Goal: Communication & Community: Answer question/provide support

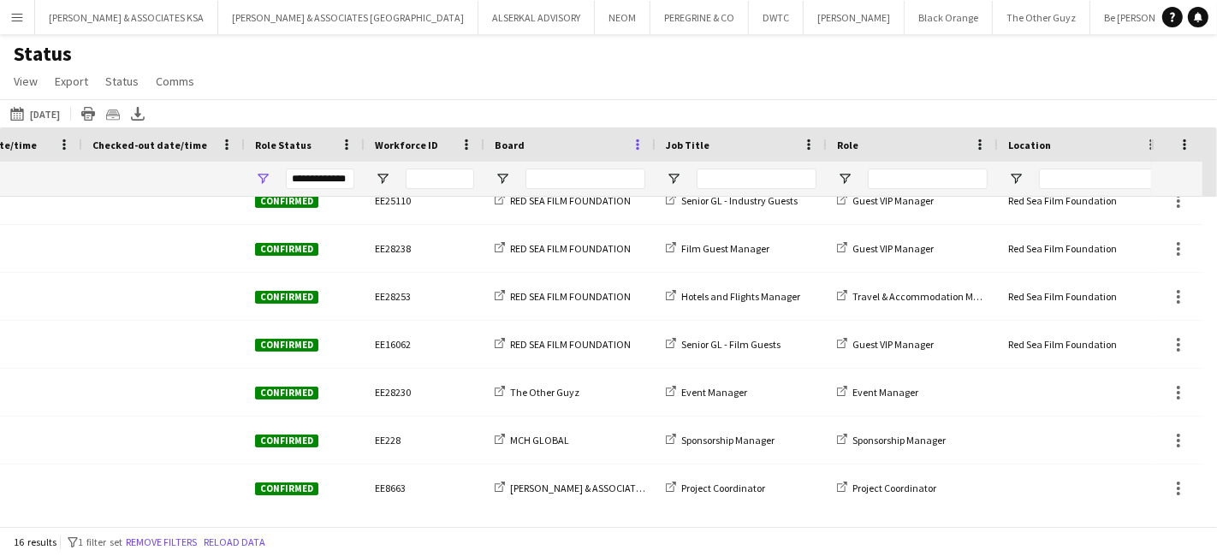
click at [639, 147] on span at bounding box center [637, 144] width 15 height 15
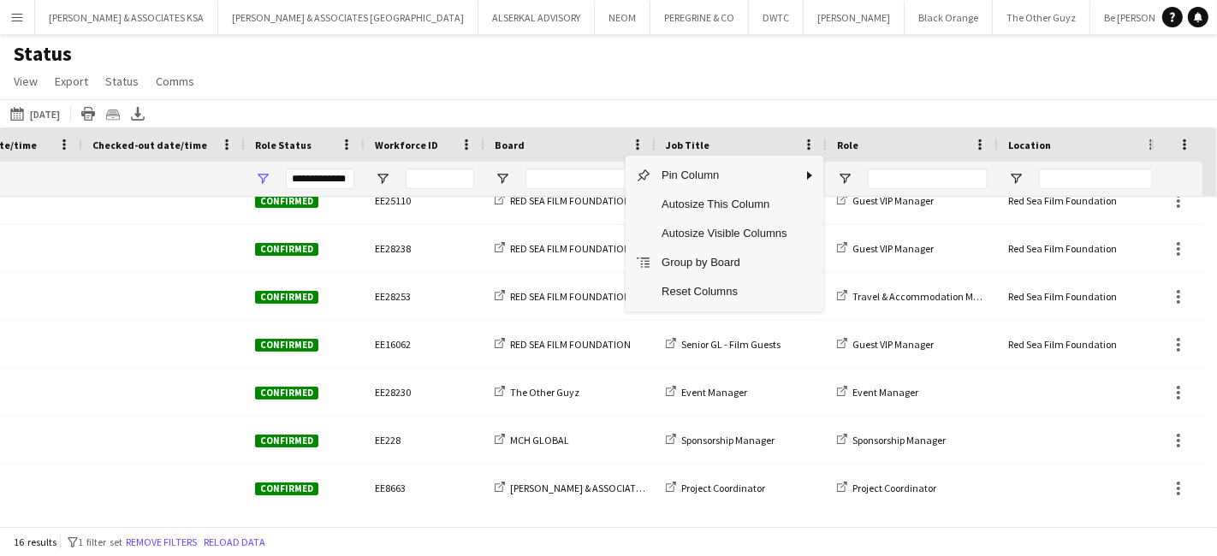
click at [667, 81] on div "Status View Views Default view New view Update view Delete view Edit name Custo…" at bounding box center [608, 70] width 1217 height 58
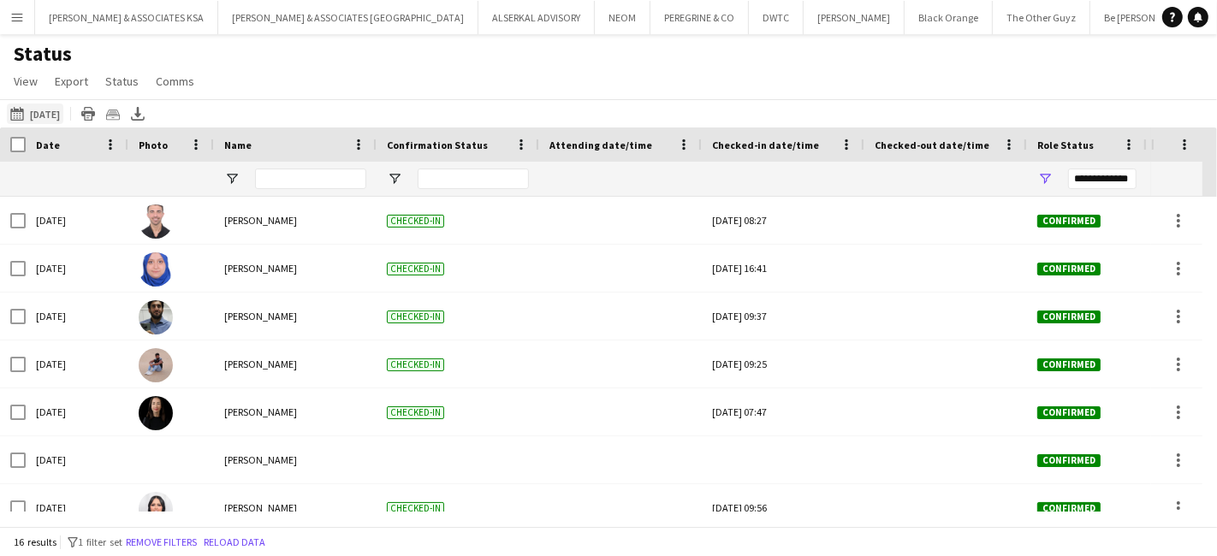
click at [49, 115] on button "25-09-2025 to 01-10-2025 Yesterday" at bounding box center [35, 114] width 56 height 21
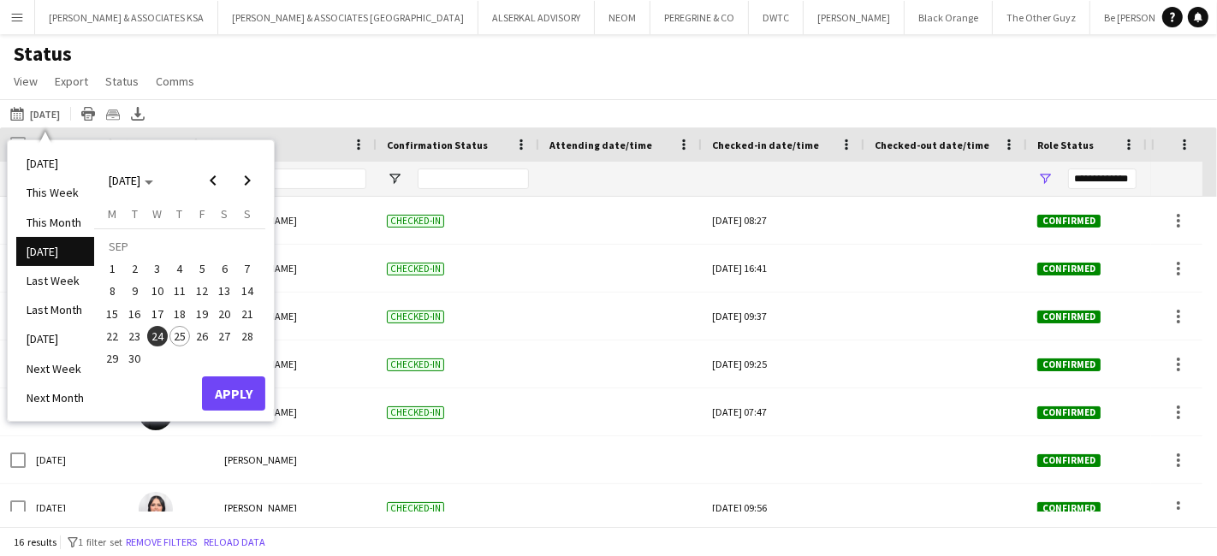
click at [187, 334] on span "25" at bounding box center [179, 336] width 21 height 21
click at [247, 385] on button "Apply" at bounding box center [233, 394] width 63 height 34
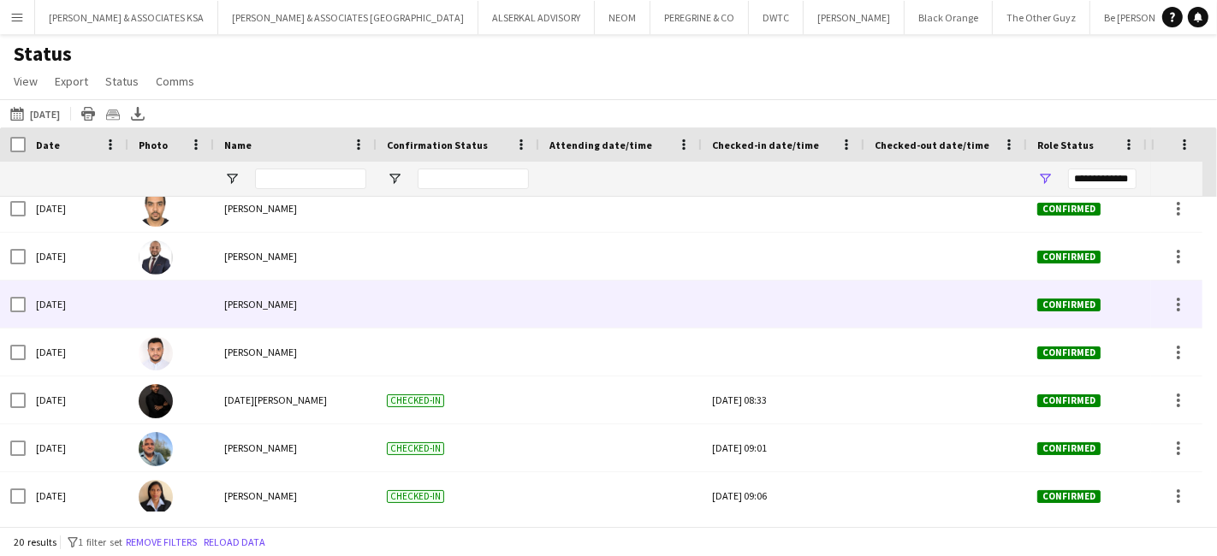
scroll to position [643, 0]
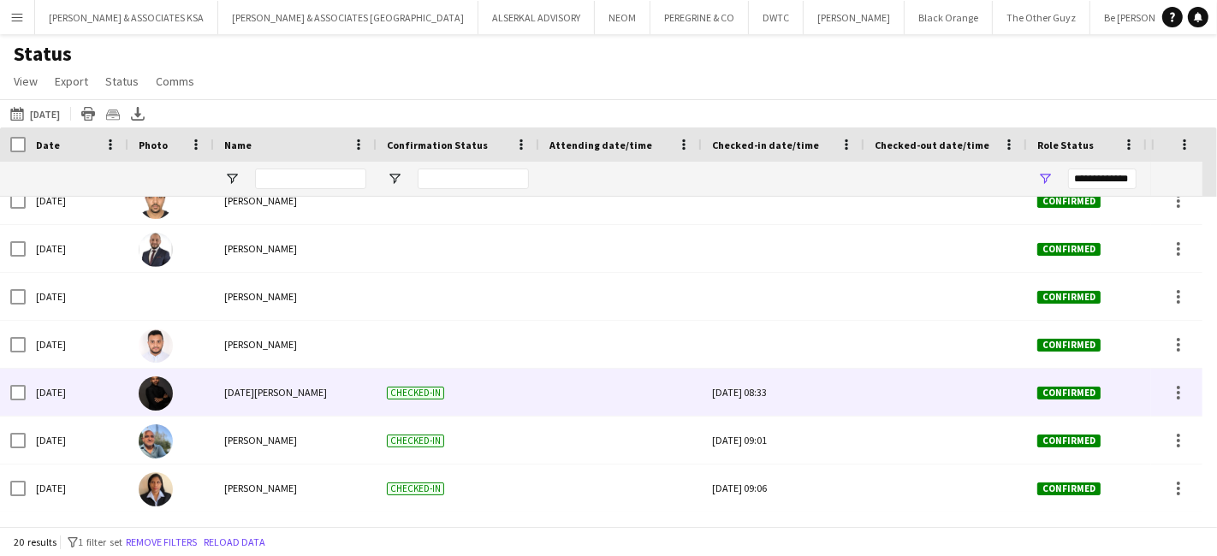
click at [280, 388] on span "[DATE][PERSON_NAME]" at bounding box center [275, 392] width 103 height 13
click at [1183, 390] on div at bounding box center [1178, 393] width 21 height 21
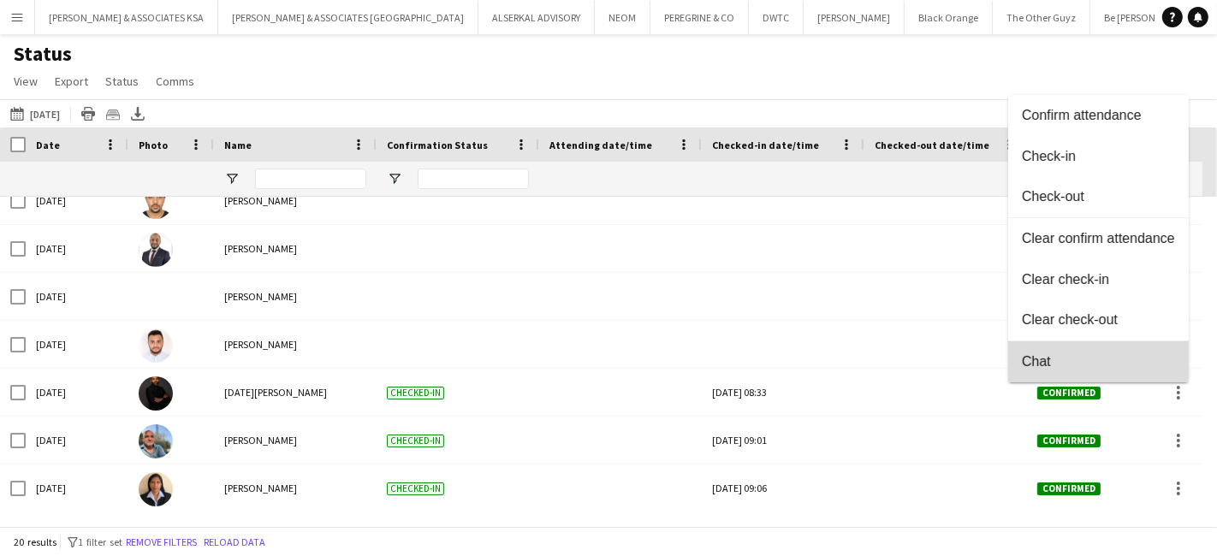
click at [1081, 360] on span "Chat" at bounding box center [1098, 361] width 153 height 15
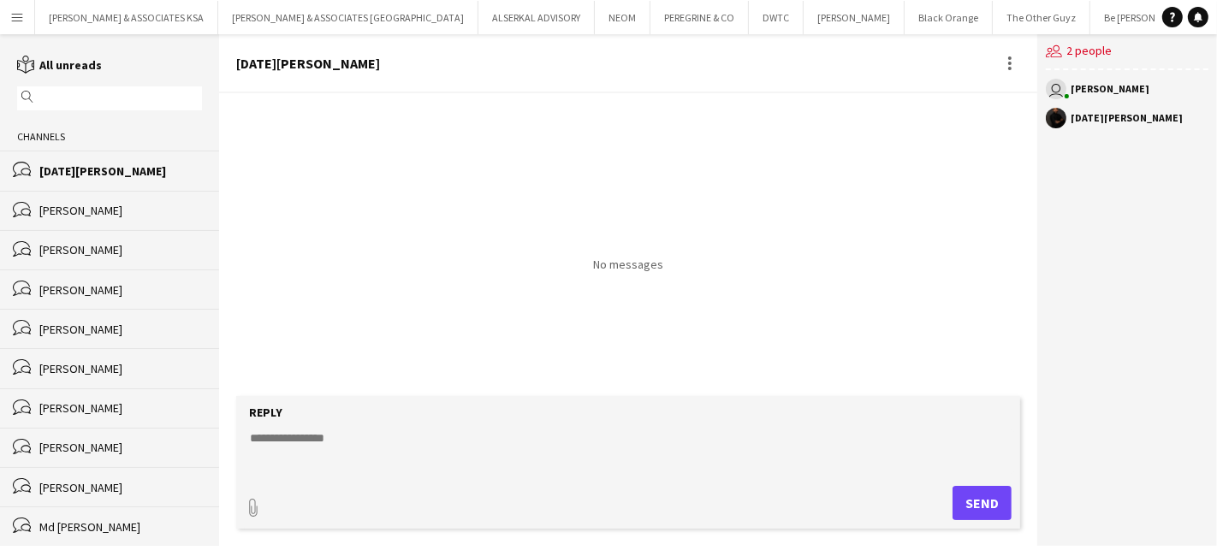
click at [297, 434] on textarea at bounding box center [631, 452] width 767 height 45
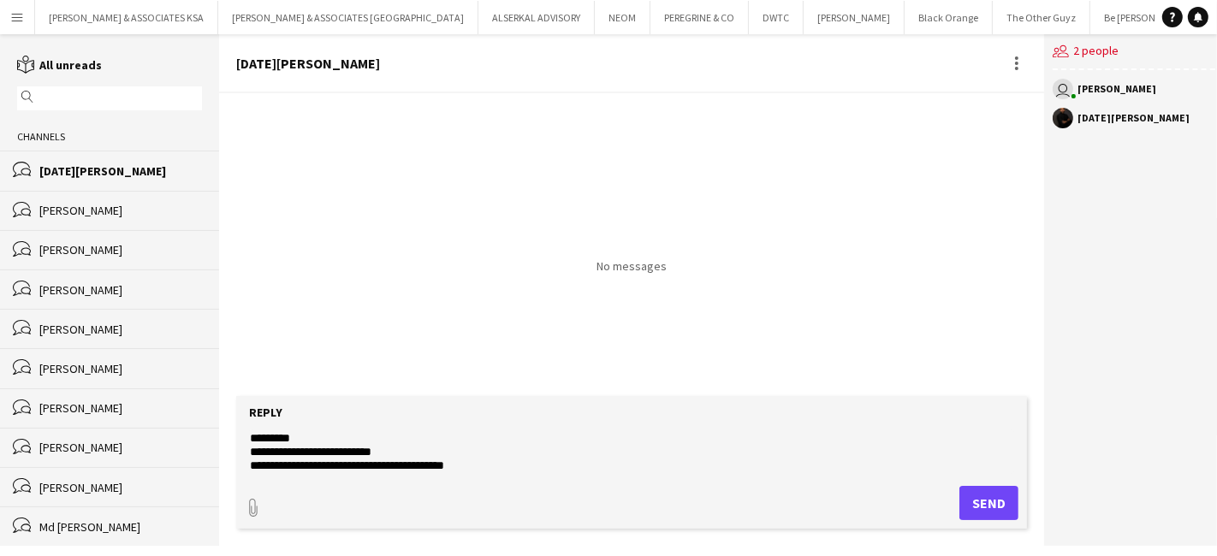
drag, startPoint x: 479, startPoint y: 452, endPoint x: 245, endPoint y: 450, distance: 234.5
click at [245, 450] on form "**********" at bounding box center [631, 462] width 791 height 133
paste textarea "**********"
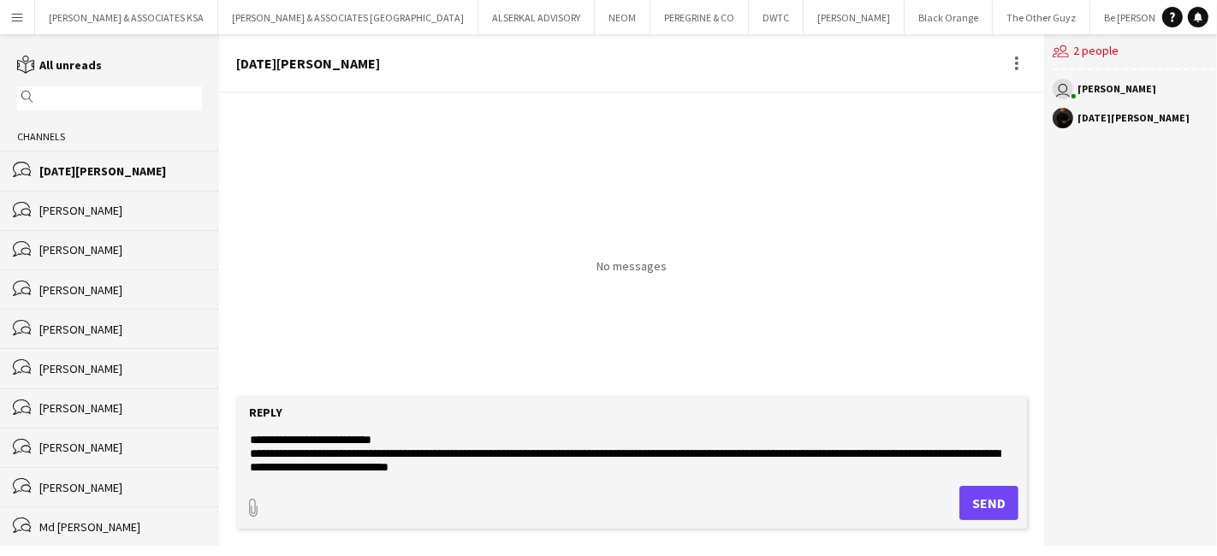
click at [905, 455] on textarea "**********" at bounding box center [631, 452] width 767 height 45
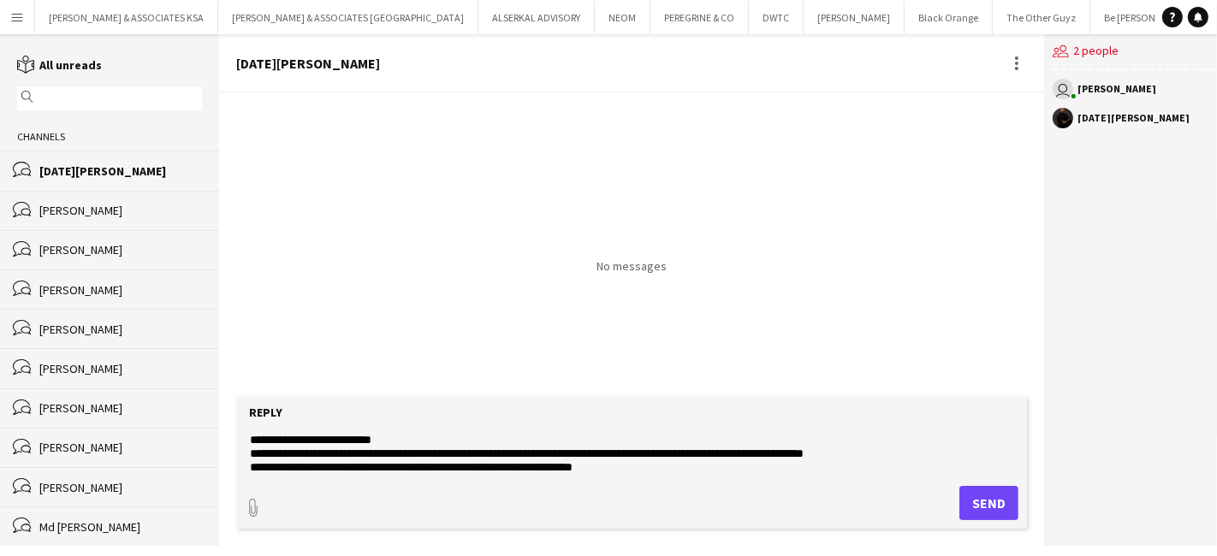
click at [661, 466] on textarea "**********" at bounding box center [631, 452] width 767 height 45
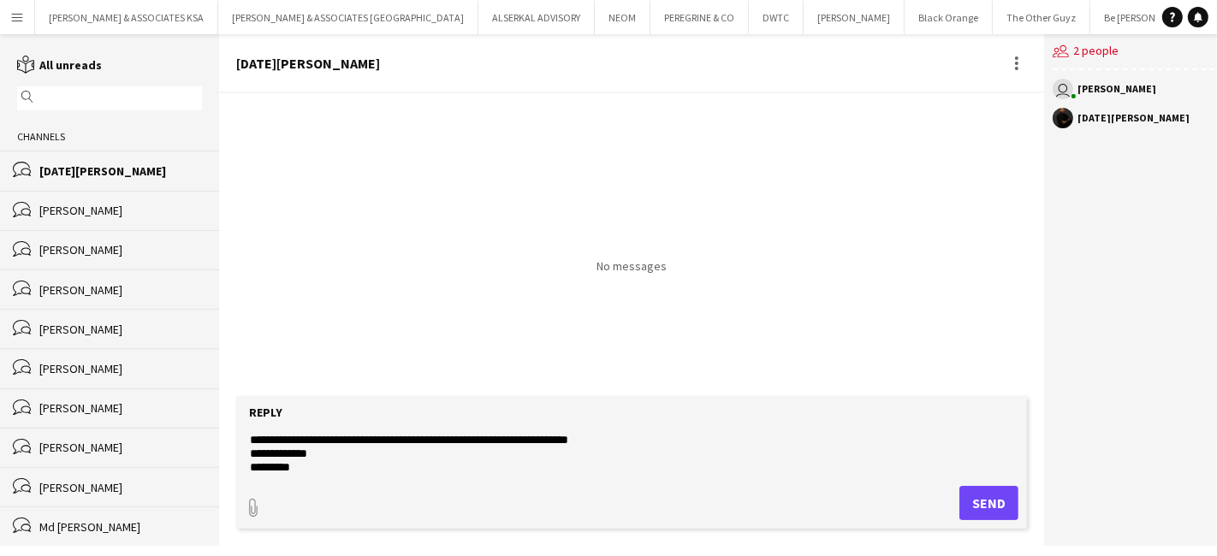
scroll to position [53, 0]
type textarea "**********"
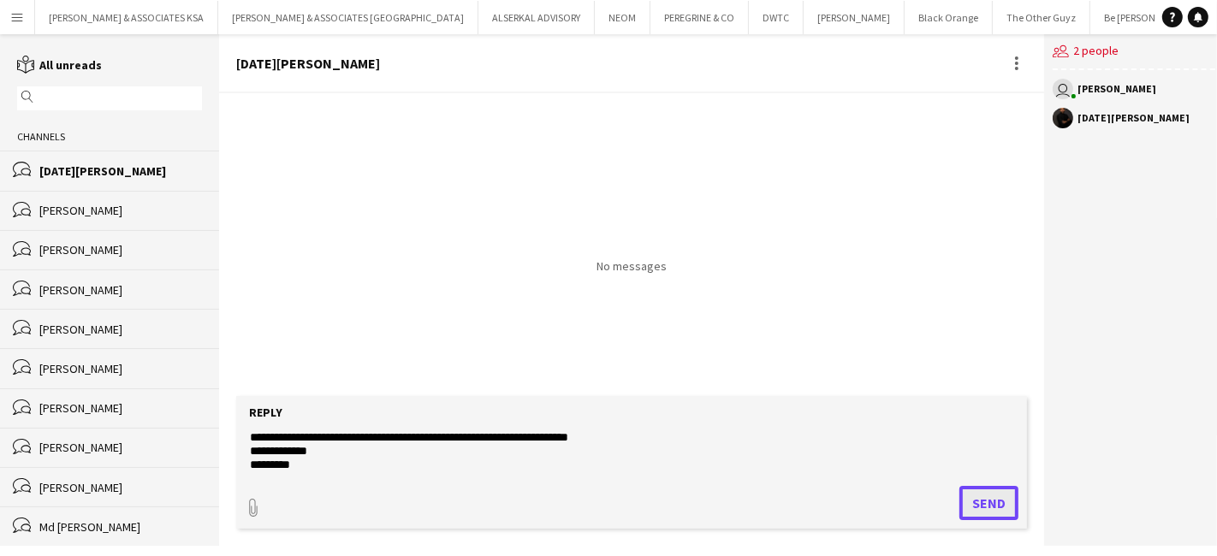
click at [971, 509] on button "Send" at bounding box center [989, 503] width 59 height 34
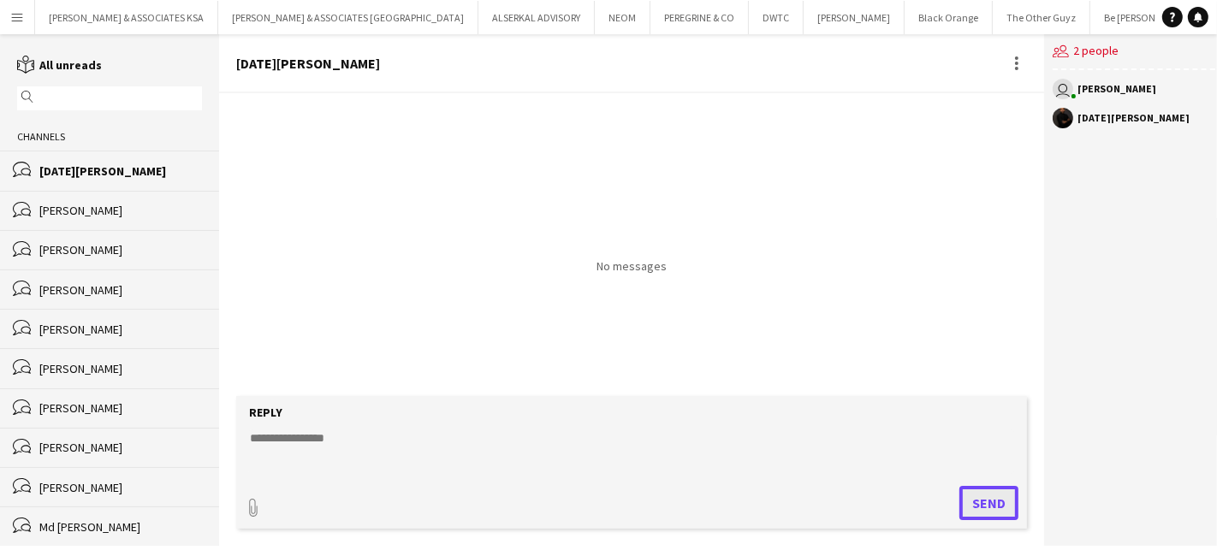
scroll to position [0, 0]
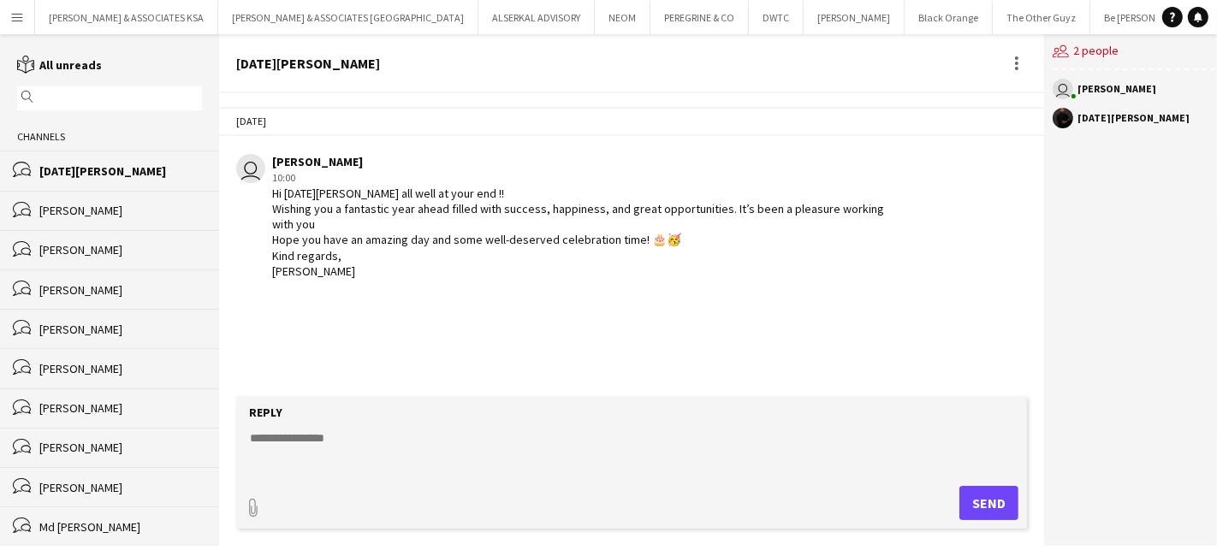
click at [9, 15] on button "Menu" at bounding box center [17, 17] width 34 height 34
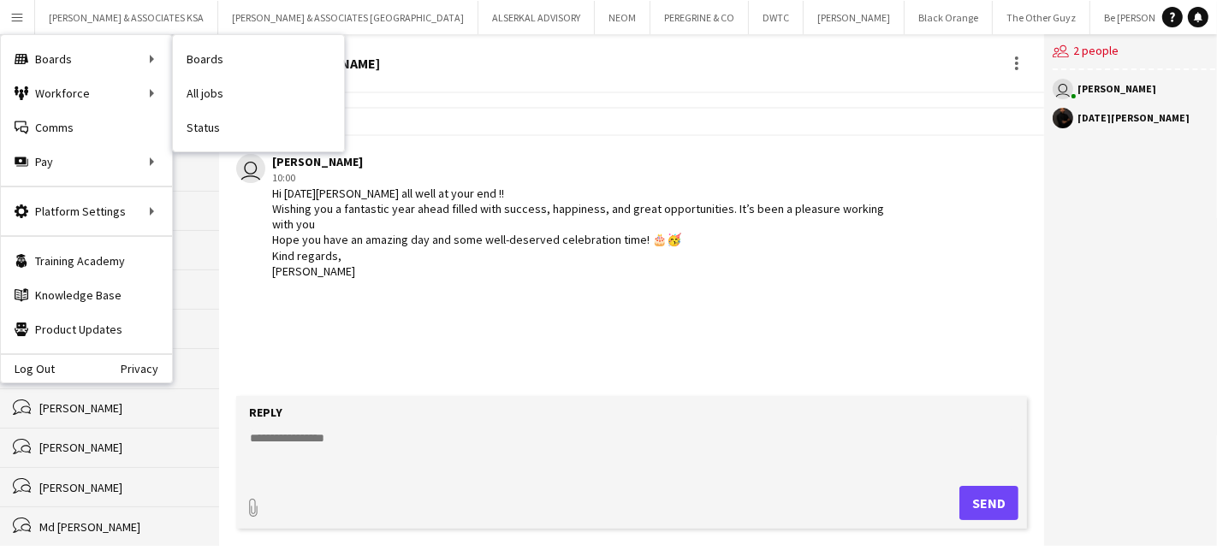
drag, startPoint x: 208, startPoint y: 122, endPoint x: 205, endPoint y: 138, distance: 16.6
click at [208, 122] on link "Status" at bounding box center [258, 127] width 171 height 34
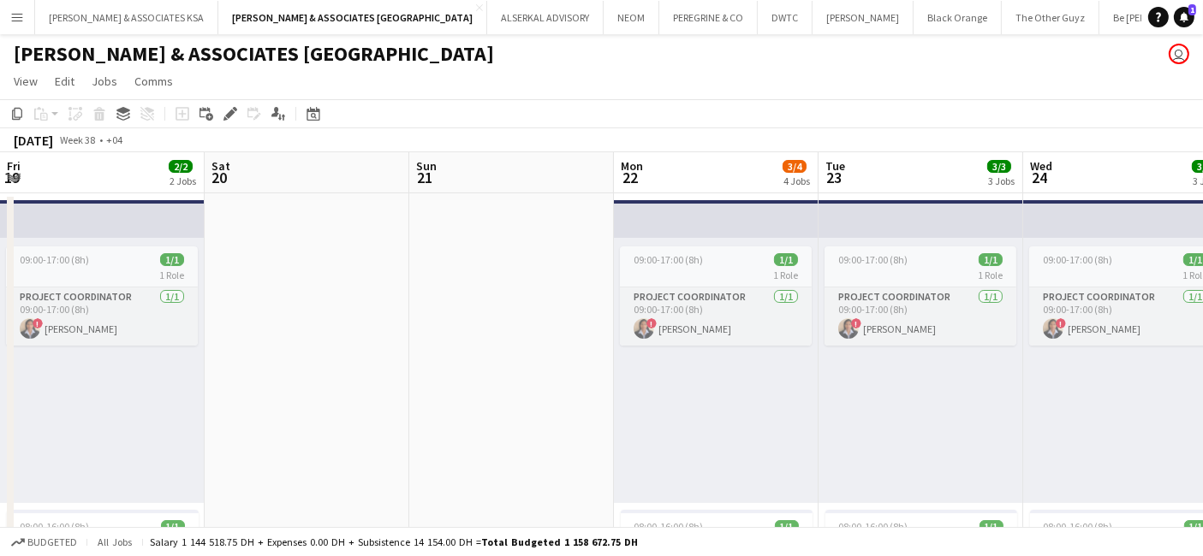
scroll to position [0, 498]
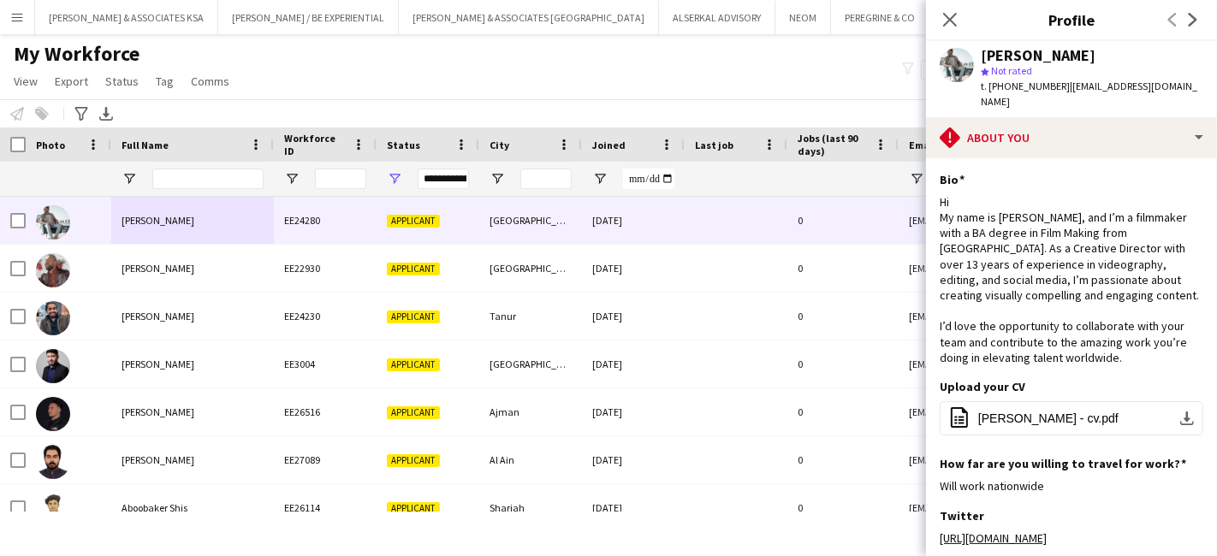
scroll to position [308, 0]
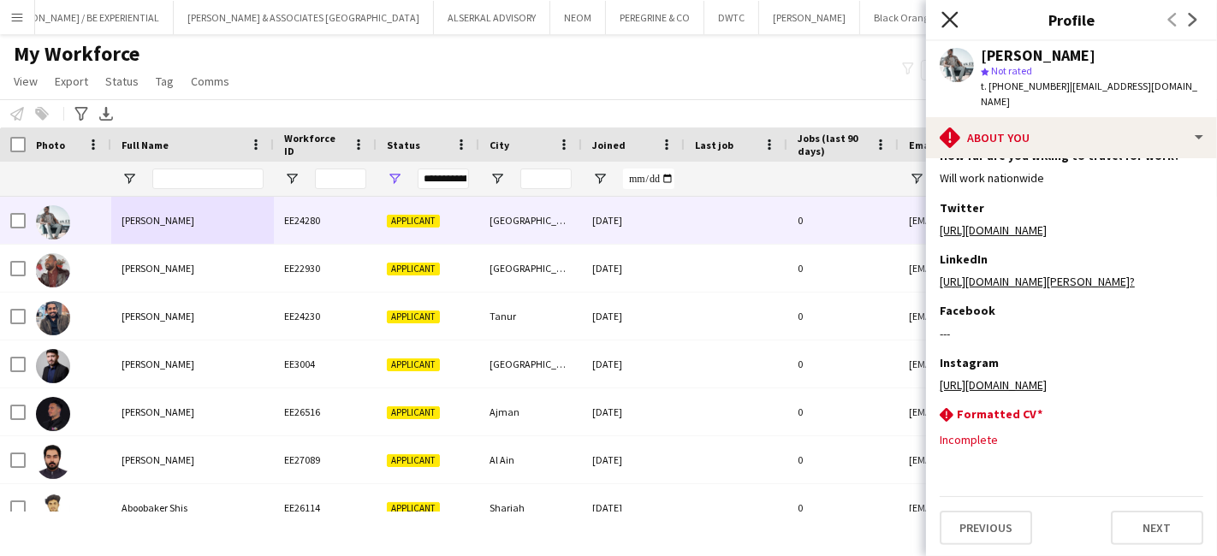
click at [954, 18] on icon at bounding box center [950, 19] width 16 height 16
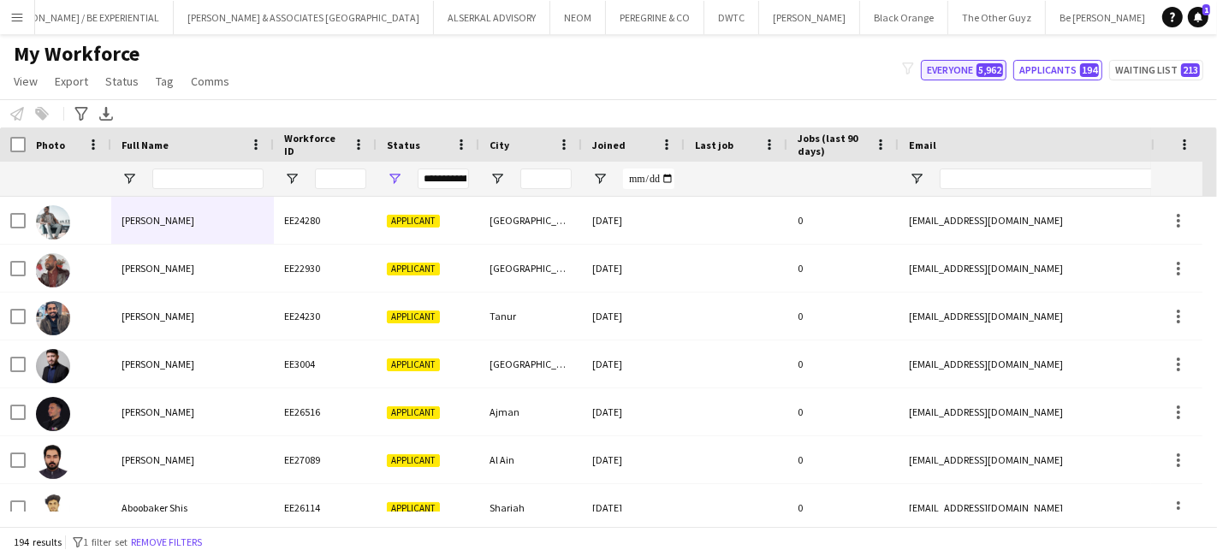
click at [984, 72] on span "5,962" at bounding box center [990, 70] width 27 height 14
type input "**********"
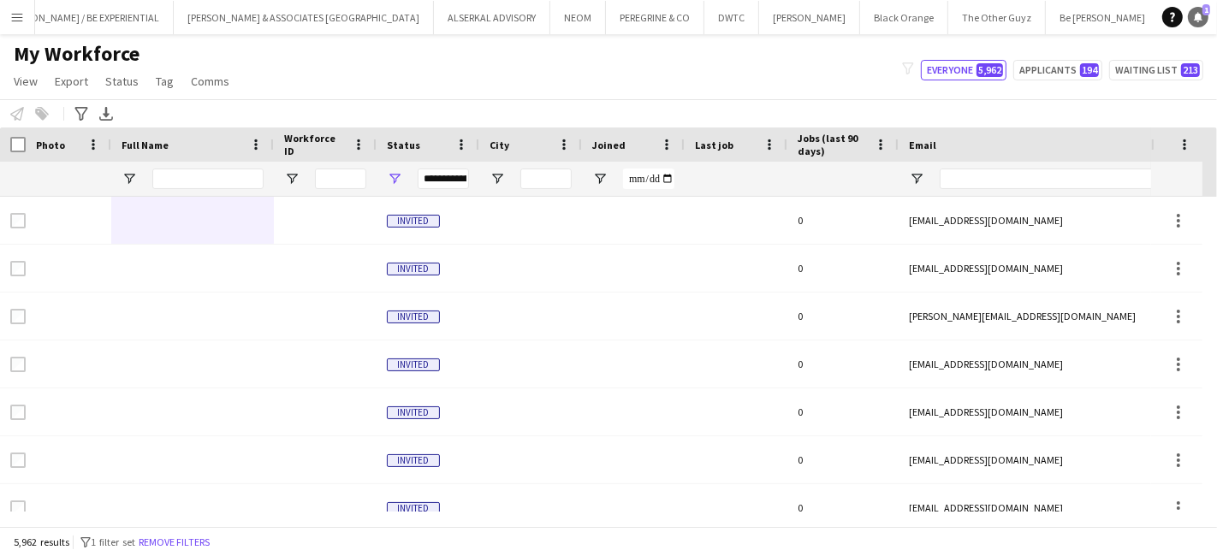
click at [1199, 18] on icon at bounding box center [1198, 16] width 9 height 9
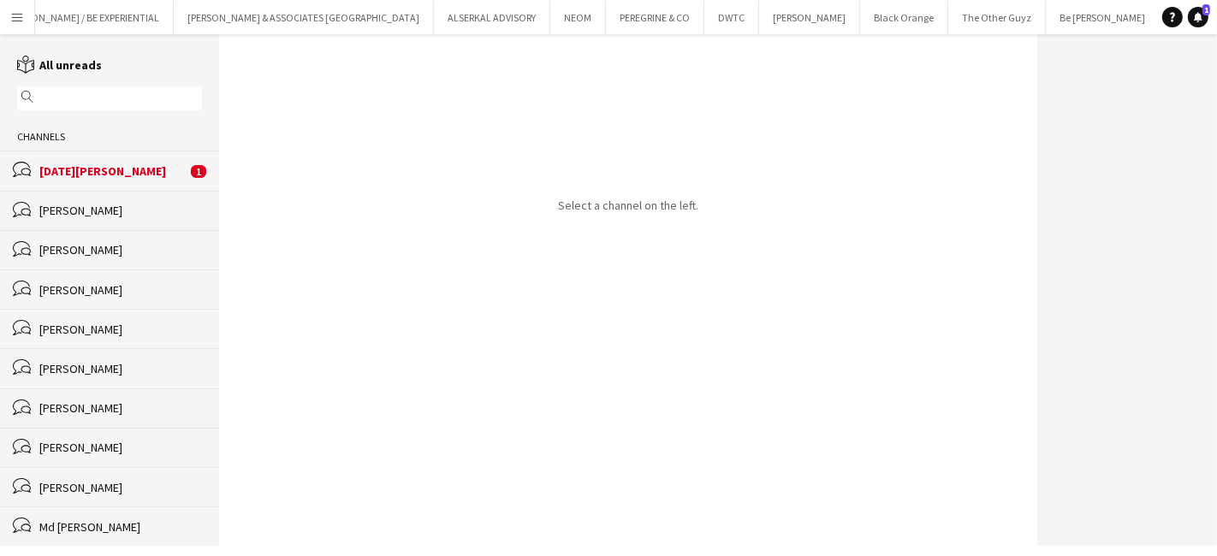
click at [152, 169] on div "Noel Thompson" at bounding box center [112, 170] width 147 height 15
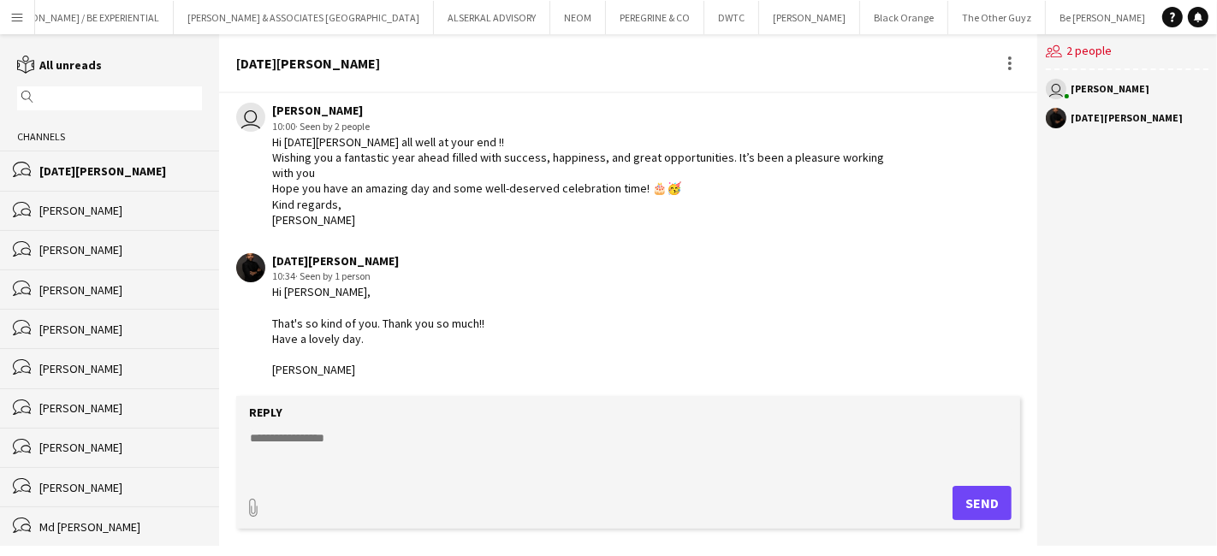
scroll to position [83, 0]
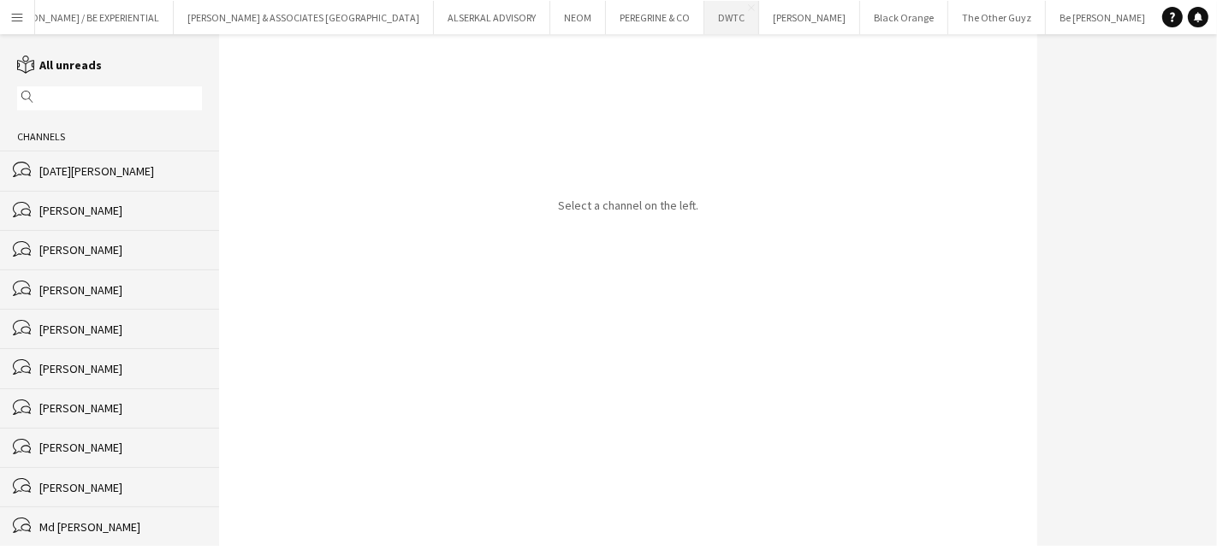
click at [704, 23] on button "DWTC Close" at bounding box center [731, 17] width 55 height 33
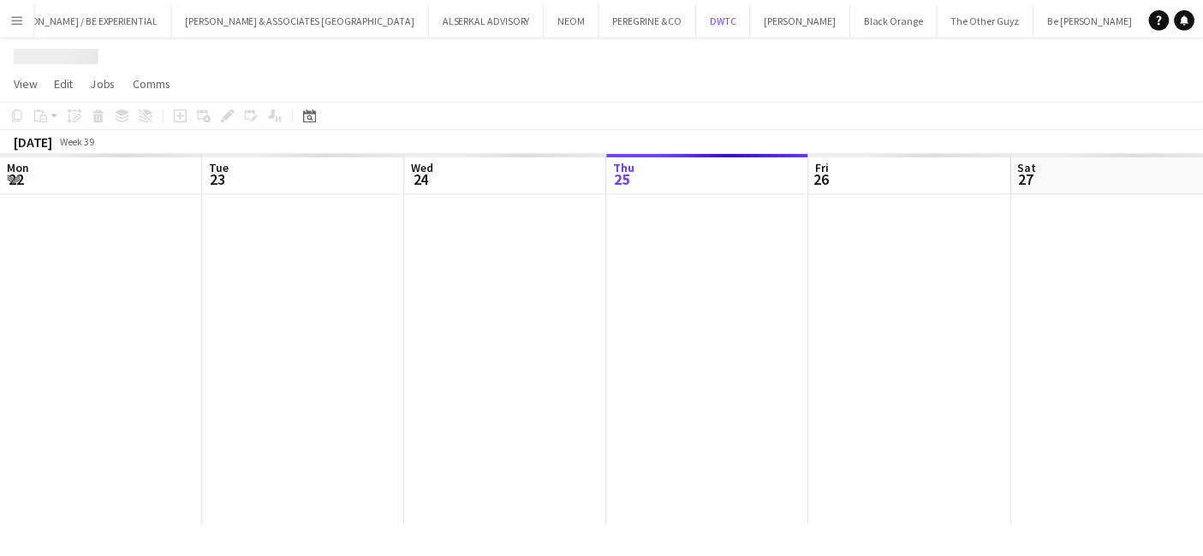
scroll to position [0, 408]
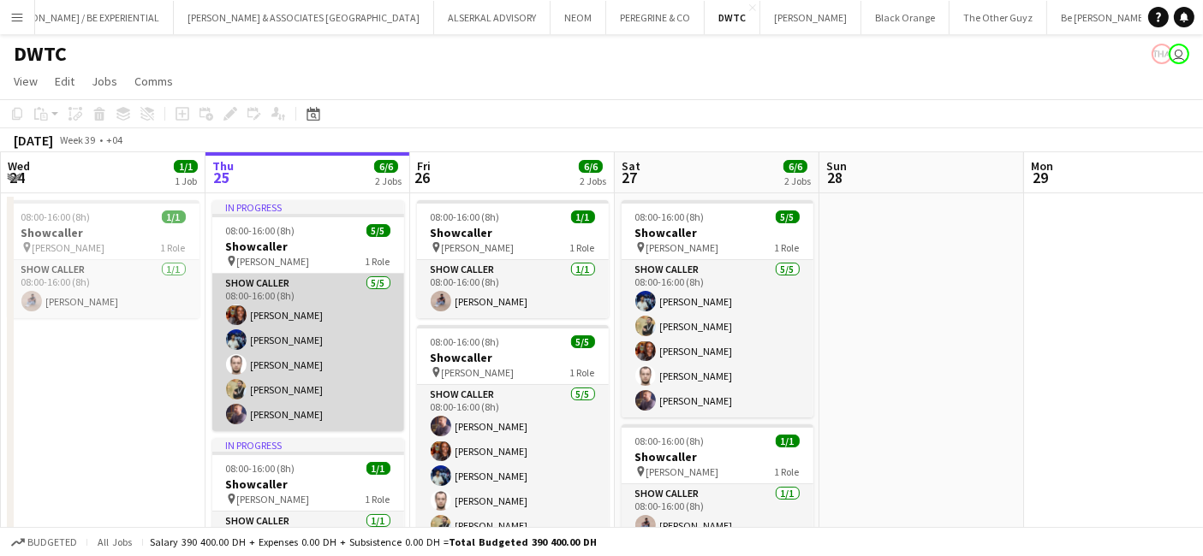
click at [305, 329] on app-card-role "Show Caller 5/5 08:00-16:00 (8h) nour ahmed Gustavo Collesi Ilia Zaitsev Raed D…" at bounding box center [308, 353] width 192 height 158
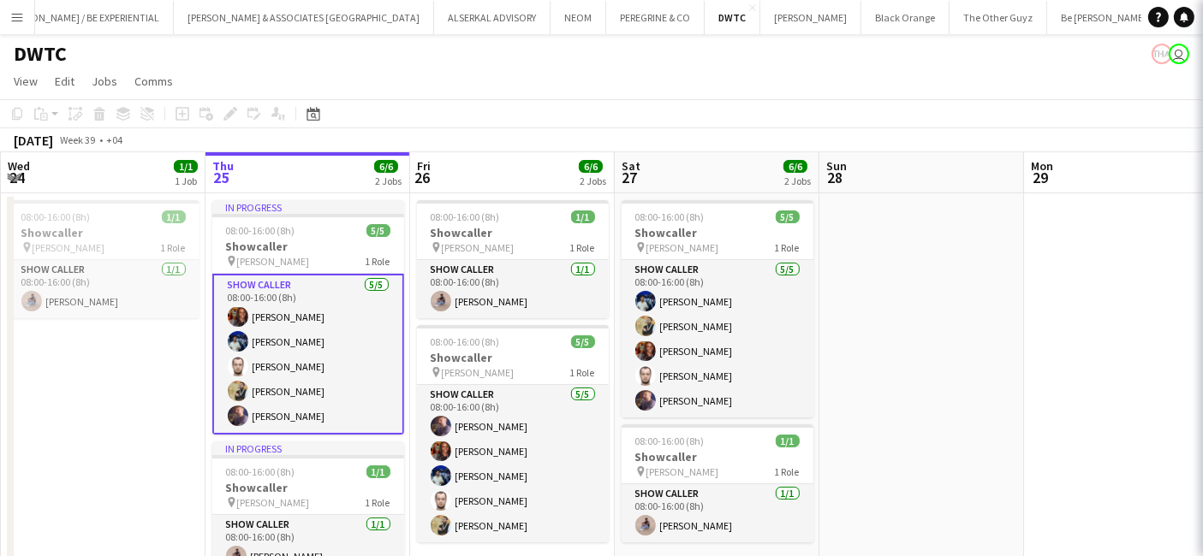
scroll to position [0, 409]
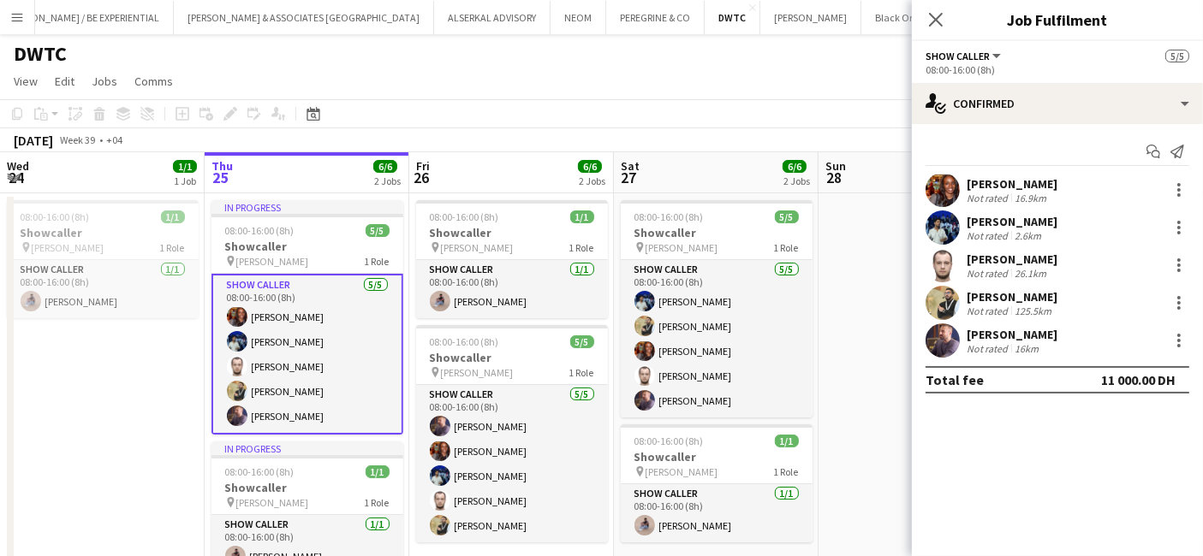
click at [1001, 216] on div "Gustavo Collesi" at bounding box center [1011, 221] width 91 height 15
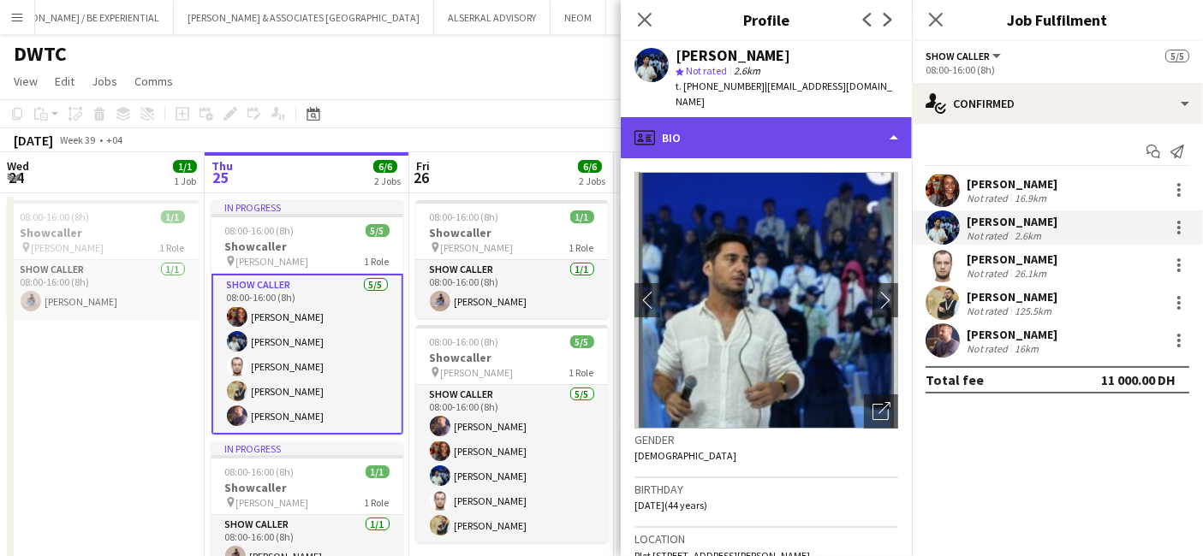
click at [743, 117] on div "profile Bio" at bounding box center [766, 137] width 291 height 41
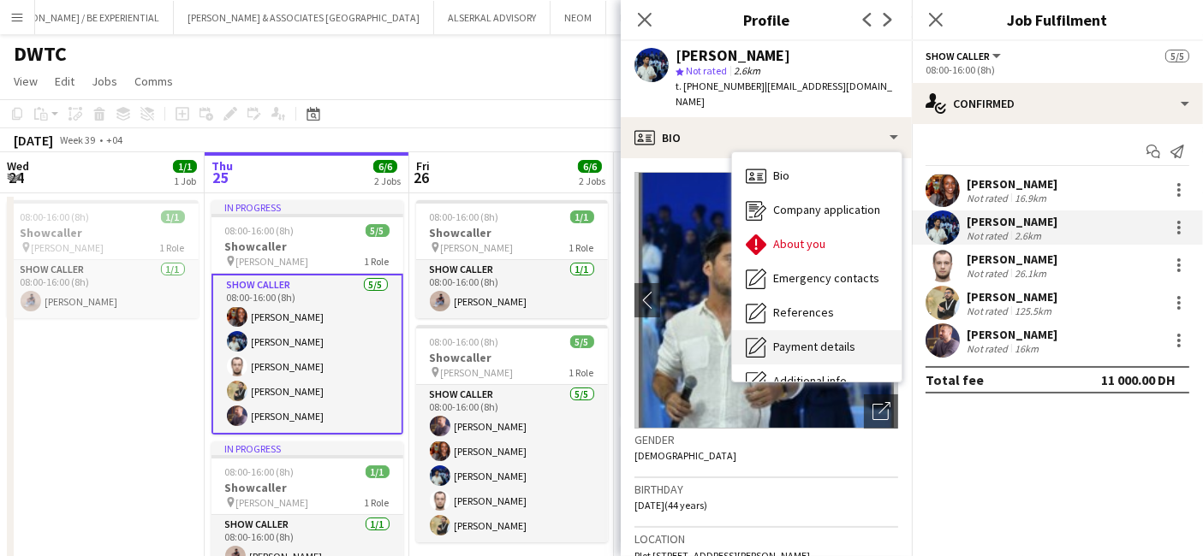
click at [788, 339] on span "Payment details" at bounding box center [814, 346] width 82 height 15
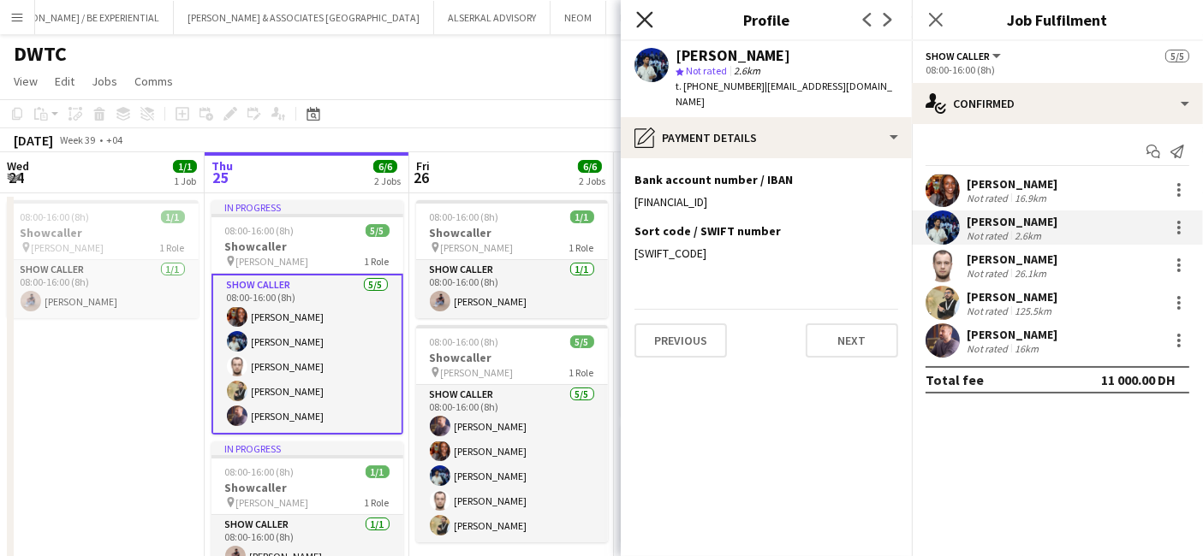
click at [645, 17] on icon "Close pop-in" at bounding box center [644, 19] width 16 height 16
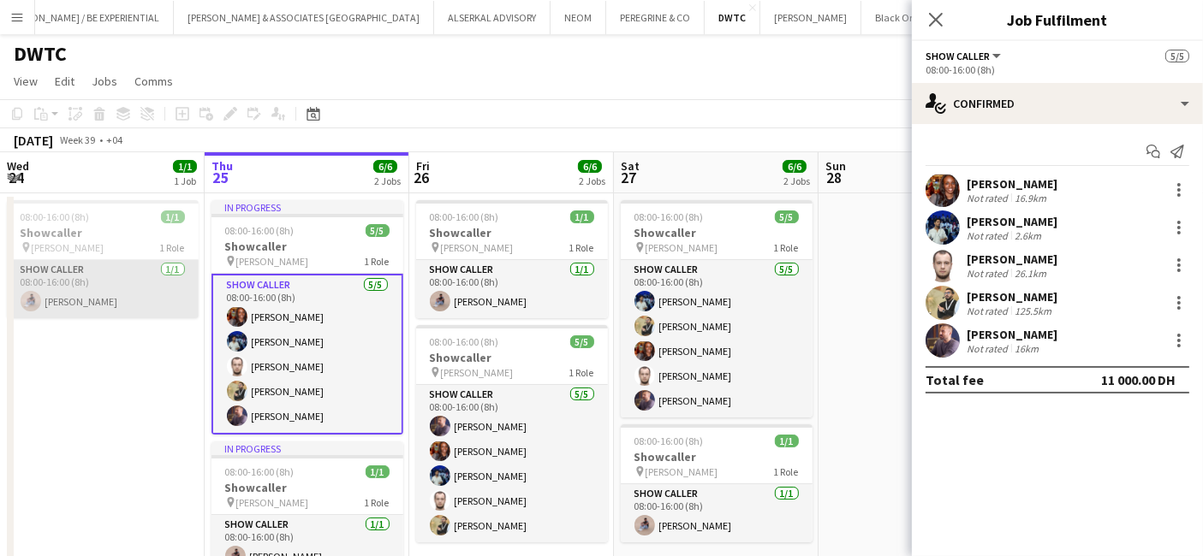
click at [98, 294] on app-card-role "Show Caller 1/1 08:00-16:00 (8h) Alejando Alsalkhadi" at bounding box center [103, 289] width 192 height 58
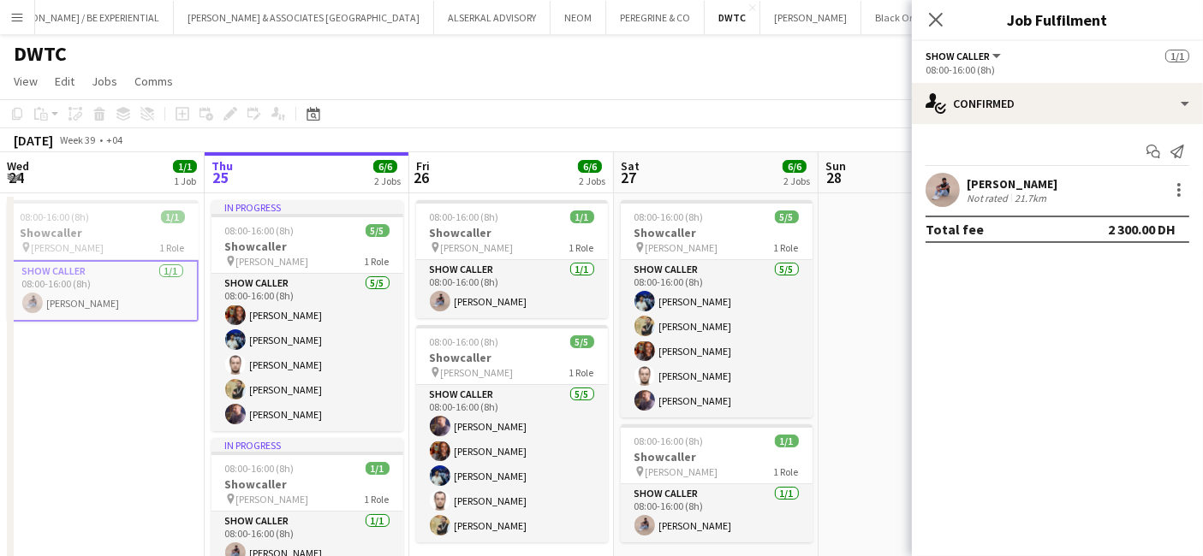
click at [988, 177] on div "[PERSON_NAME]" at bounding box center [1011, 183] width 91 height 15
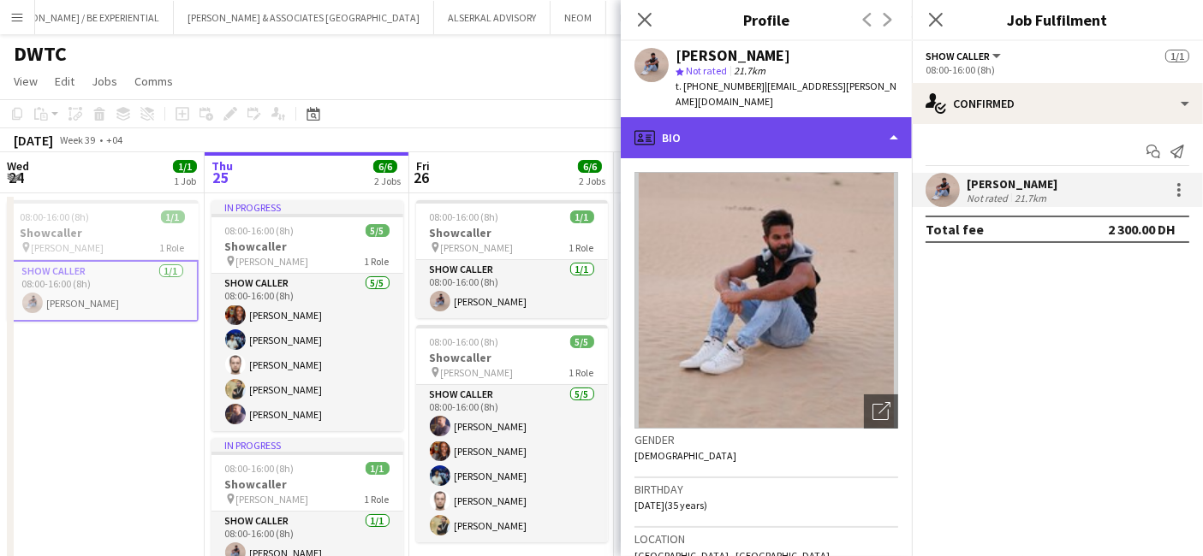
click at [776, 126] on div "profile Bio" at bounding box center [766, 137] width 291 height 41
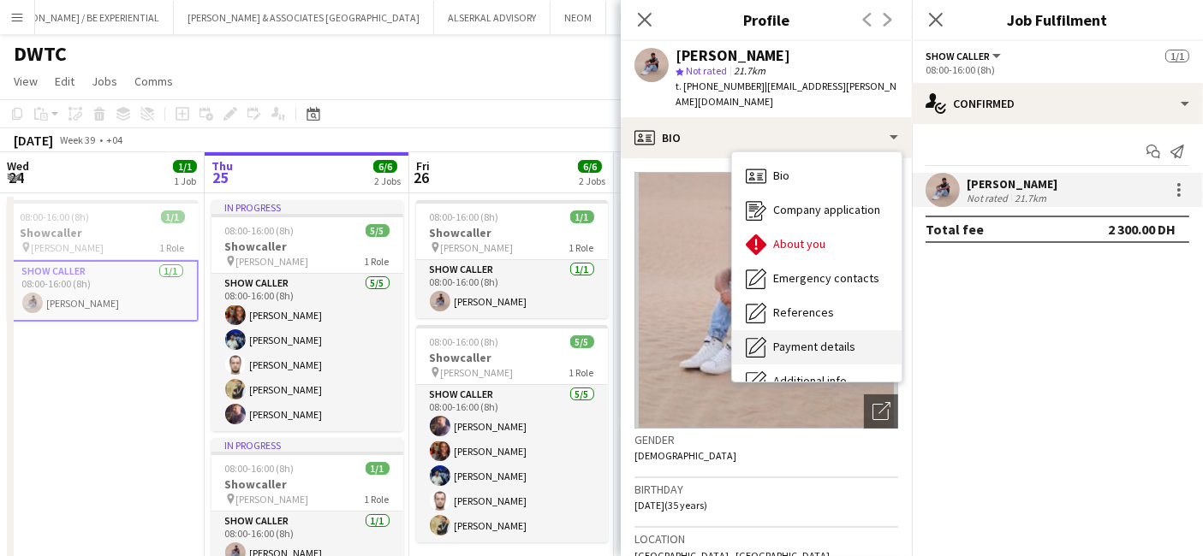
click at [804, 330] on div "Payment details Payment details" at bounding box center [816, 347] width 169 height 34
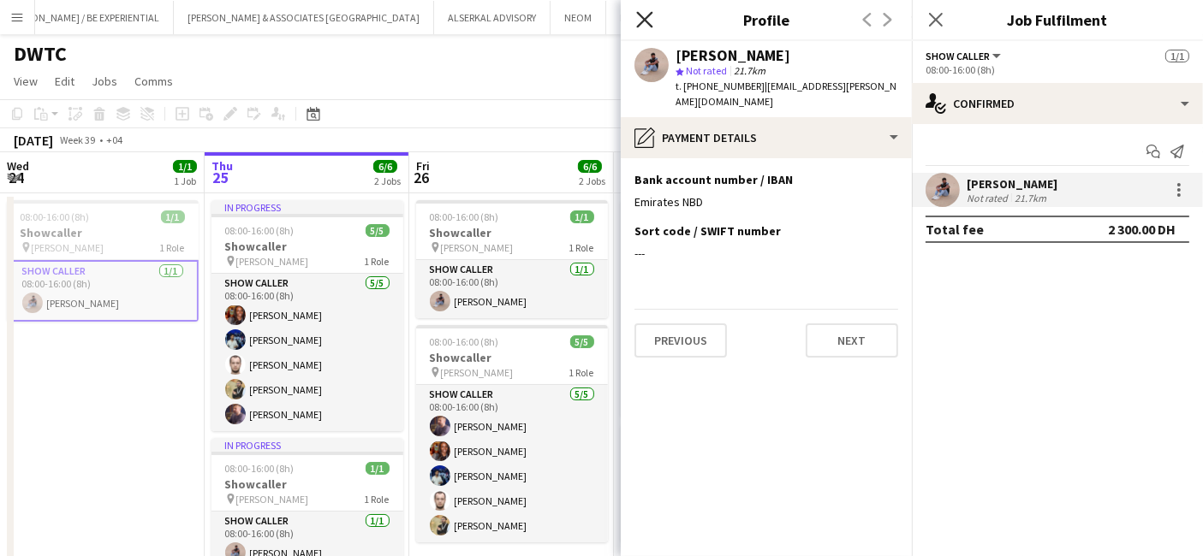
click at [642, 16] on icon at bounding box center [644, 19] width 16 height 16
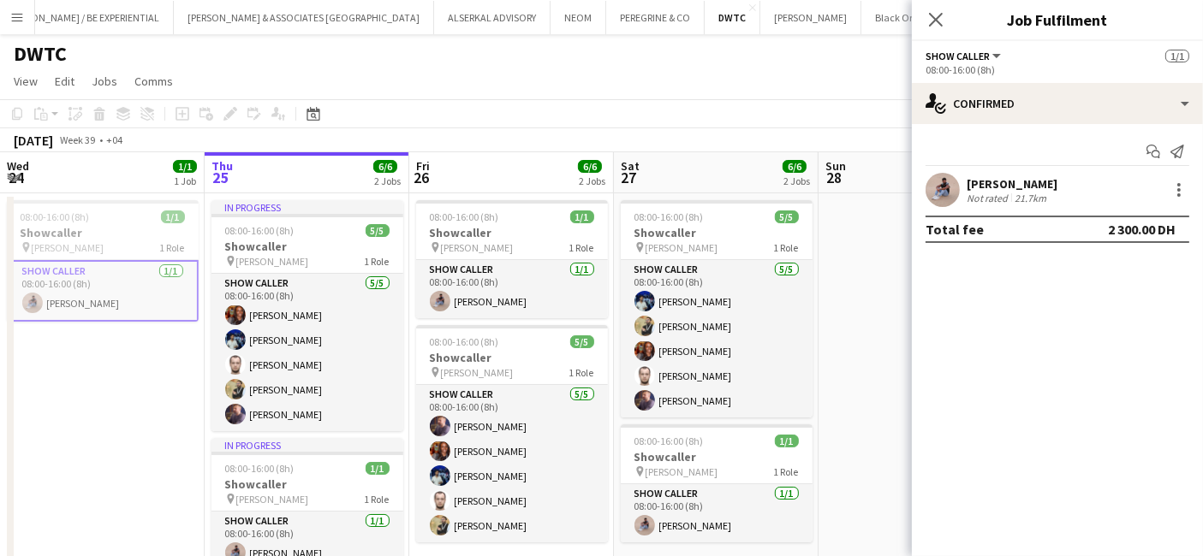
click at [1011, 184] on div "[PERSON_NAME]" at bounding box center [1011, 183] width 91 height 15
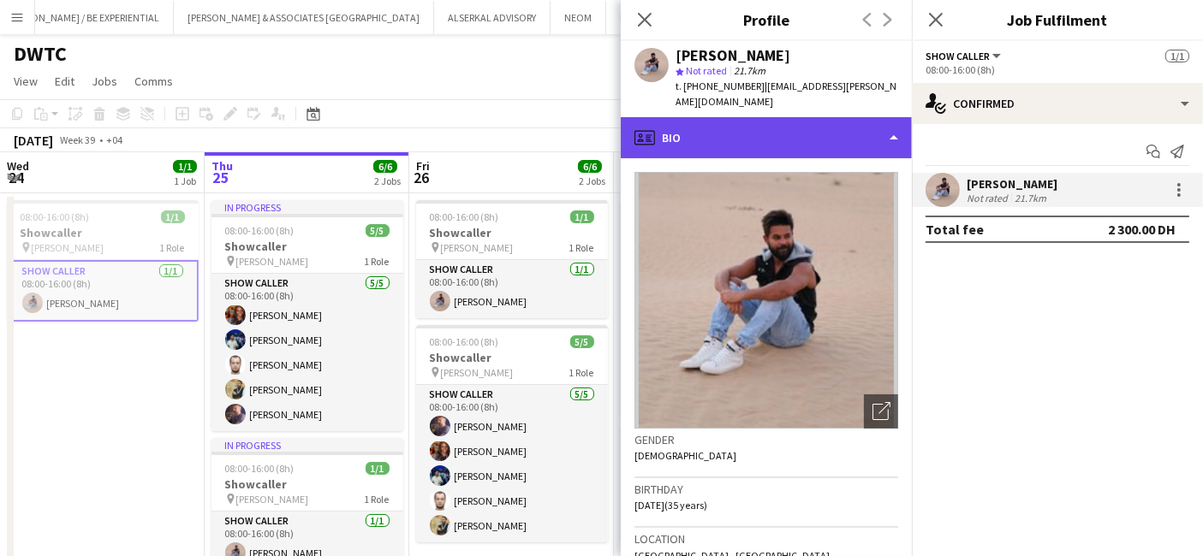
click at [721, 117] on div "profile Bio" at bounding box center [766, 137] width 291 height 41
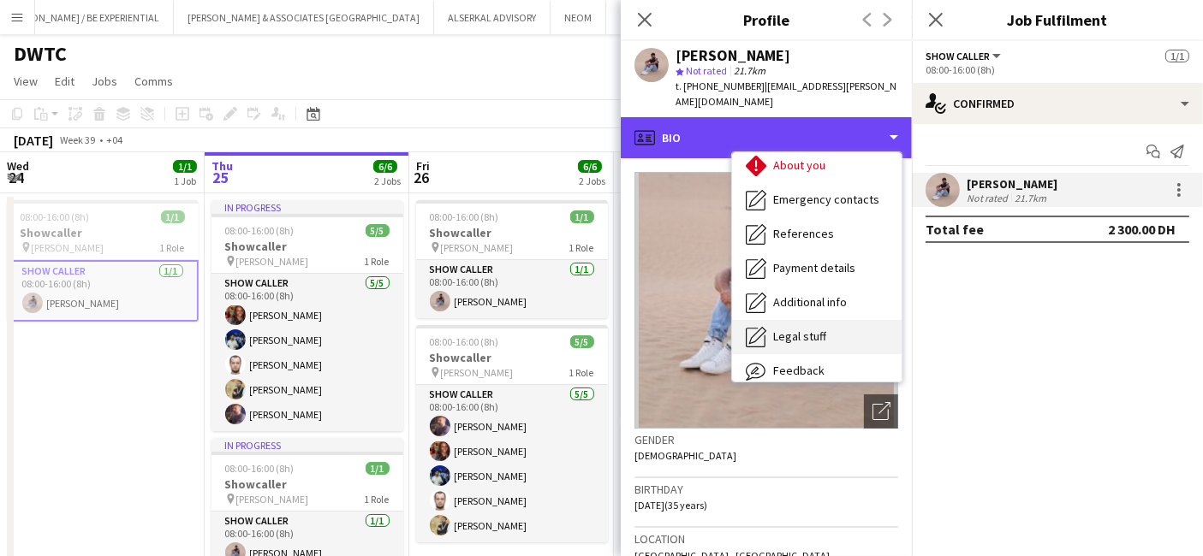
scroll to position [126, 0]
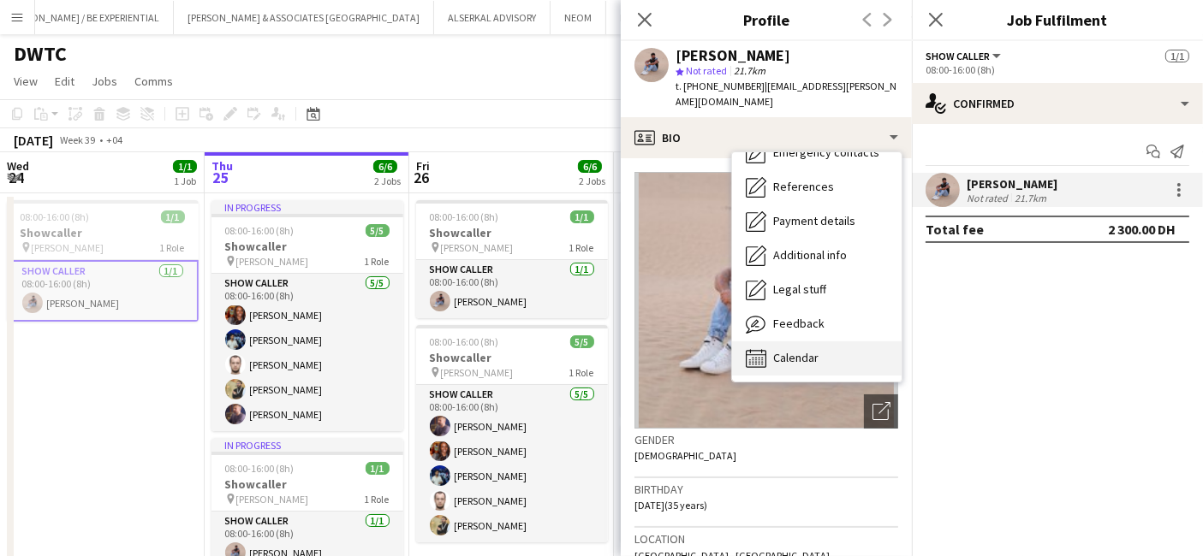
click at [778, 342] on div "Calendar Calendar" at bounding box center [816, 359] width 169 height 34
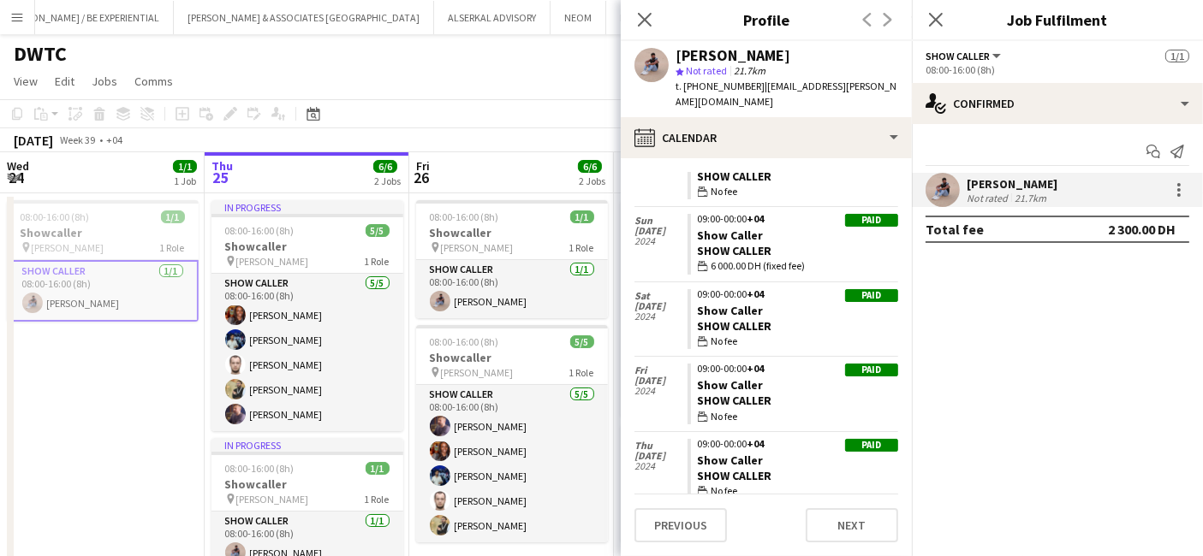
scroll to position [2472, 0]
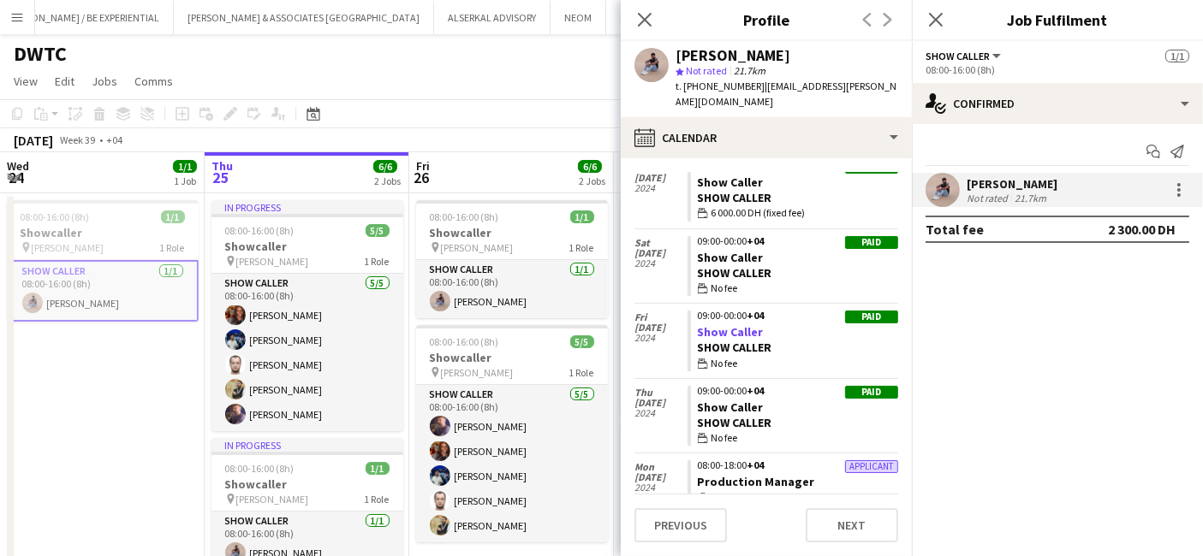
click at [754, 324] on link "Show Caller" at bounding box center [731, 331] width 66 height 15
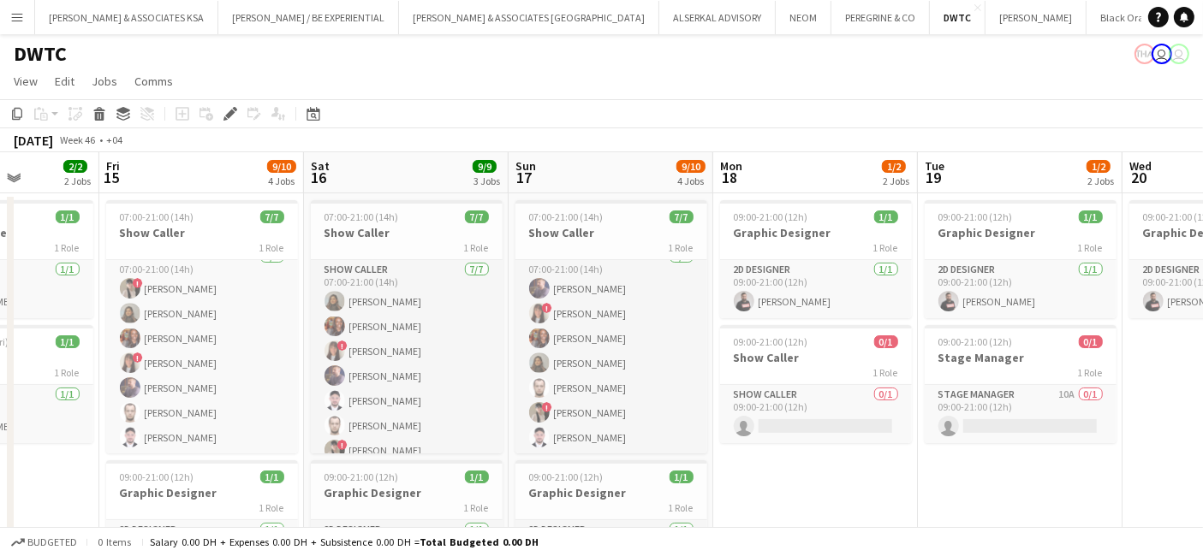
scroll to position [0, 495]
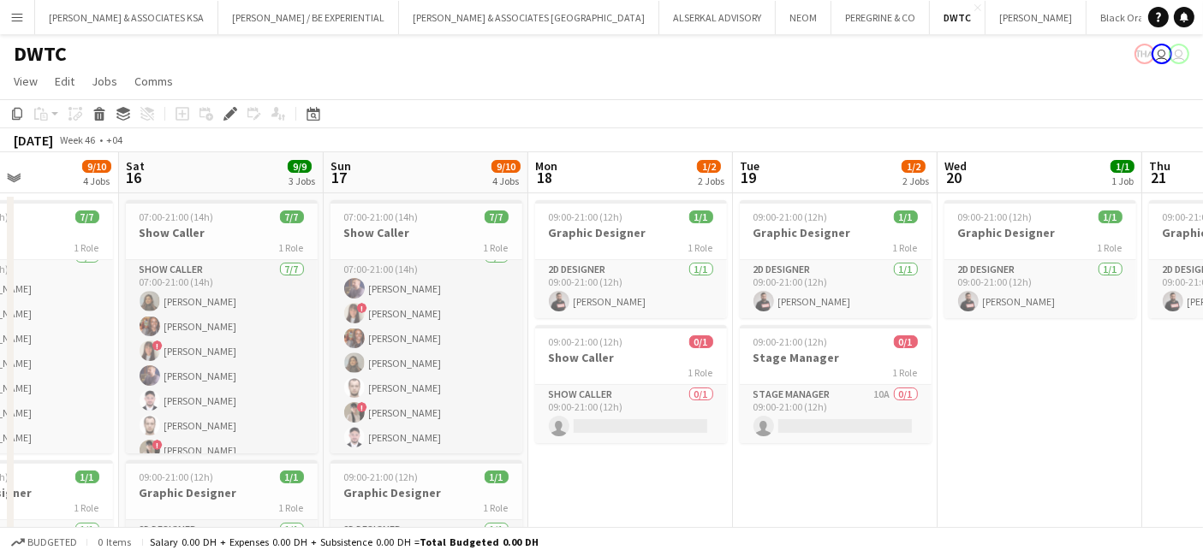
drag, startPoint x: 987, startPoint y: 488, endPoint x: 671, endPoint y: 507, distance: 316.4
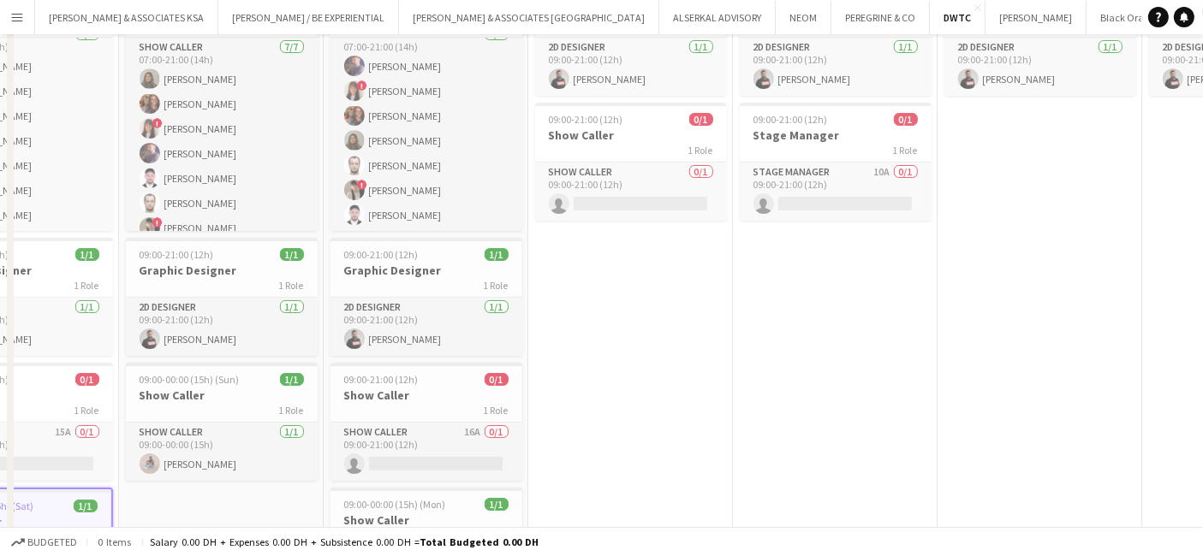
scroll to position [0, 0]
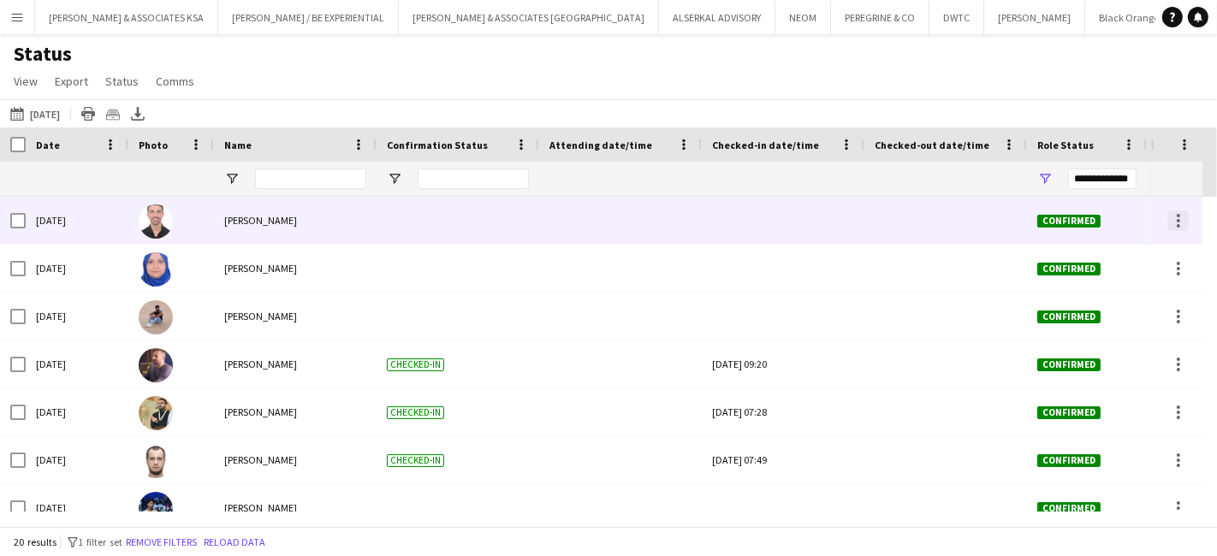
click at [1181, 214] on div at bounding box center [1178, 221] width 21 height 21
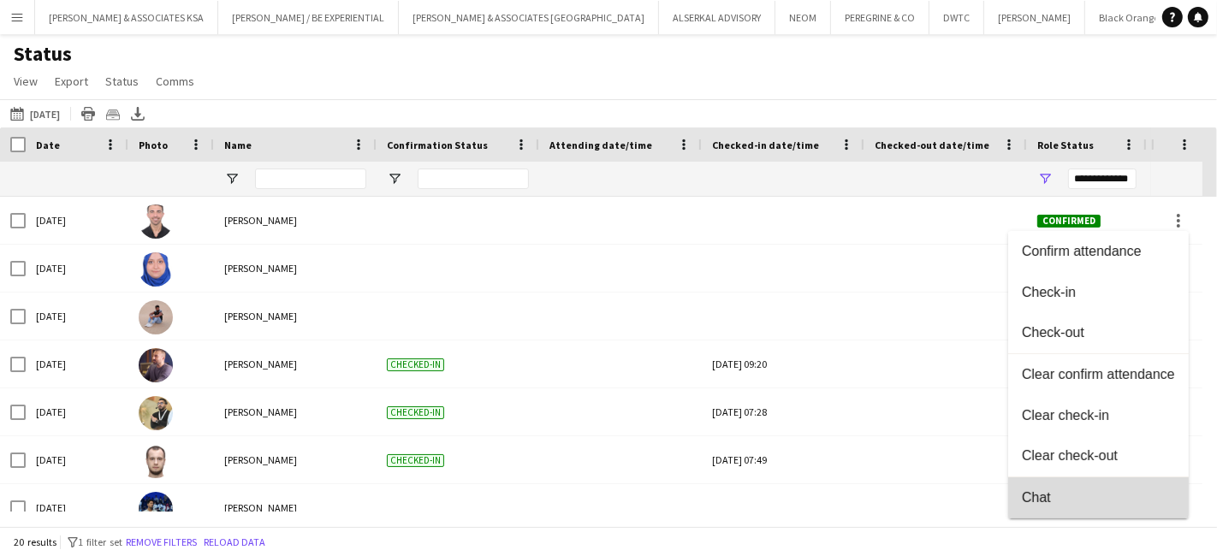
click at [1057, 492] on span "Chat" at bounding box center [1098, 497] width 153 height 15
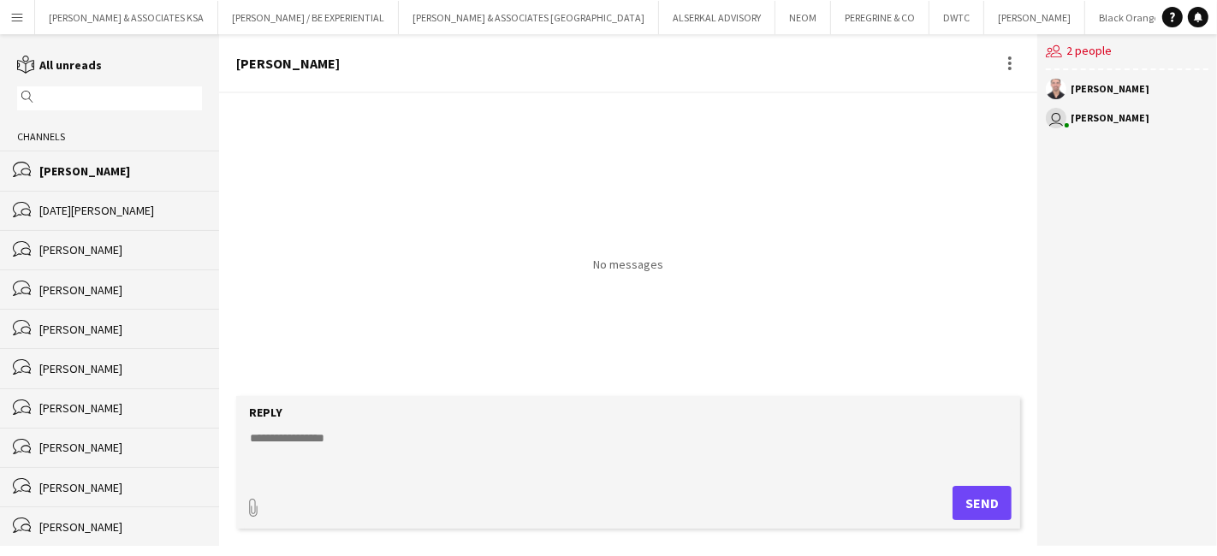
click at [75, 250] on div "[PERSON_NAME]" at bounding box center [120, 249] width 163 height 15
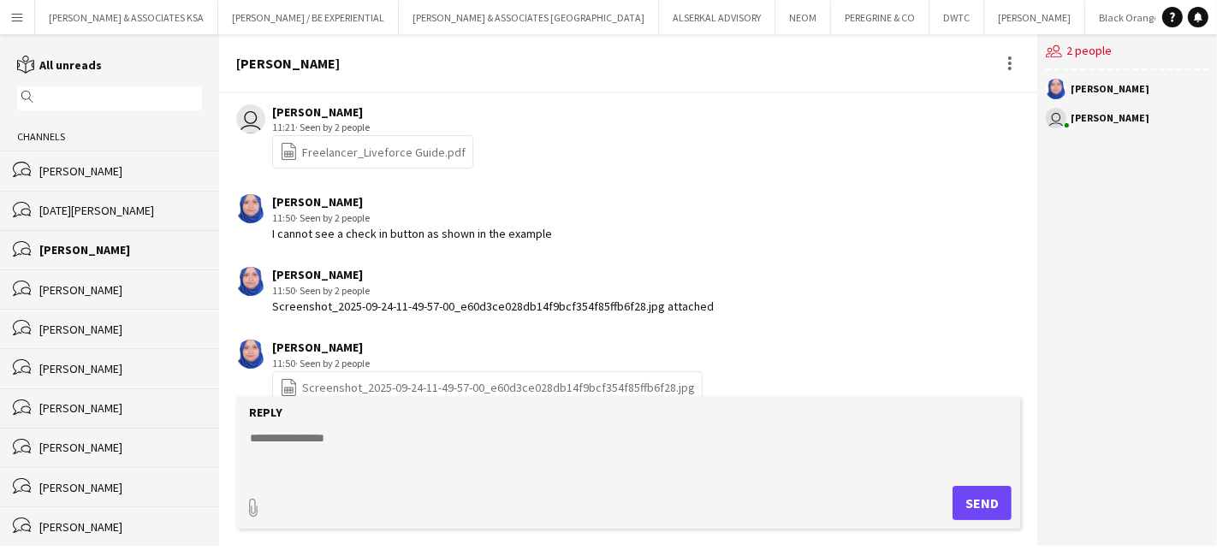
scroll to position [460, 0]
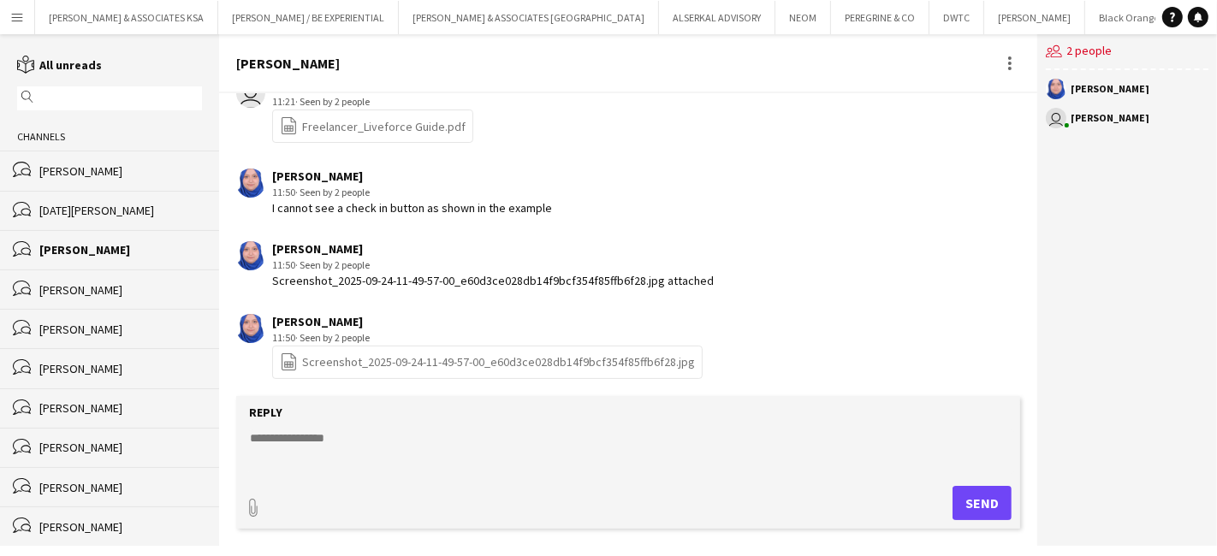
click at [376, 366] on link "file-spreadsheet Screenshot_2025-09-24-11-49-57-00_e60d3ce028db14f9bcf354f85ffb…" at bounding box center [487, 363] width 415 height 20
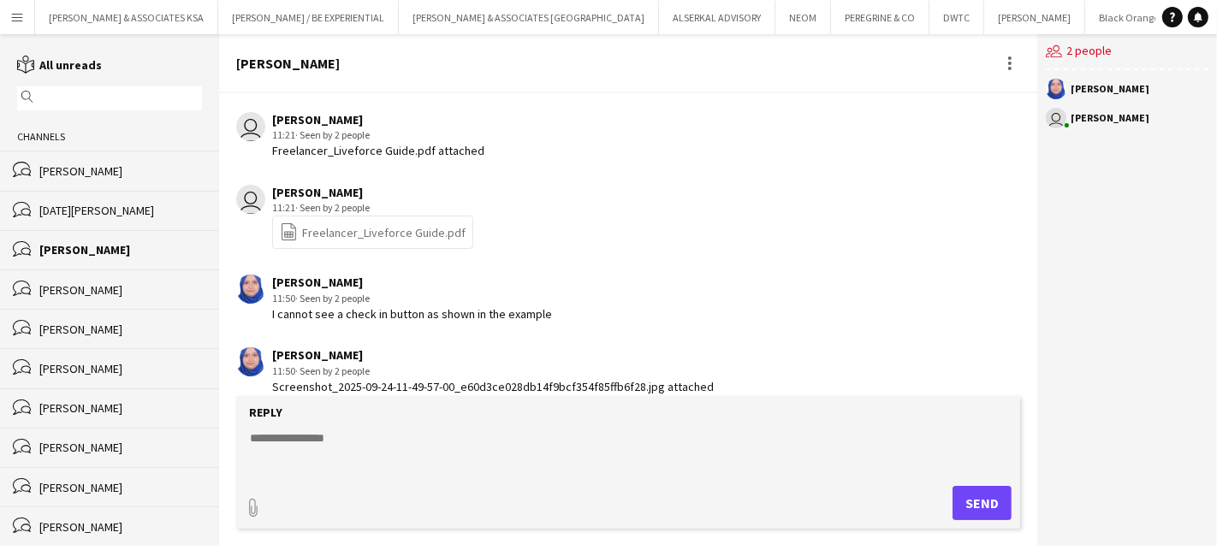
scroll to position [269, 0]
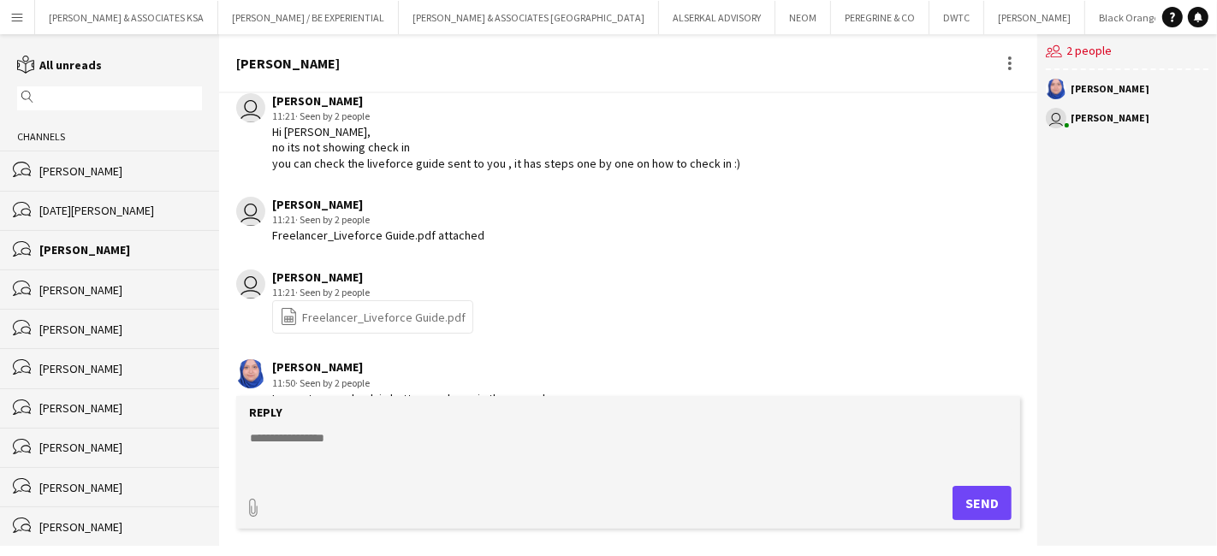
click at [354, 312] on link "file-spreadsheet Freelancer_Liveforce Guide.pdf" at bounding box center [373, 317] width 186 height 20
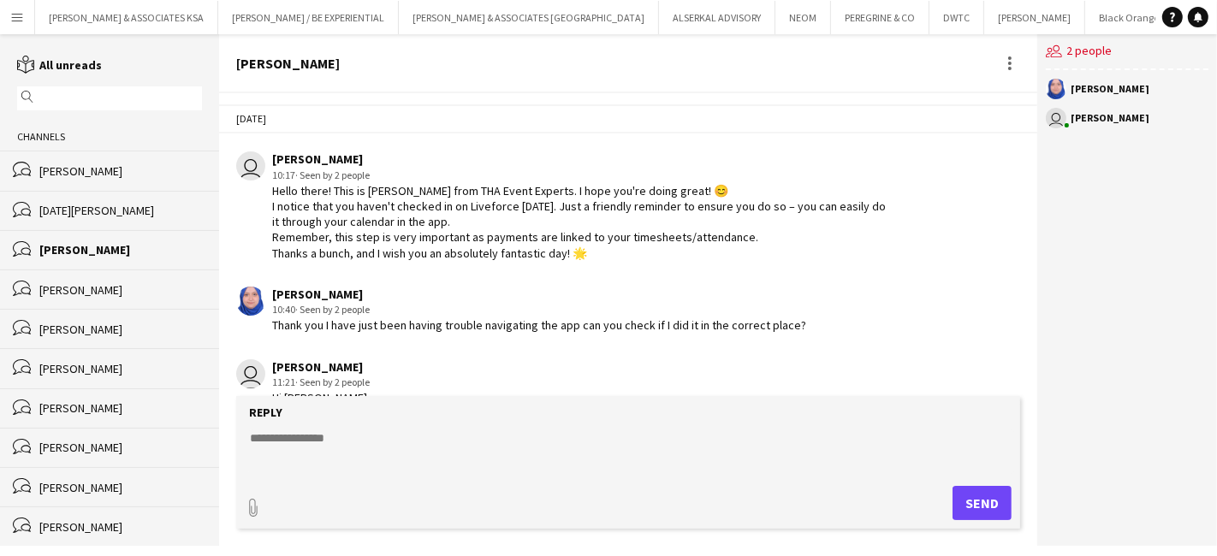
scroll to position [0, 0]
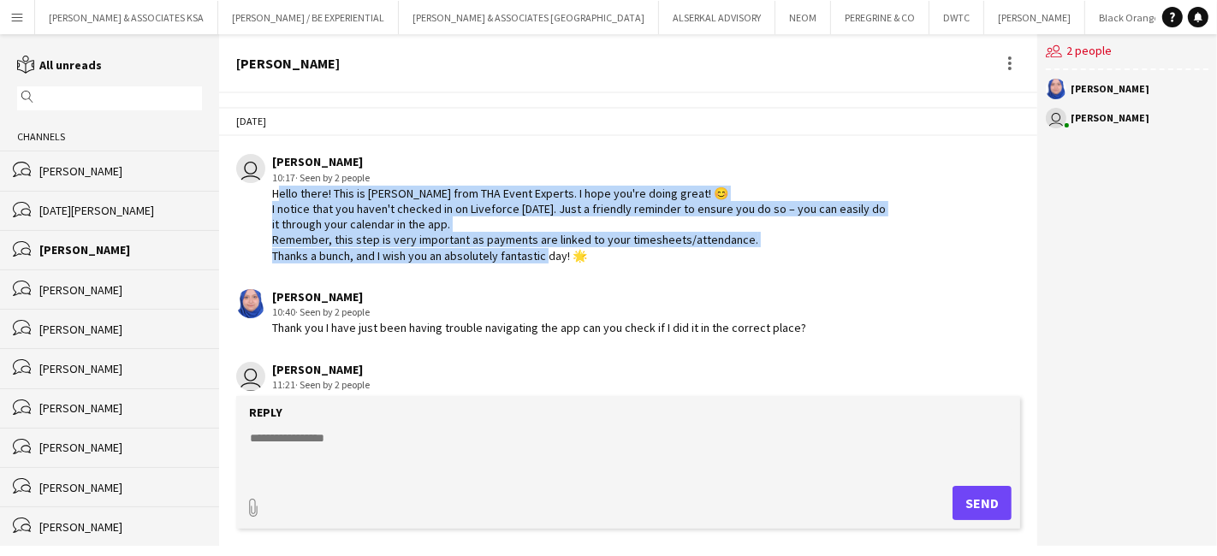
drag, startPoint x: 272, startPoint y: 190, endPoint x: 589, endPoint y: 252, distance: 322.7
click at [589, 252] on div "Hello there! This is Glenda from THA Event Experts. I hope you're doing great! …" at bounding box center [581, 225] width 619 height 78
copy div "Hello there! This is Glenda from THA Event Experts. I hope you're doing great! …"
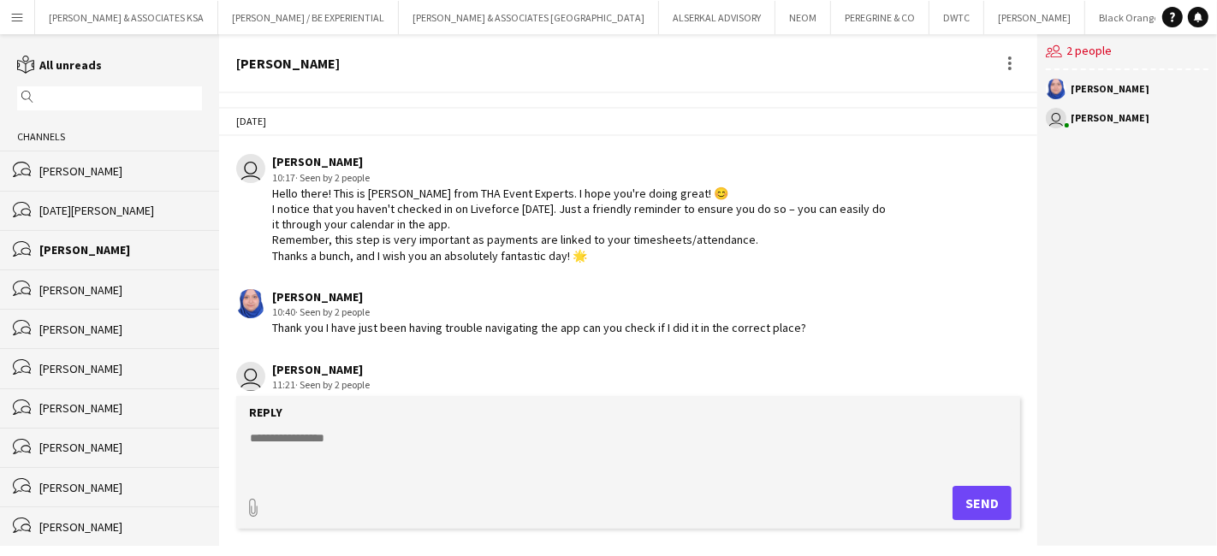
click at [292, 441] on textarea at bounding box center [631, 452] width 767 height 45
paste textarea "**********"
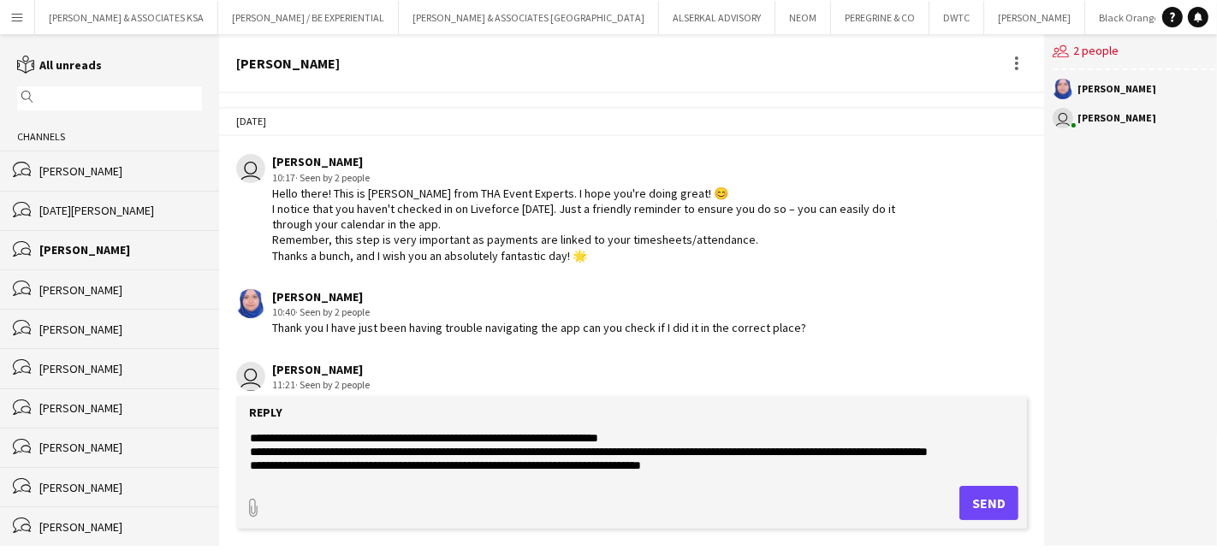
type textarea "**********"
click at [984, 505] on button "Send" at bounding box center [989, 503] width 59 height 34
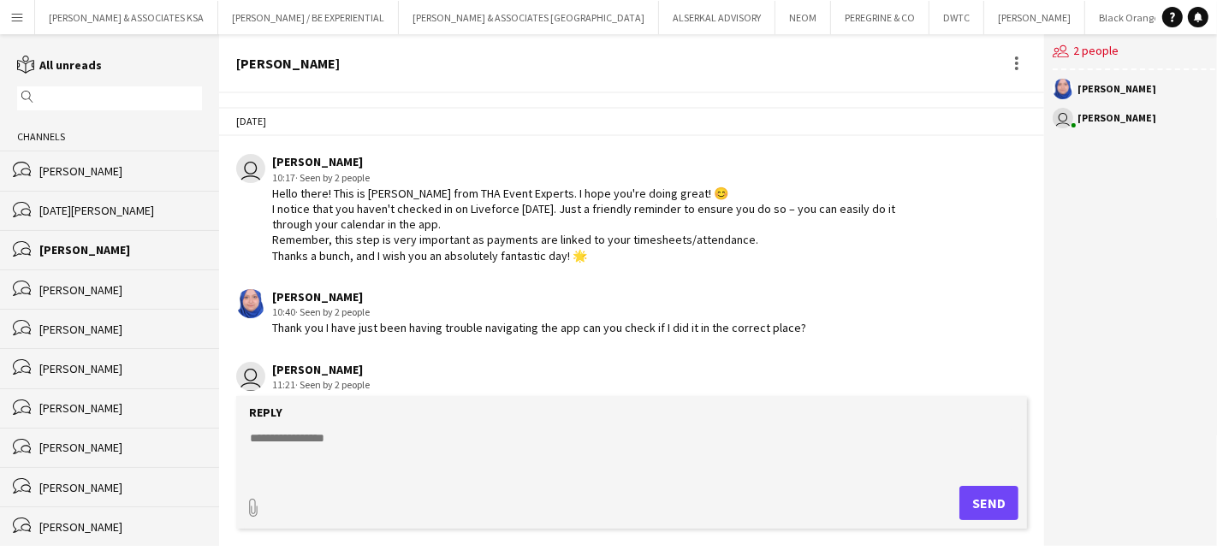
click at [17, 14] on app-icon "Menu" at bounding box center [17, 17] width 14 height 14
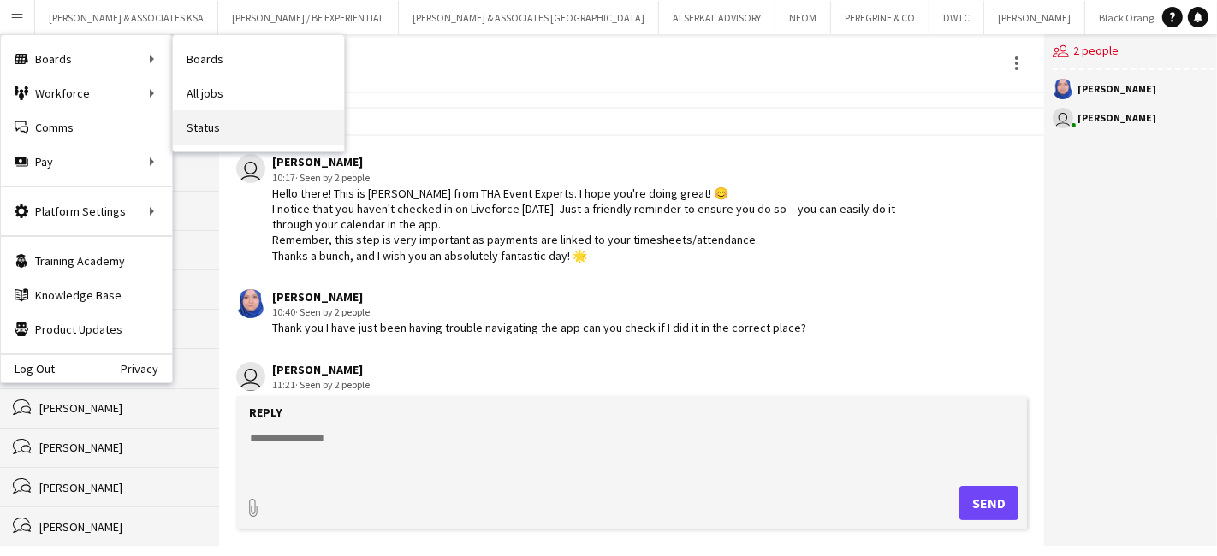
click at [227, 135] on link "Status" at bounding box center [258, 127] width 171 height 34
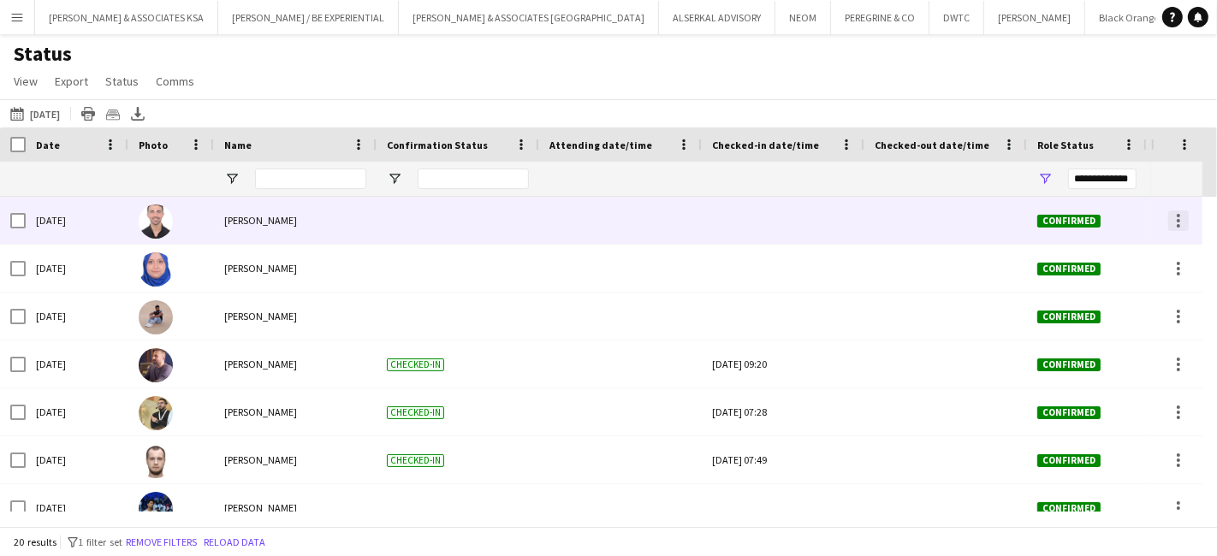
click at [1181, 223] on div at bounding box center [1178, 221] width 21 height 21
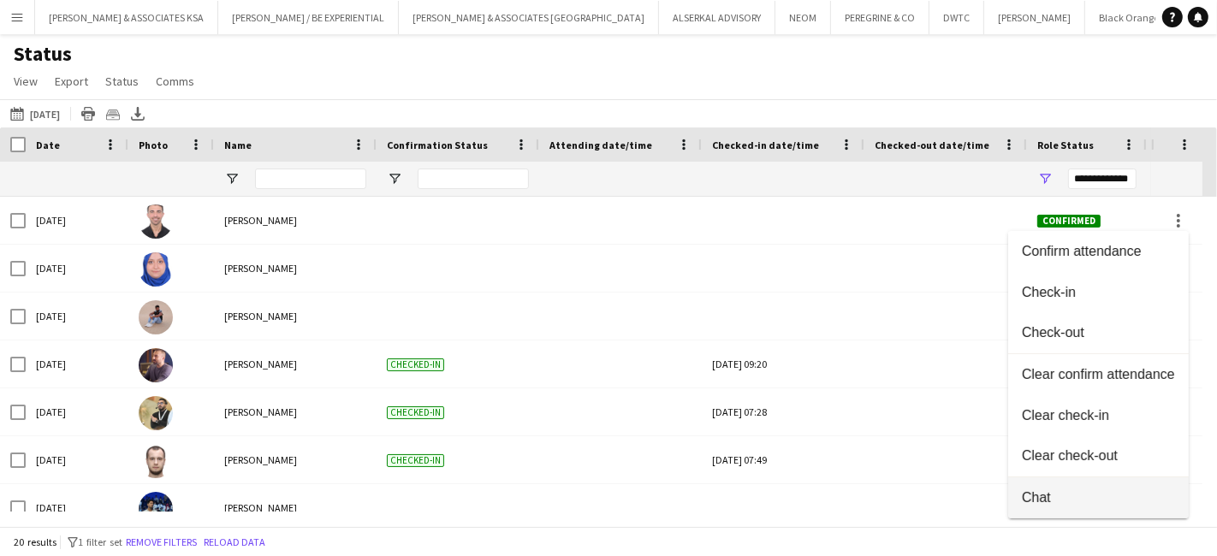
click at [1062, 499] on span "Chat" at bounding box center [1098, 497] width 153 height 15
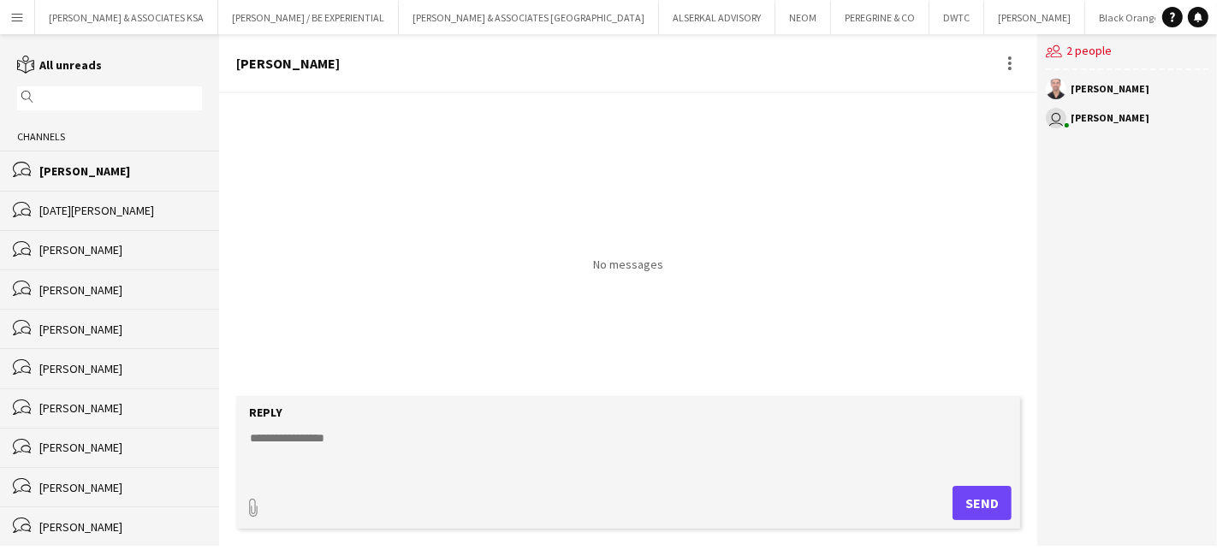
click at [306, 442] on textarea at bounding box center [631, 452] width 767 height 45
paste textarea "**********"
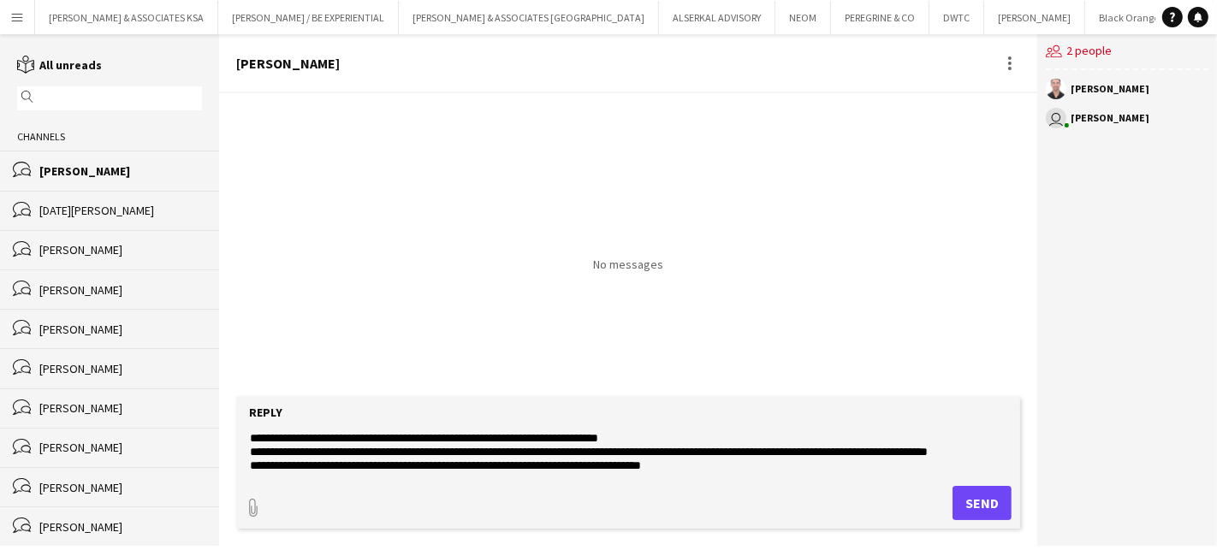
scroll to position [27, 0]
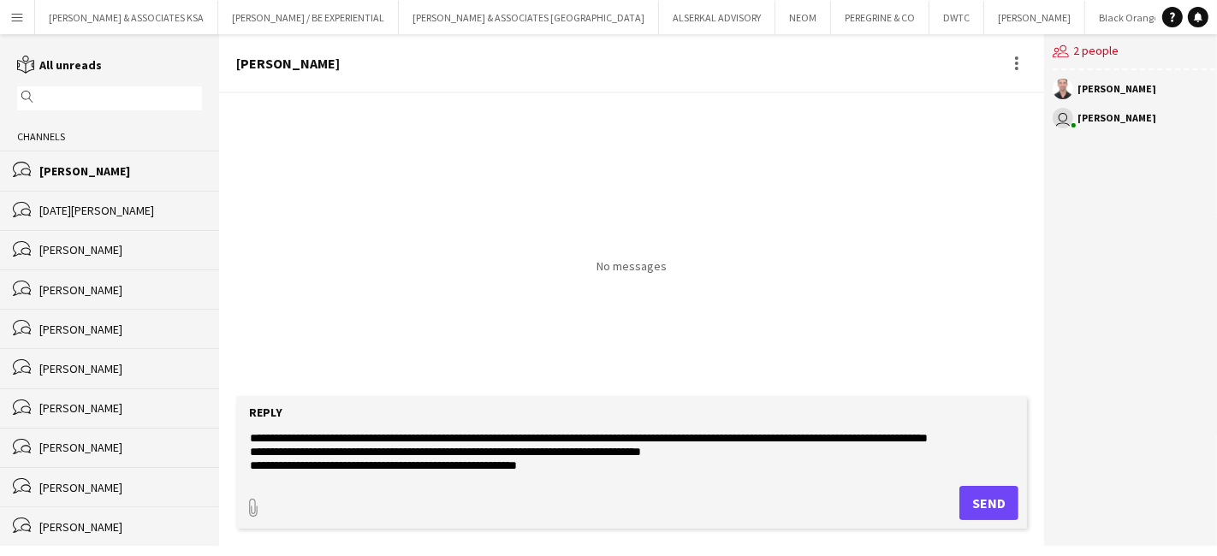
type textarea "**********"
click at [983, 505] on button "Send" at bounding box center [989, 503] width 59 height 34
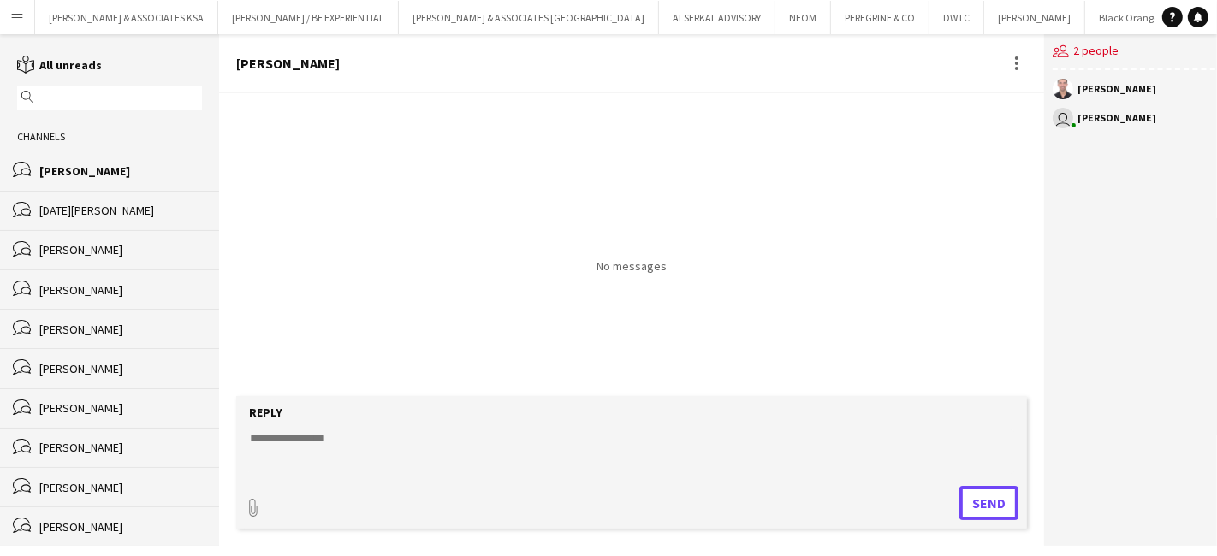
scroll to position [0, 0]
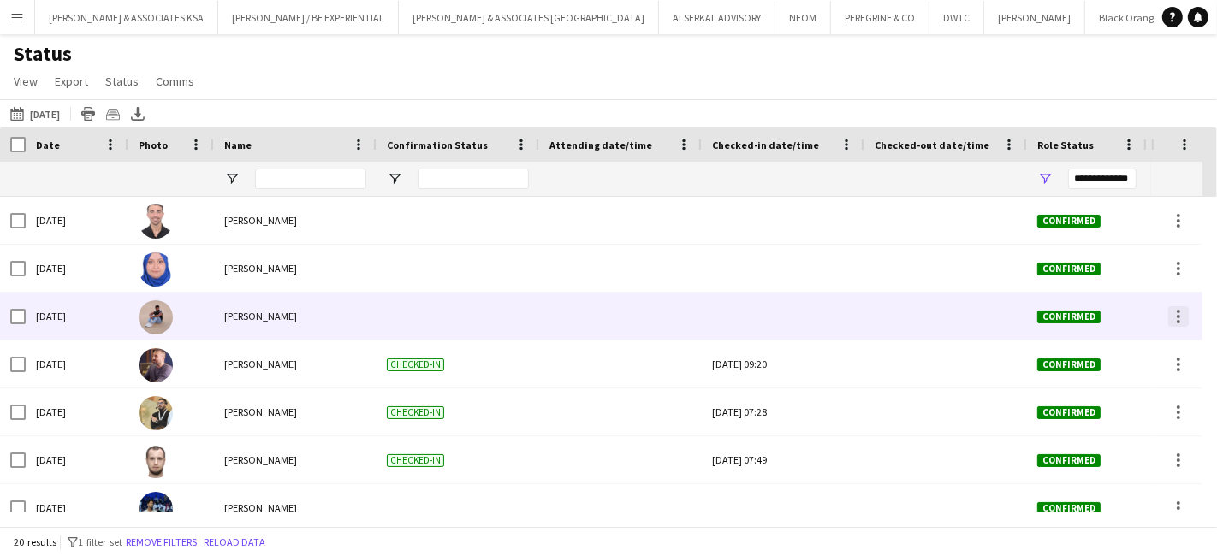
click at [1186, 320] on div at bounding box center [1178, 316] width 21 height 21
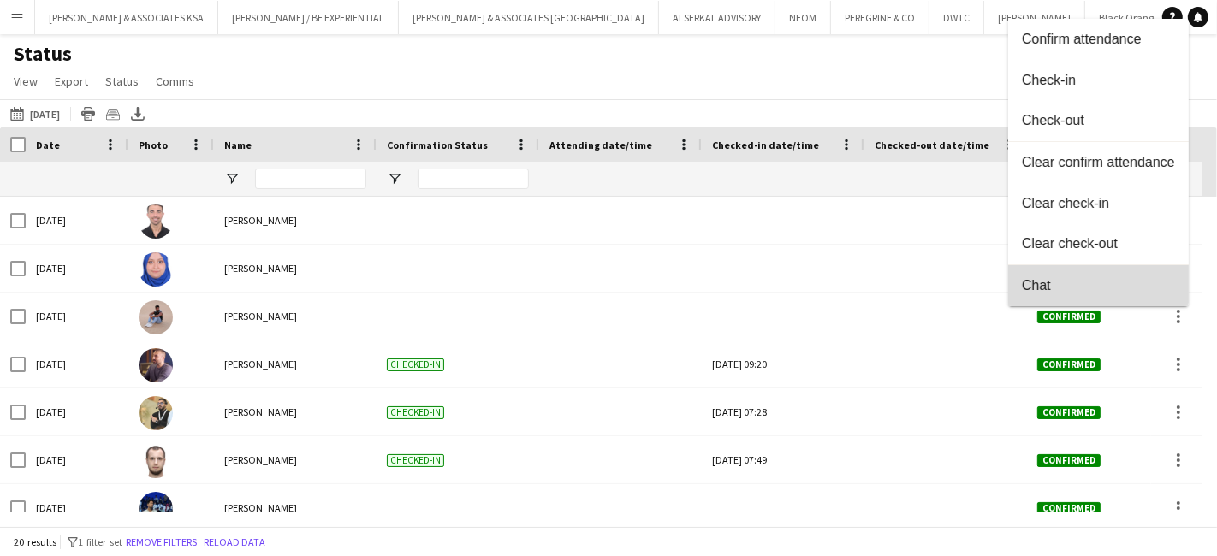
click at [1080, 284] on span "Chat" at bounding box center [1098, 284] width 153 height 15
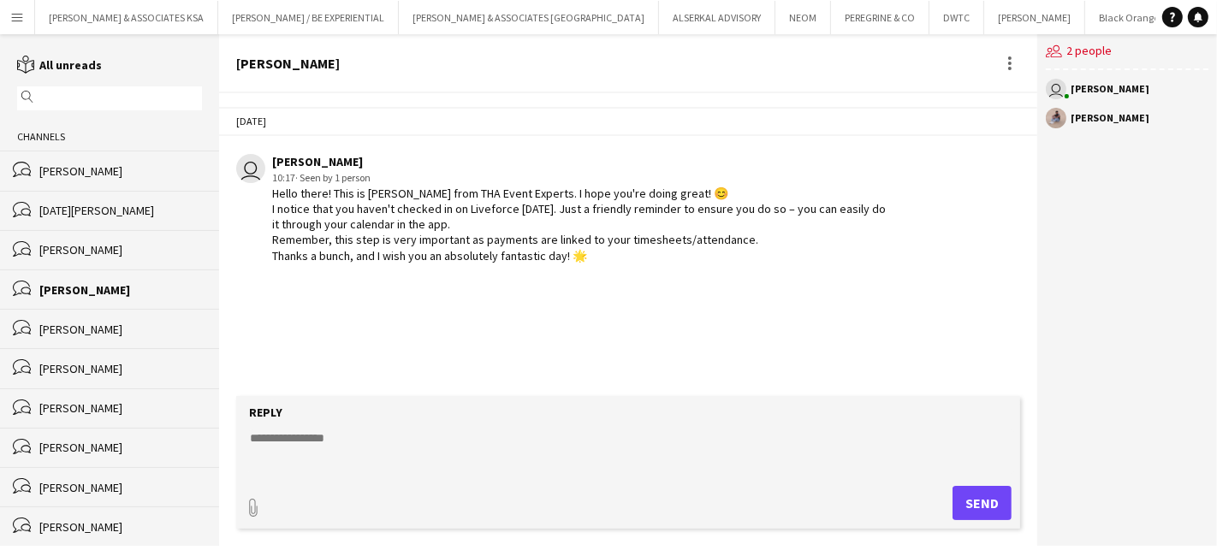
click at [314, 432] on textarea at bounding box center [631, 452] width 767 height 45
paste textarea "**********"
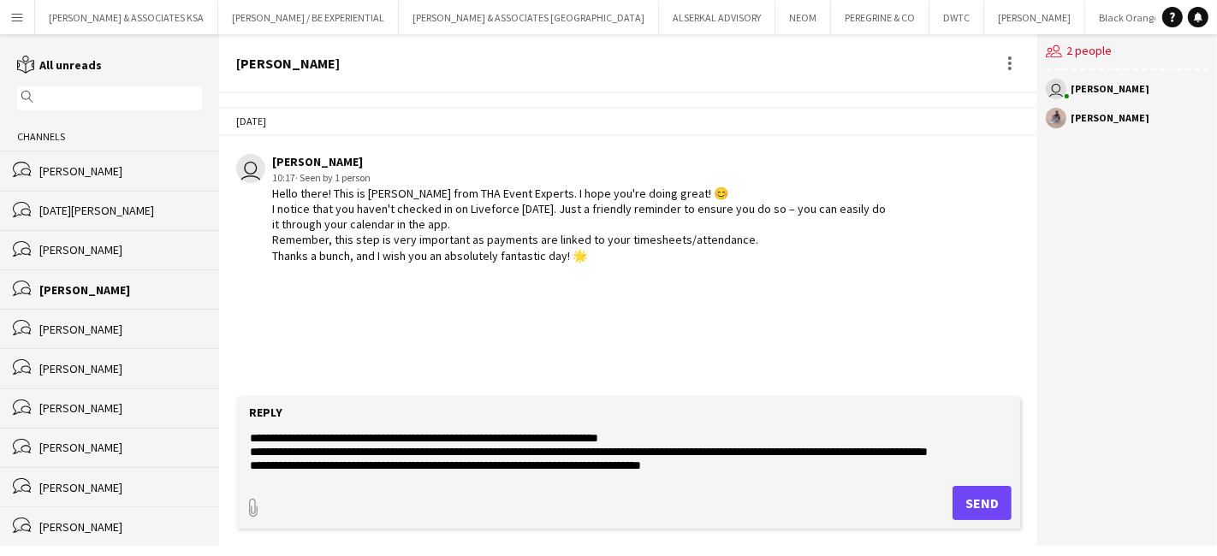
scroll to position [27, 0]
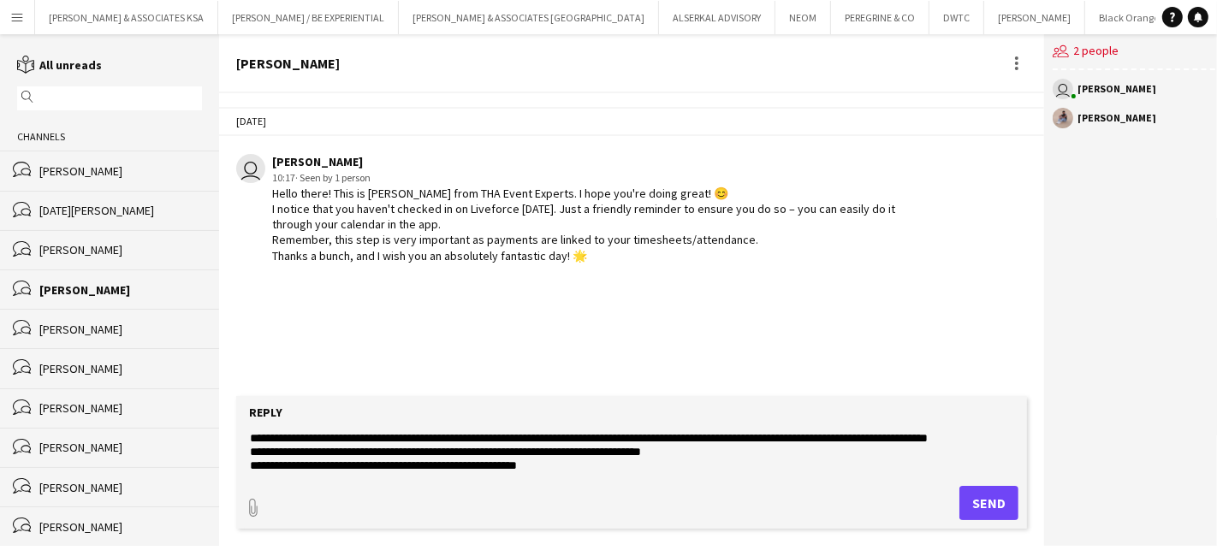
type textarea "**********"
click at [989, 499] on button "Send" at bounding box center [989, 503] width 59 height 34
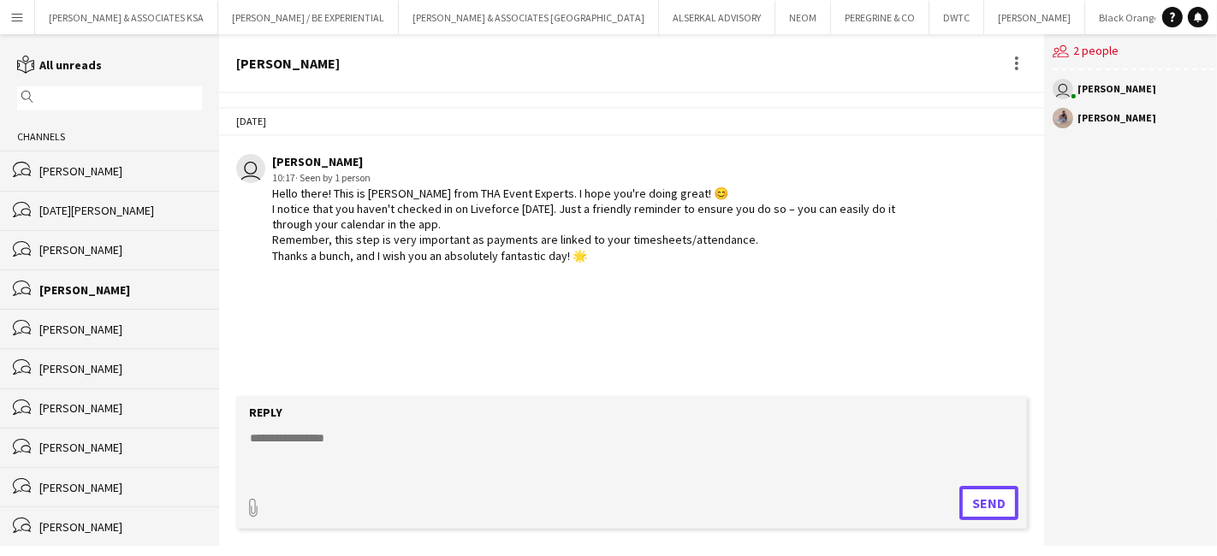
scroll to position [0, 0]
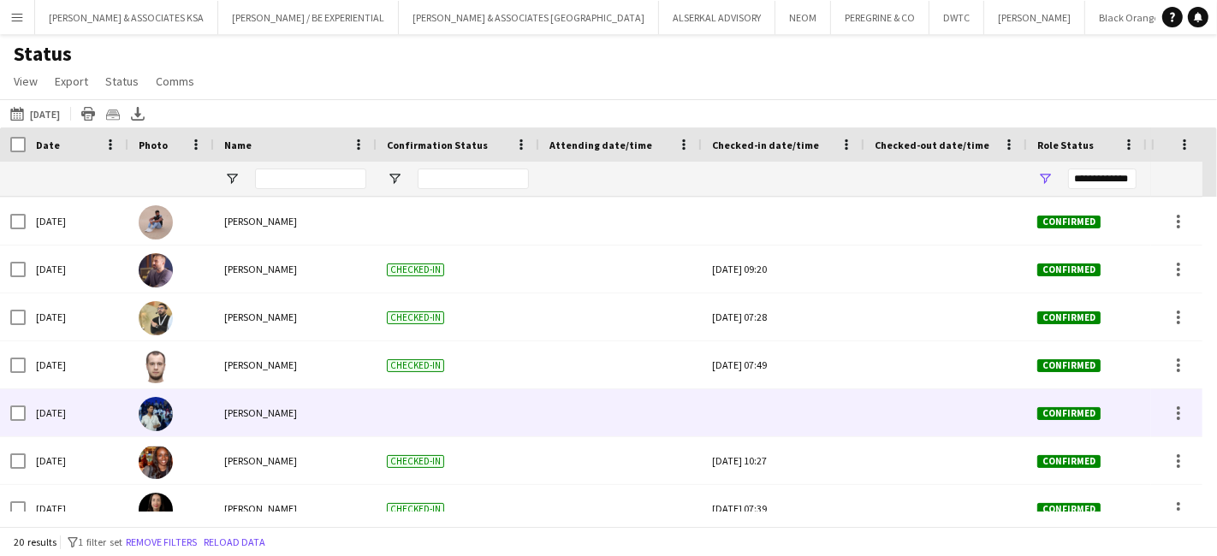
scroll to position [190, 0]
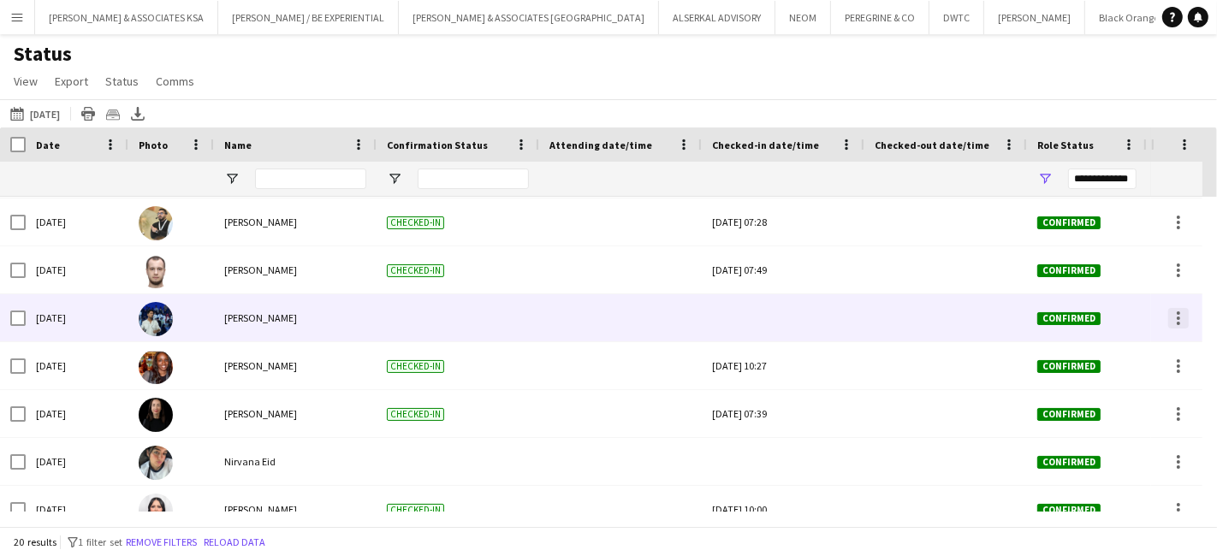
click at [1168, 318] on div at bounding box center [1178, 318] width 21 height 21
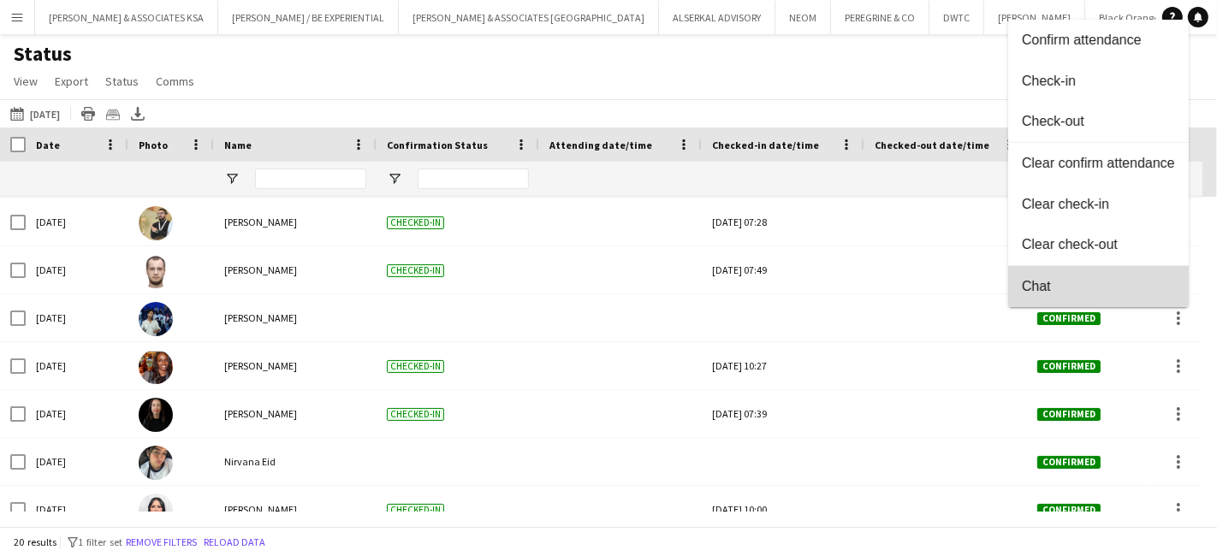
click at [1041, 281] on span "Chat" at bounding box center [1098, 286] width 153 height 15
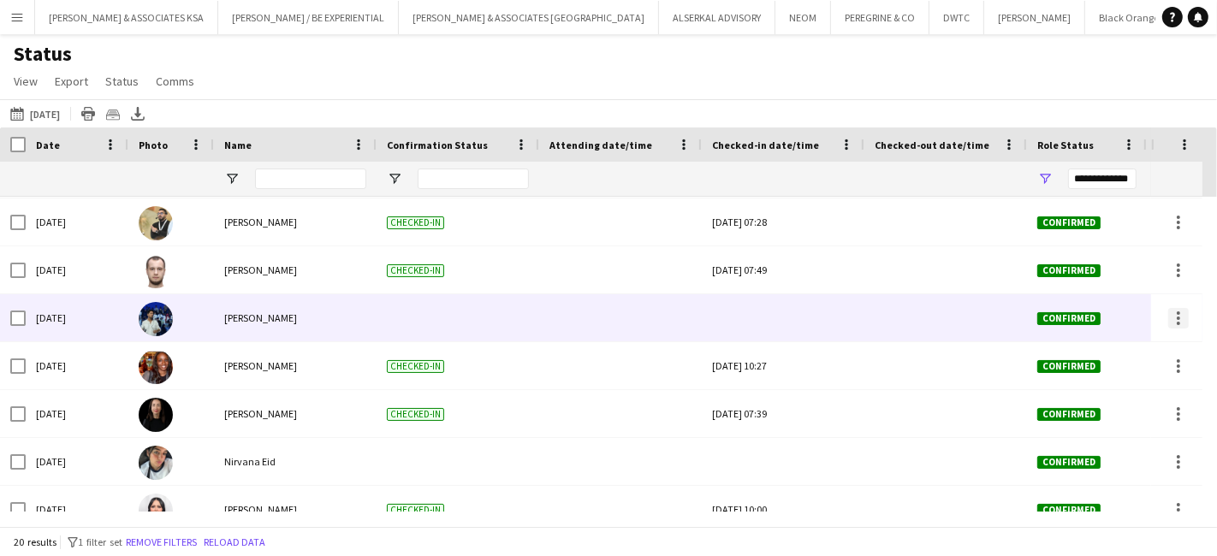
click at [1171, 318] on div at bounding box center [1178, 318] width 21 height 21
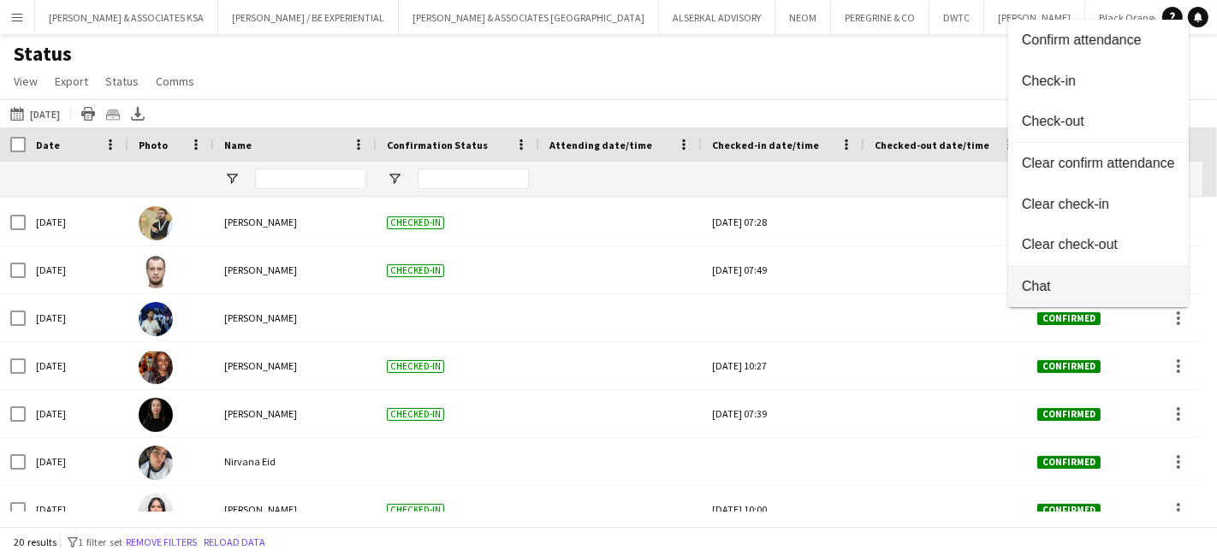
click at [1076, 282] on span "Chat" at bounding box center [1098, 286] width 153 height 15
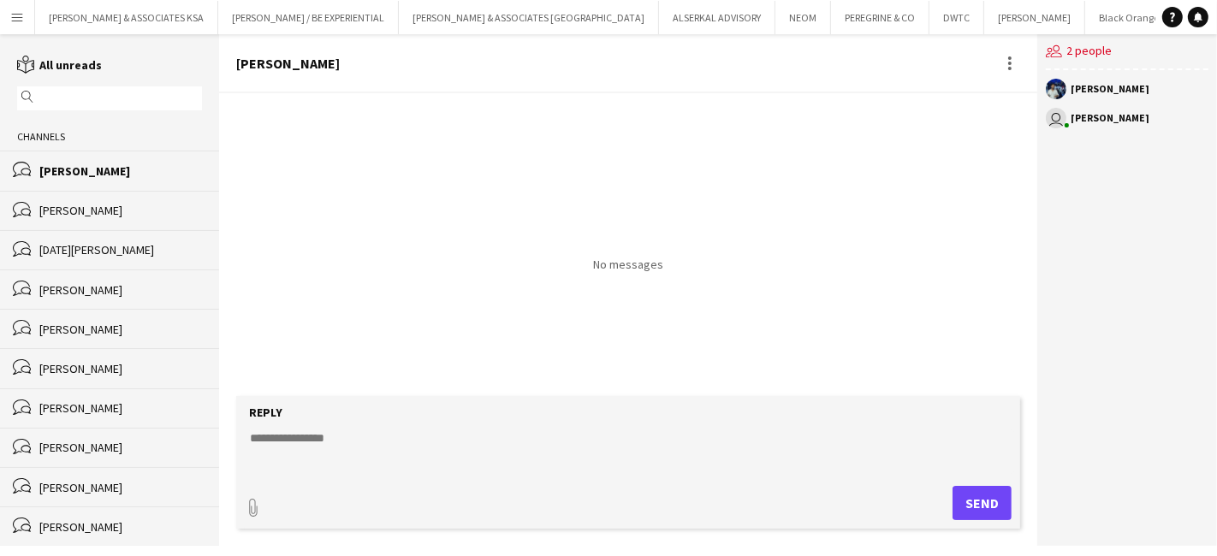
click at [294, 443] on textarea at bounding box center [631, 452] width 767 height 45
paste textarea "**********"
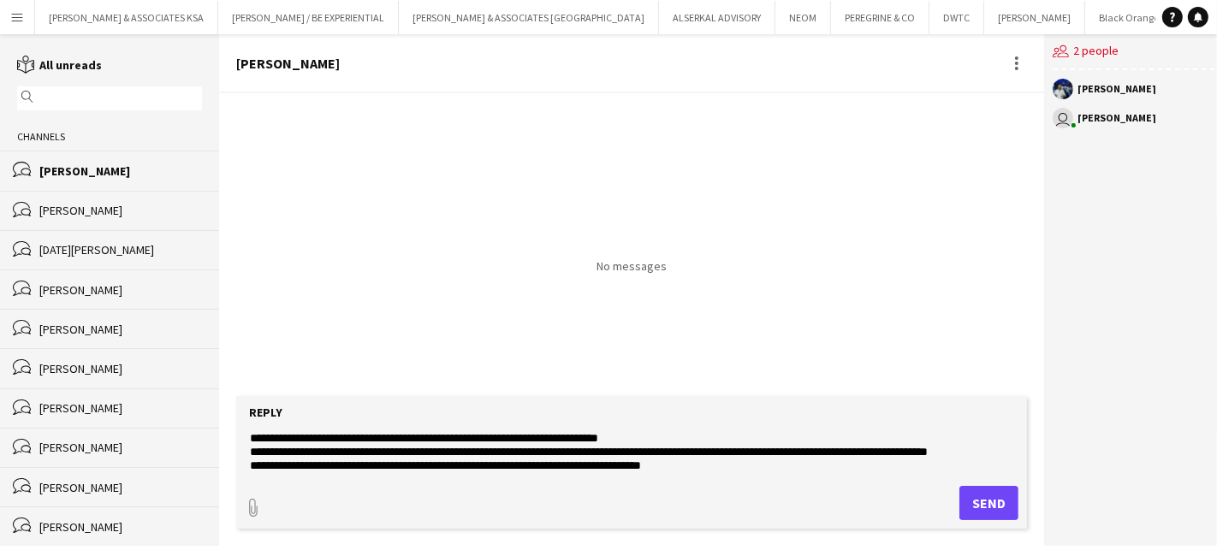
type textarea "**********"
click at [974, 498] on button "Send" at bounding box center [989, 503] width 59 height 34
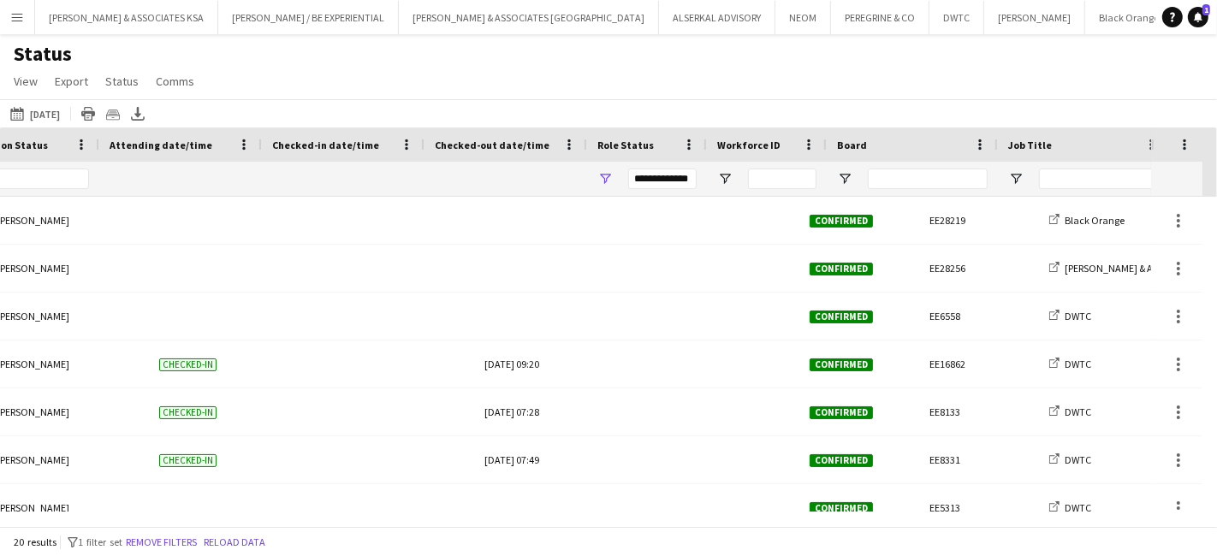
scroll to position [0, 860]
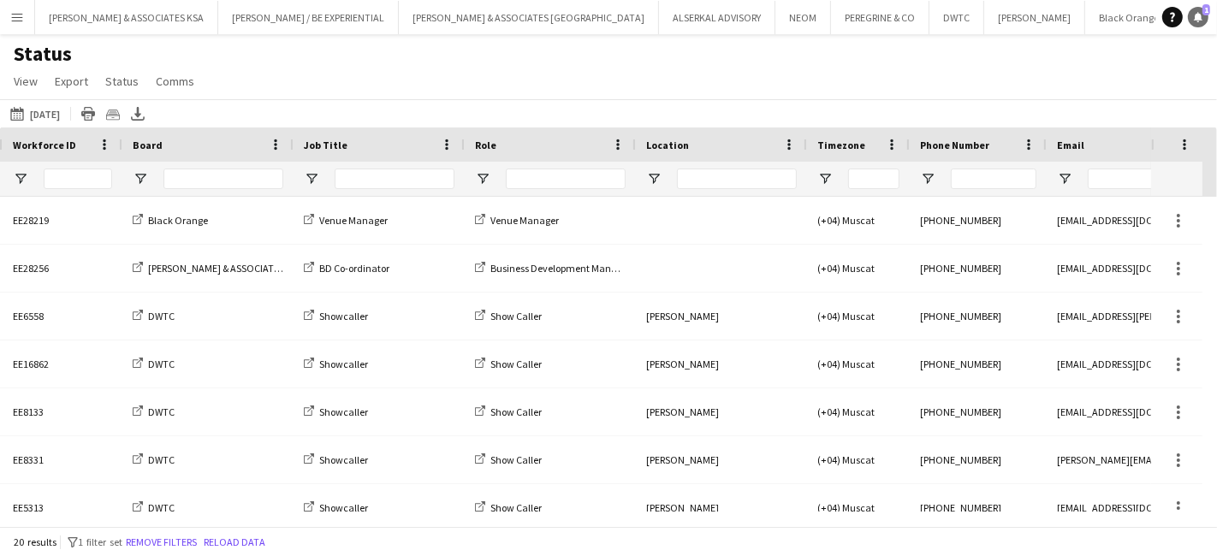
click at [1200, 17] on icon at bounding box center [1198, 16] width 9 height 9
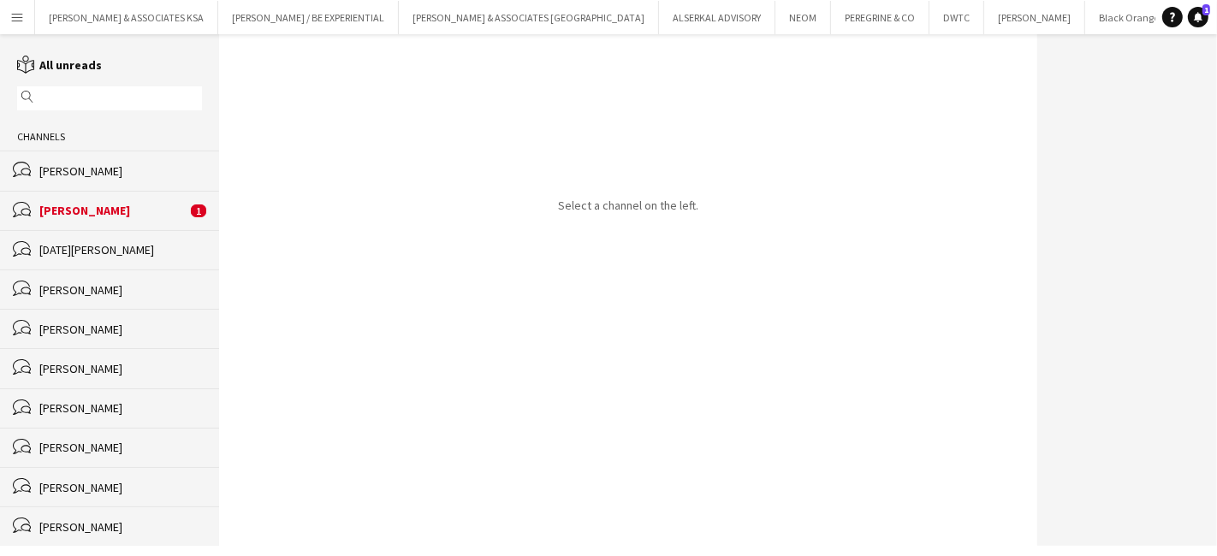
click at [135, 214] on div "[PERSON_NAME]" at bounding box center [112, 210] width 147 height 15
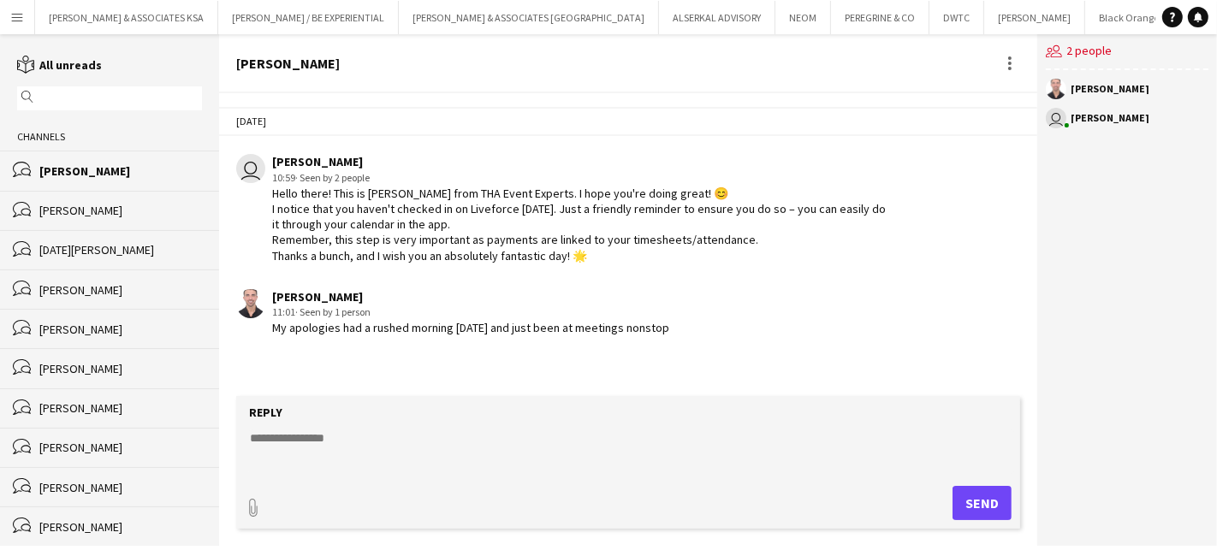
click at [276, 434] on textarea at bounding box center [631, 452] width 767 height 45
type textarea "**********"
click at [1000, 505] on button "Send" at bounding box center [982, 503] width 59 height 34
click at [11, 13] on app-icon "Menu" at bounding box center [17, 17] width 14 height 14
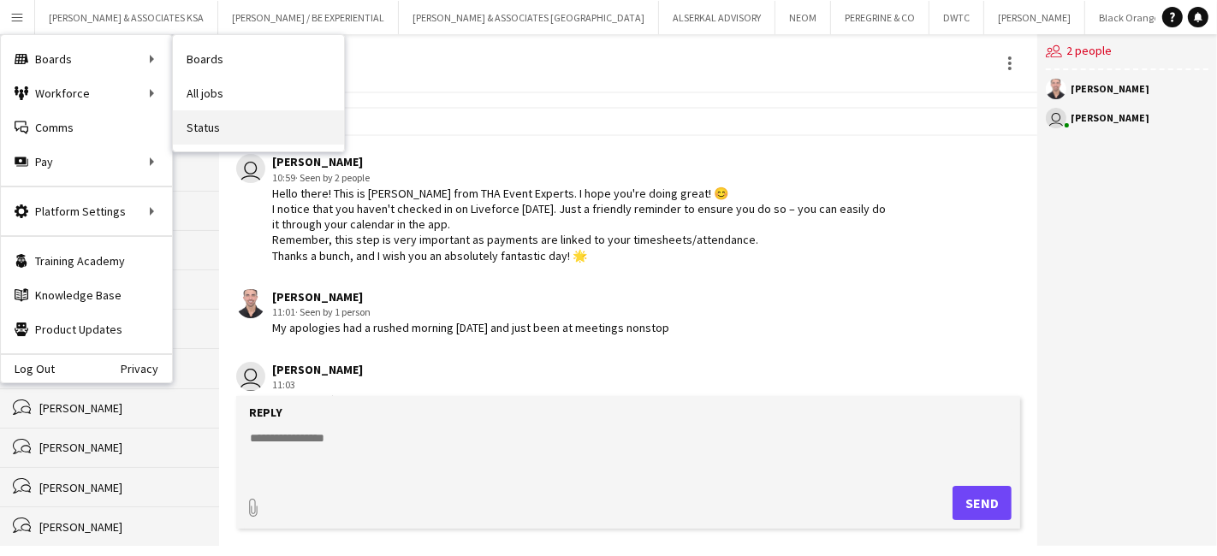
click at [195, 117] on link "Status" at bounding box center [258, 127] width 171 height 34
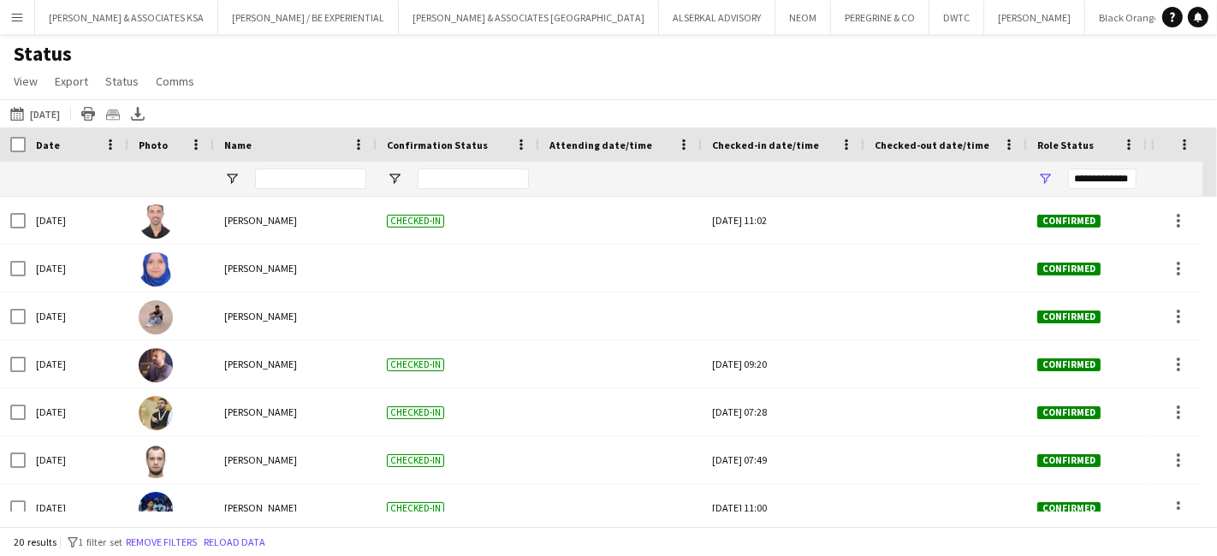
scroll to position [0, 279]
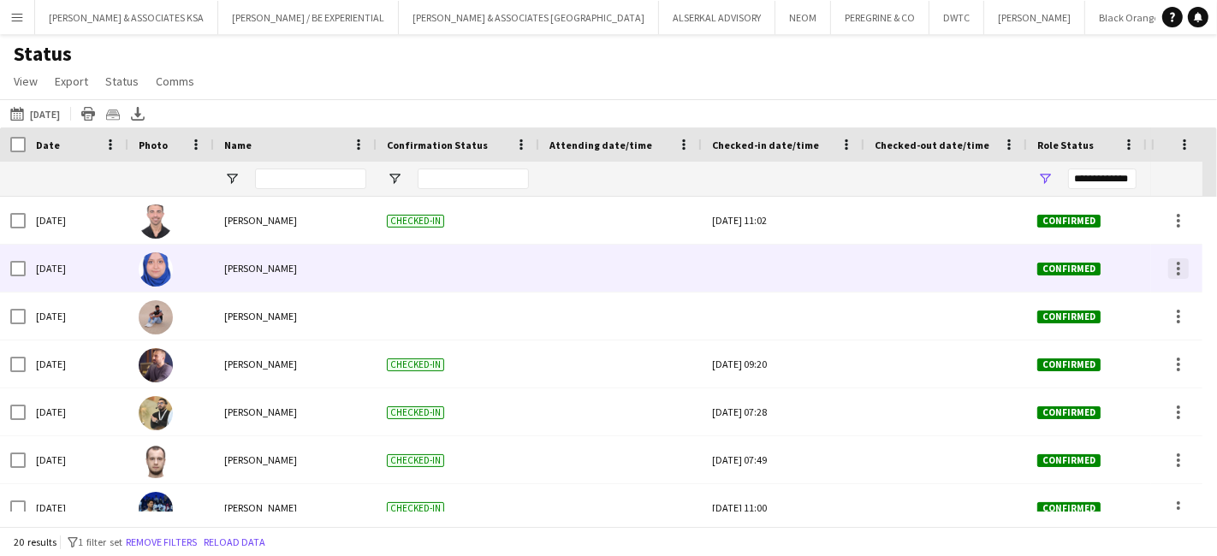
click at [1178, 267] on div at bounding box center [1178, 268] width 3 height 3
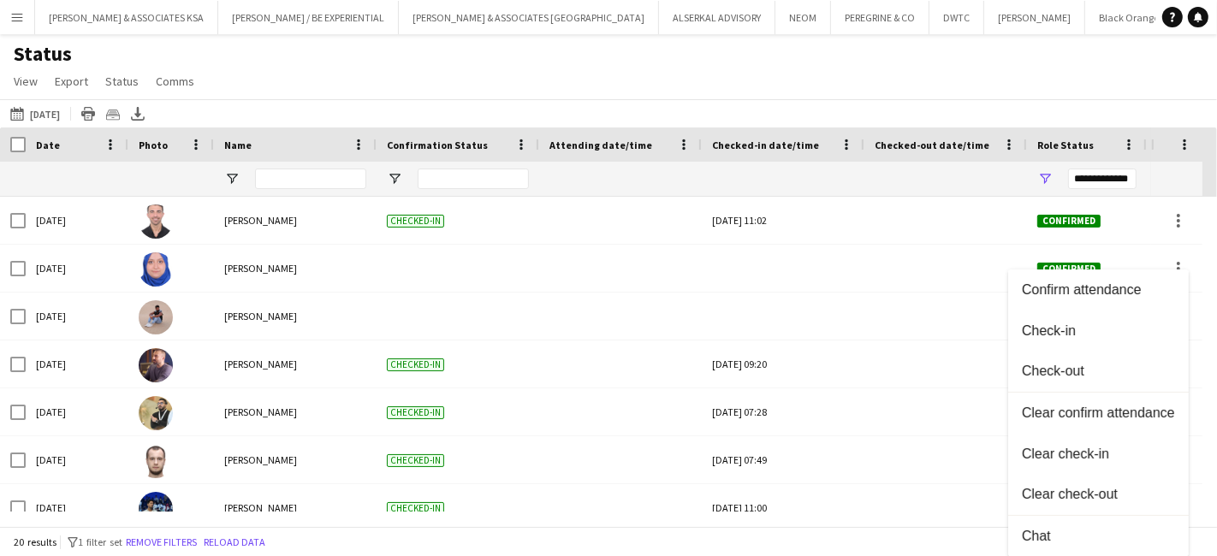
click at [1197, 20] on div at bounding box center [608, 278] width 1217 height 556
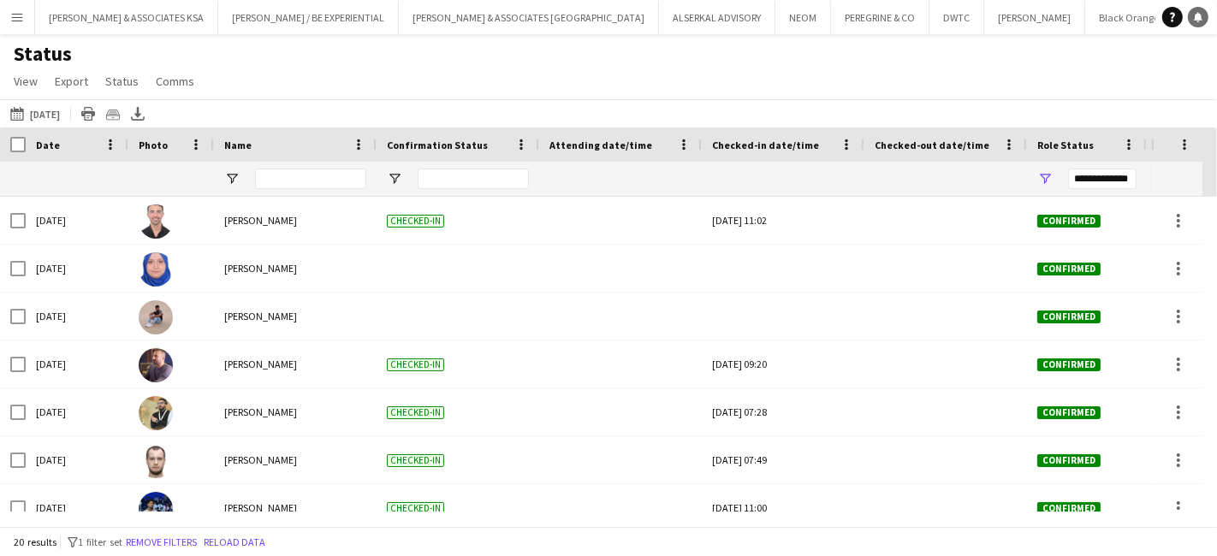
click at [1196, 15] on icon at bounding box center [1198, 16] width 9 height 9
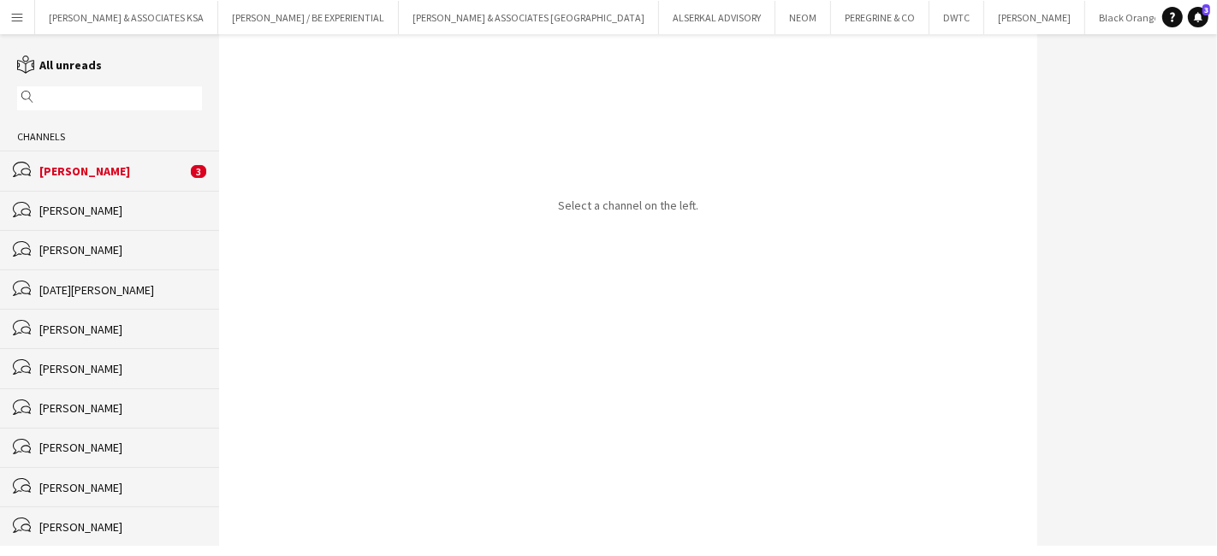
click at [144, 171] on div "Janna Khalaf" at bounding box center [112, 170] width 147 height 15
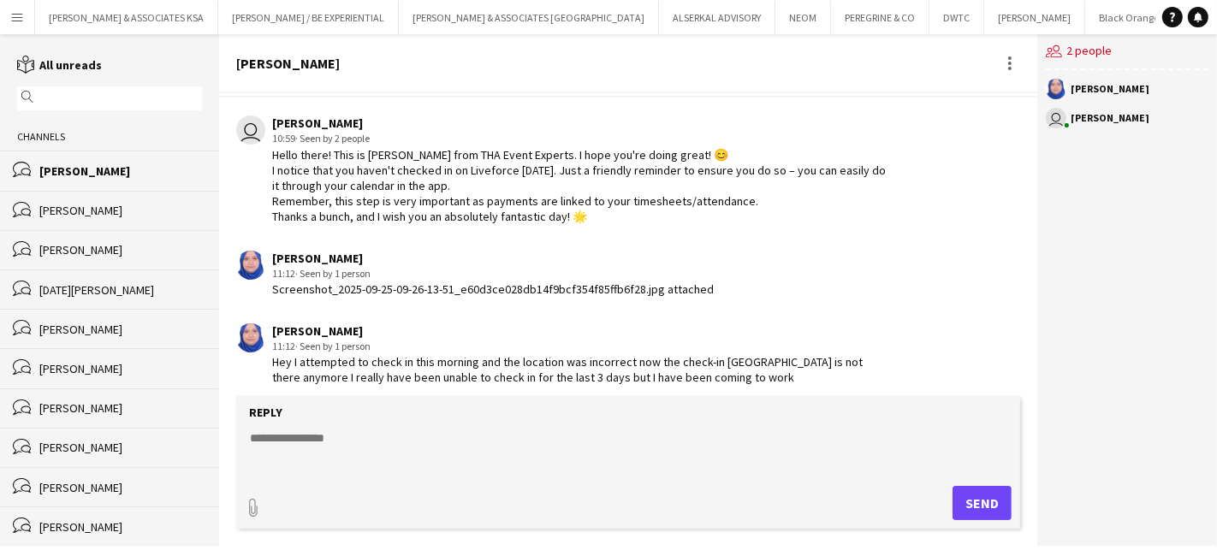
scroll to position [892, 0]
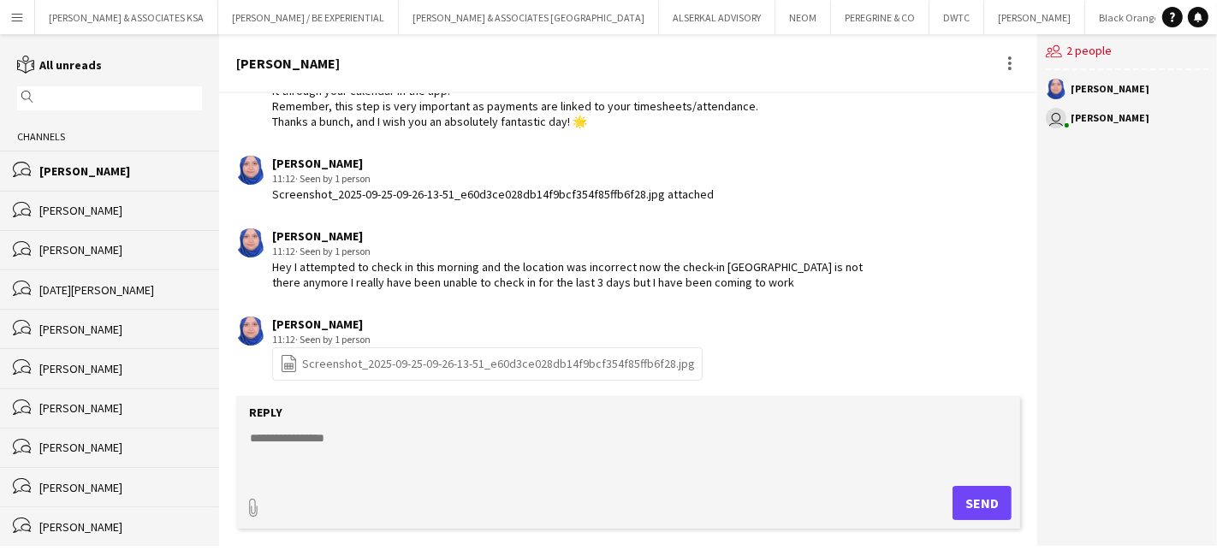
click at [307, 446] on textarea at bounding box center [631, 452] width 767 height 45
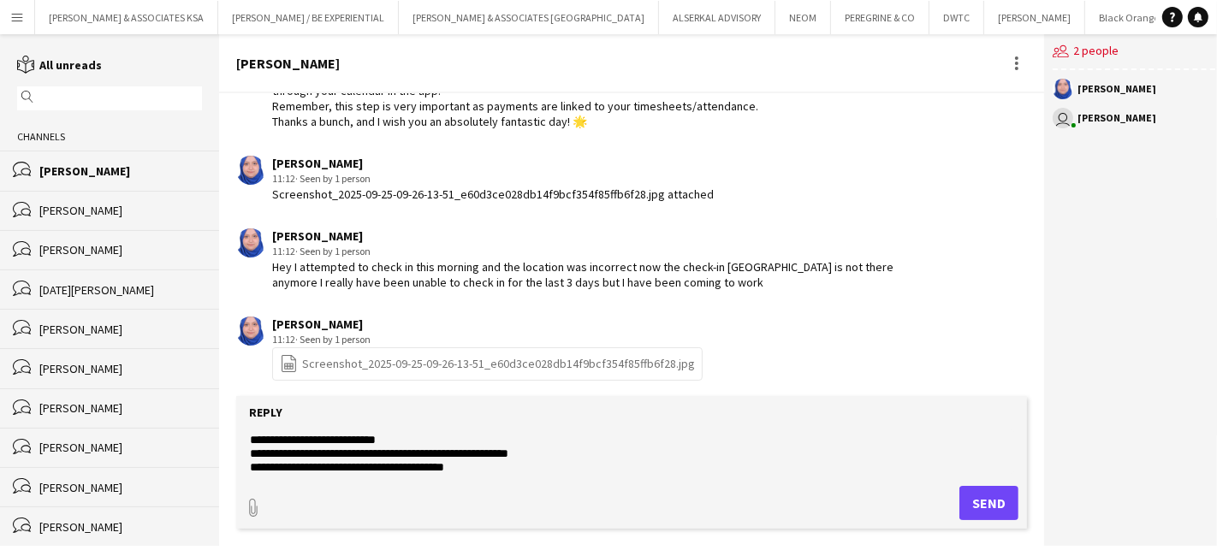
type textarea "**********"
click at [973, 492] on button "Send" at bounding box center [989, 503] width 59 height 34
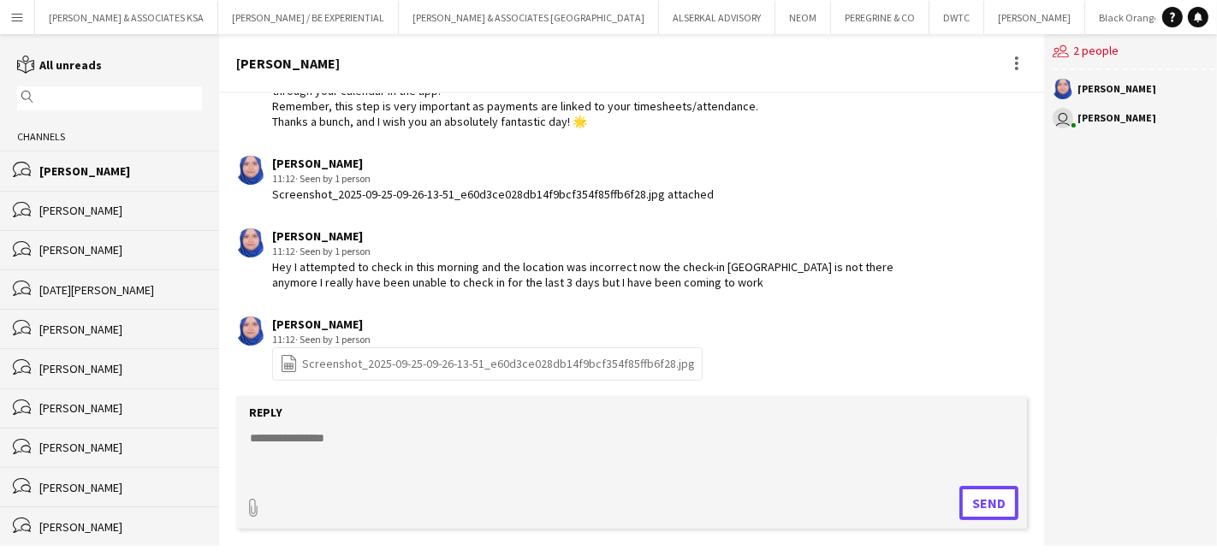
scroll to position [996, 0]
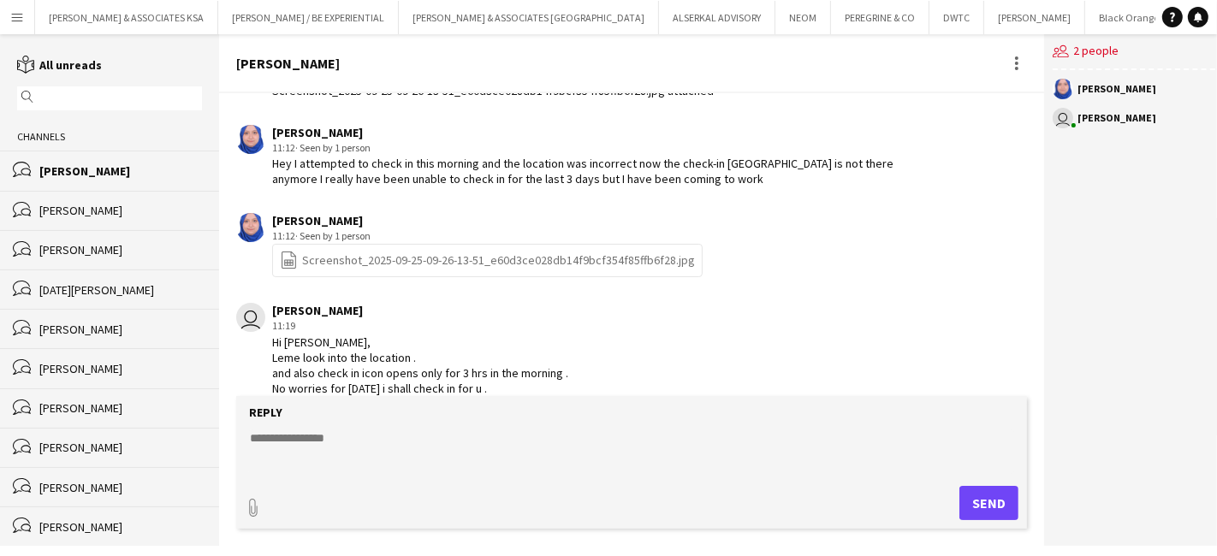
click at [21, 10] on app-icon "Menu" at bounding box center [17, 17] width 14 height 14
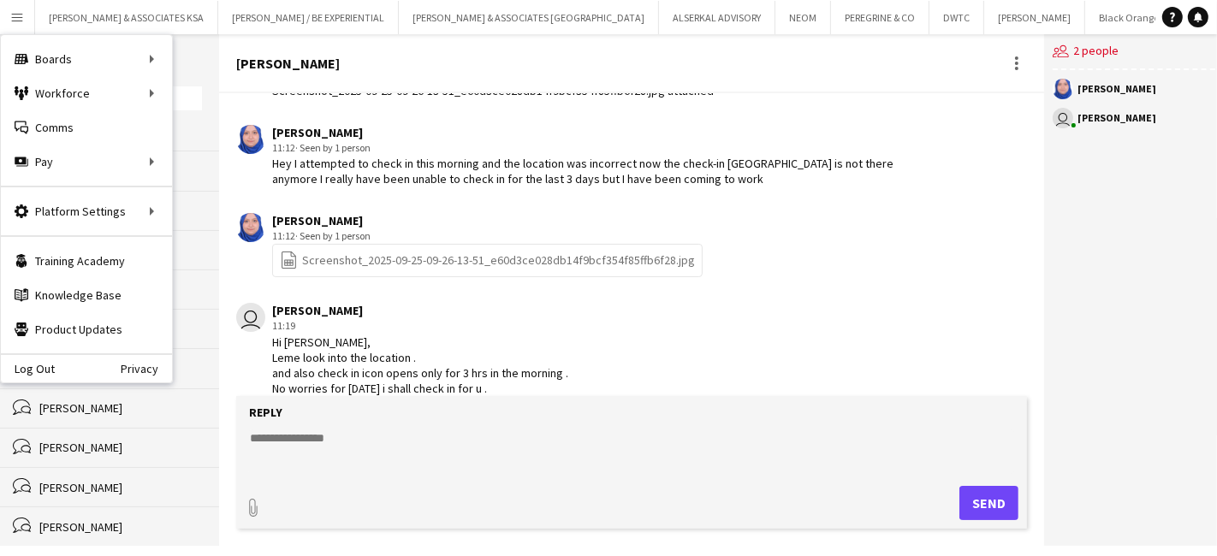
click at [494, 262] on link "file-spreadsheet Screenshot_2025-09-25-09-26-13-51_e60d3ce028db14f9bcf354f85ffb…" at bounding box center [487, 261] width 415 height 20
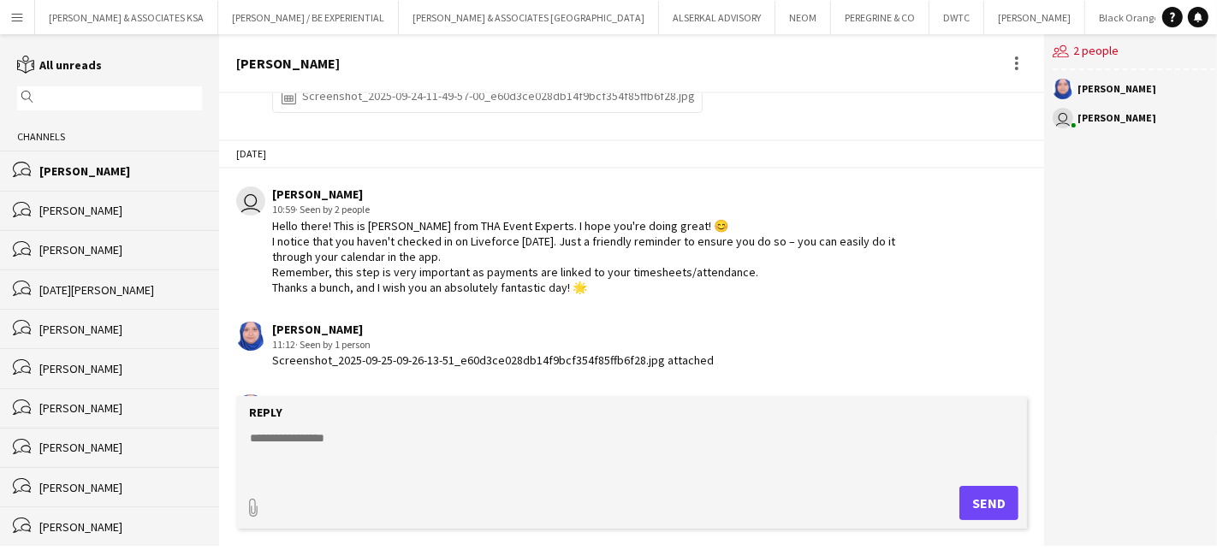
scroll to position [1011, 0]
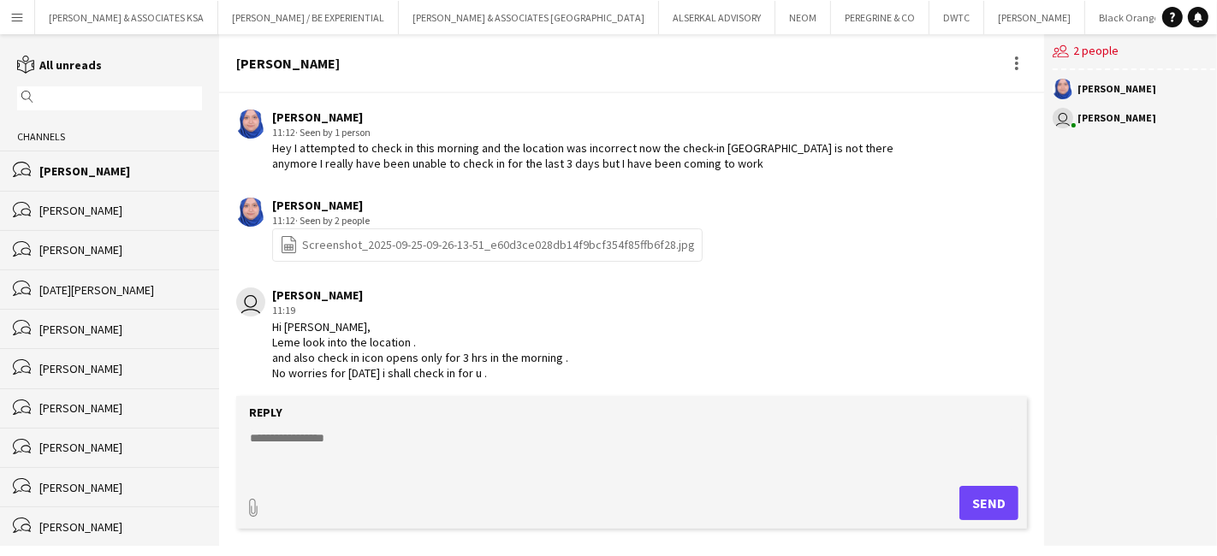
click at [16, 15] on app-icon "Menu" at bounding box center [17, 17] width 14 height 14
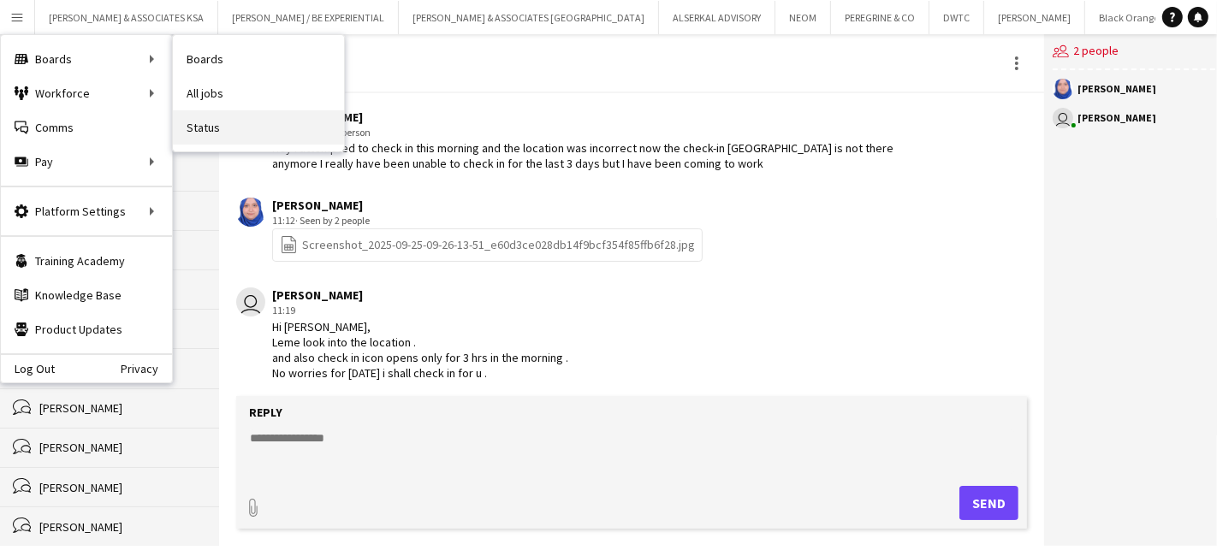
click at [207, 126] on link "Status" at bounding box center [258, 127] width 171 height 34
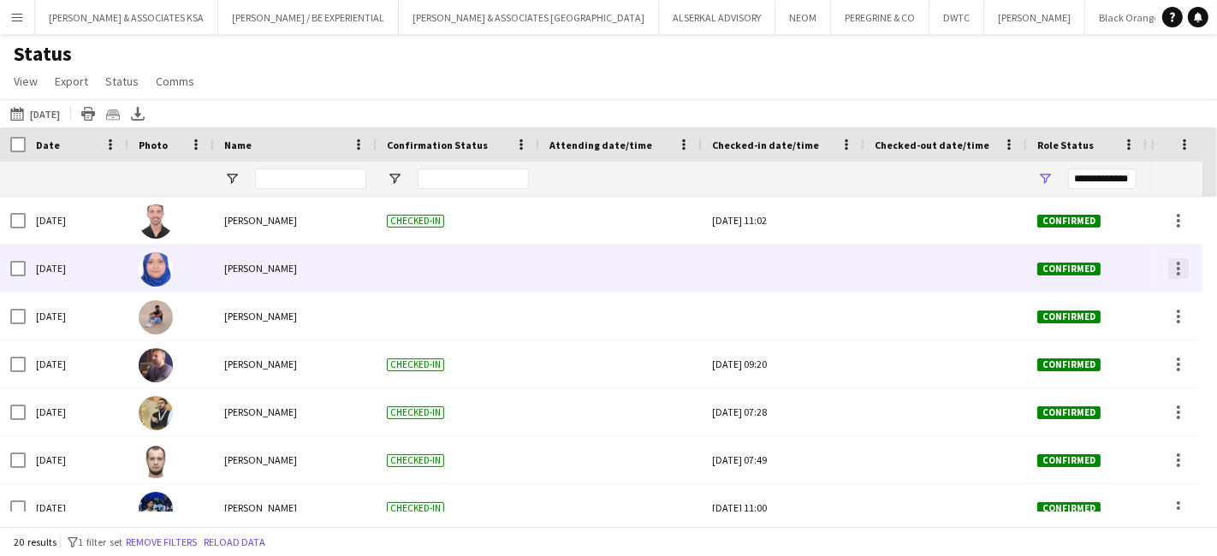
click at [1177, 267] on div at bounding box center [1178, 268] width 3 height 3
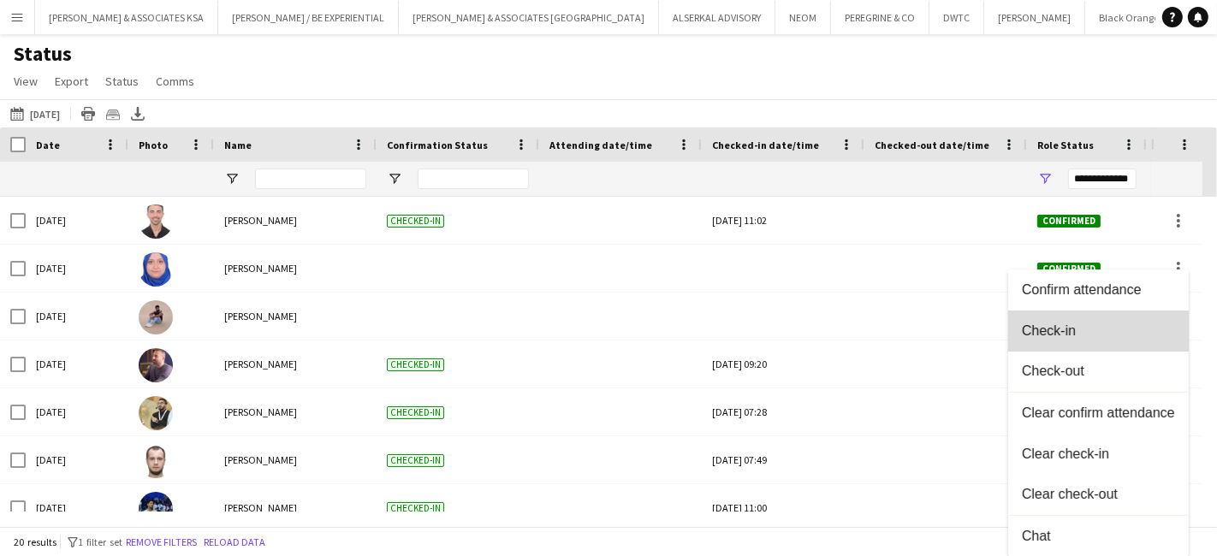
click at [1079, 336] on span "Check-in" at bounding box center [1098, 331] width 153 height 15
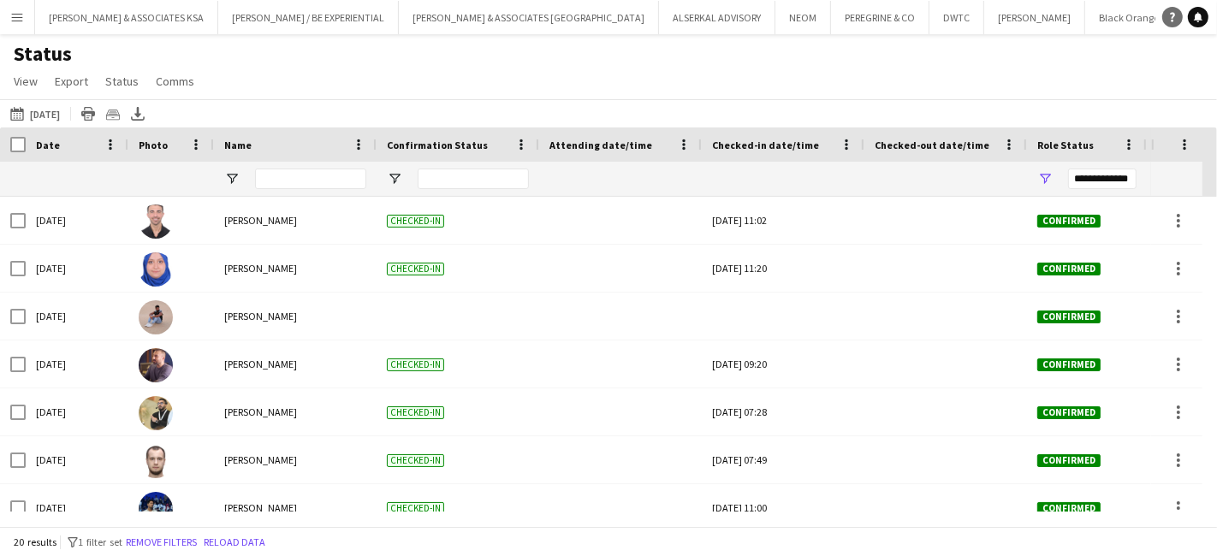
drag, startPoint x: 1203, startPoint y: 12, endPoint x: 1179, endPoint y: 24, distance: 26.8
click at [1203, 13] on icon "Notifications" at bounding box center [1198, 17] width 10 height 10
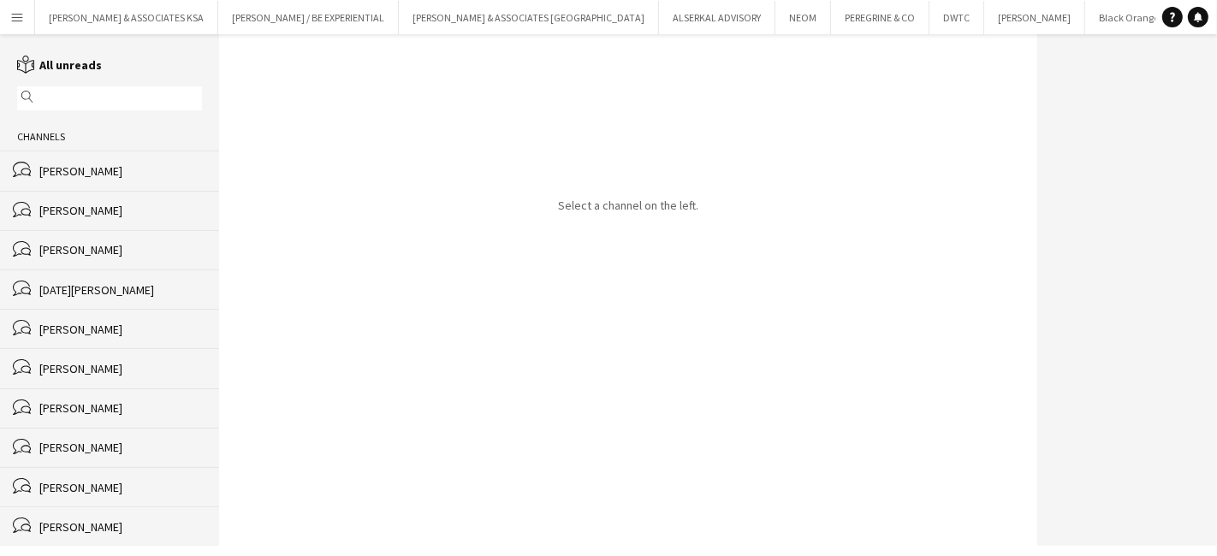
click at [124, 164] on div "Janna Khalaf" at bounding box center [120, 170] width 163 height 15
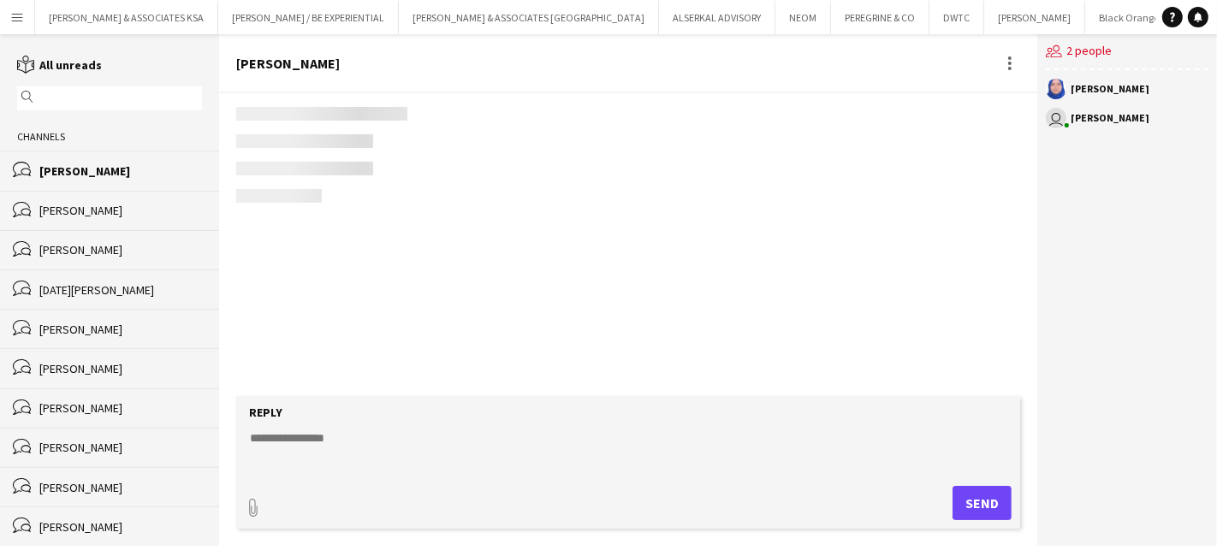
scroll to position [1011, 0]
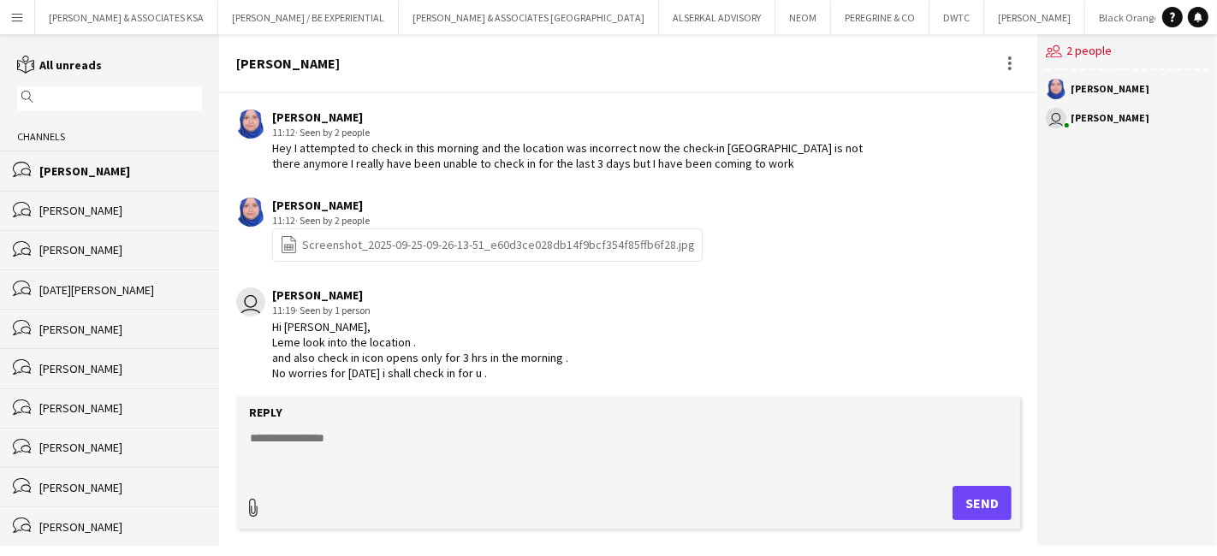
type input "**********"
click at [963, 498] on span "Upload Upload" at bounding box center [961, 501] width 74 height 21
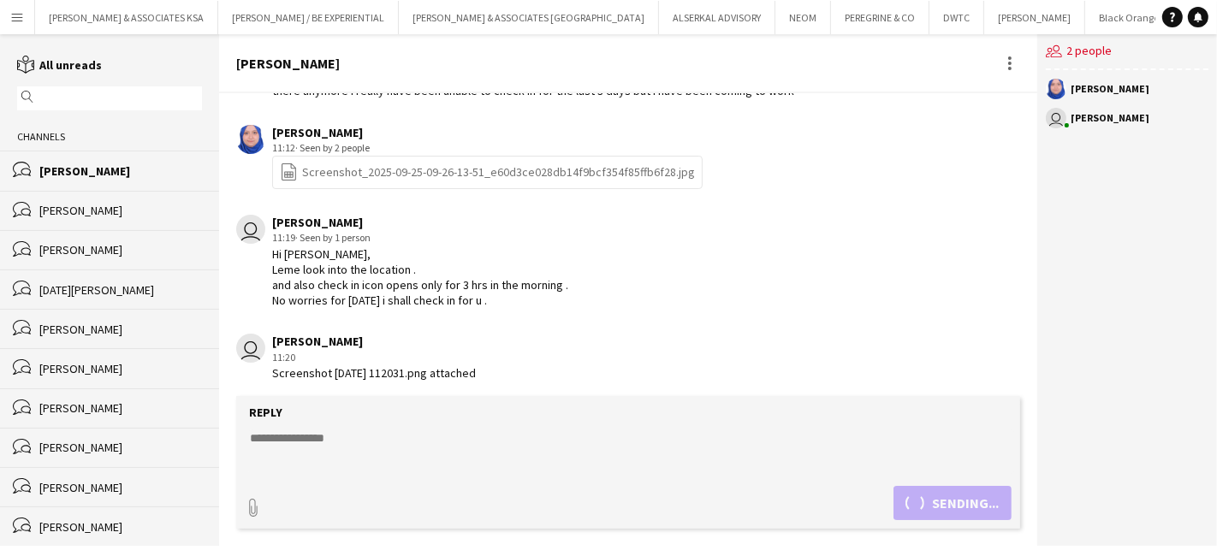
click at [347, 419] on div "Reply" at bounding box center [628, 412] width 767 height 15
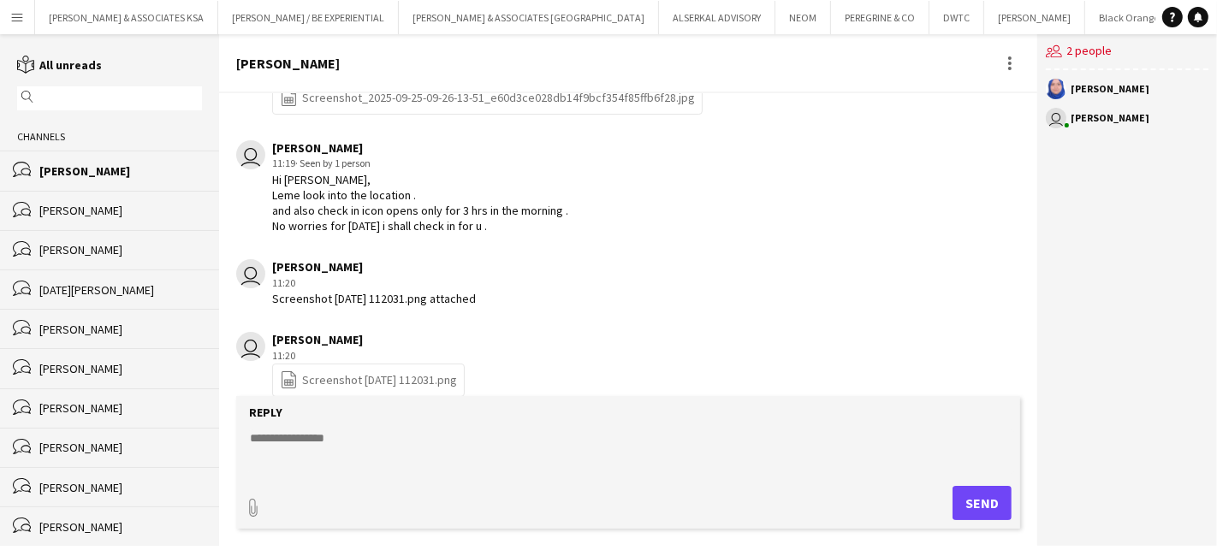
click at [298, 443] on textarea at bounding box center [631, 452] width 767 height 45
type textarea "**********"
click at [973, 502] on button "Send" at bounding box center [982, 503] width 59 height 34
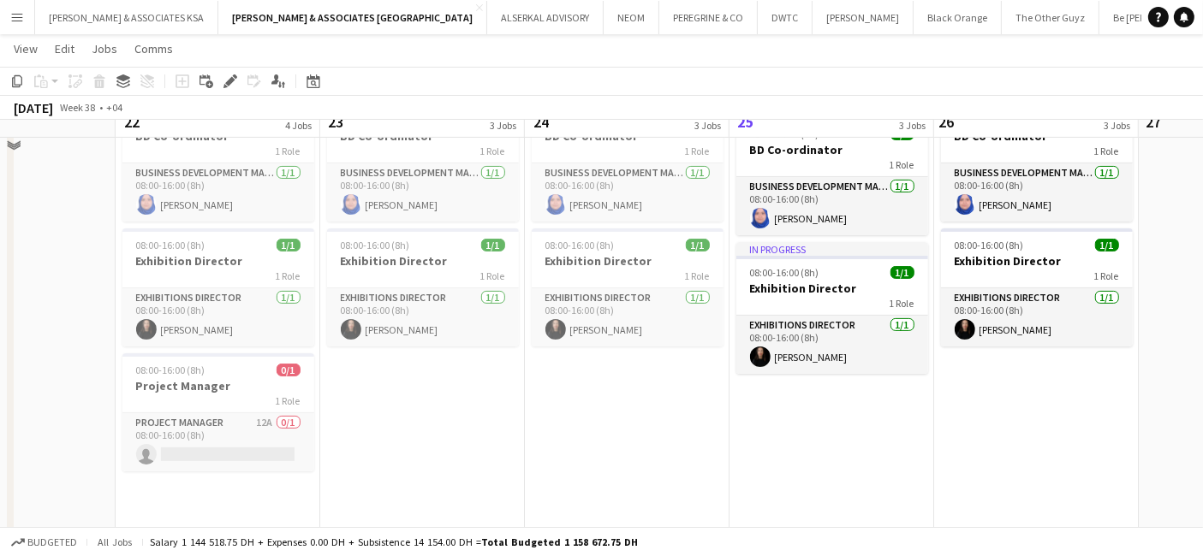
scroll to position [380, 0]
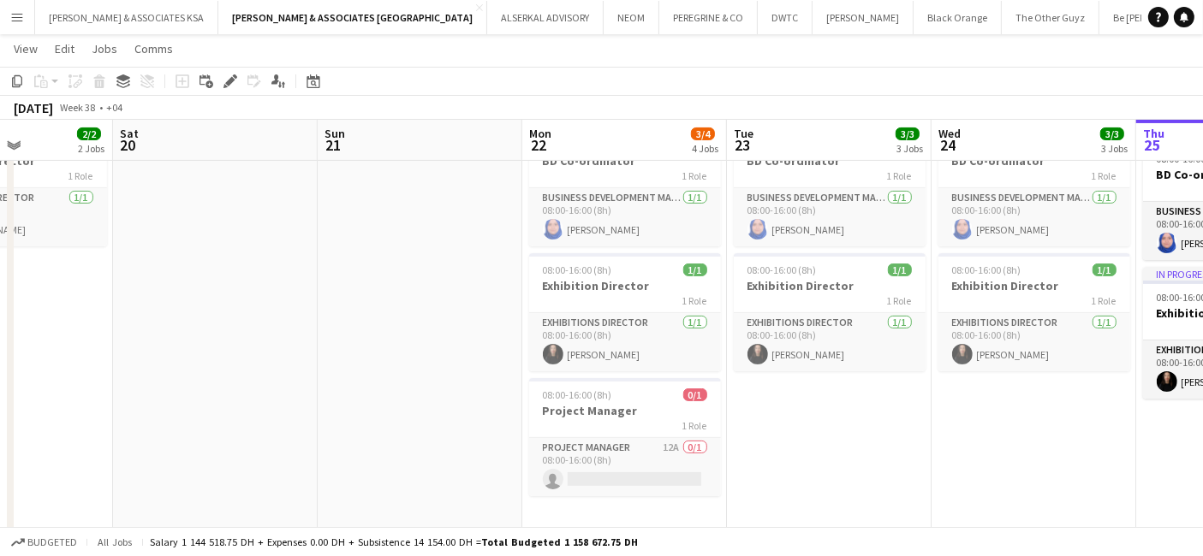
drag, startPoint x: 519, startPoint y: 427, endPoint x: 925, endPoint y: 497, distance: 412.6
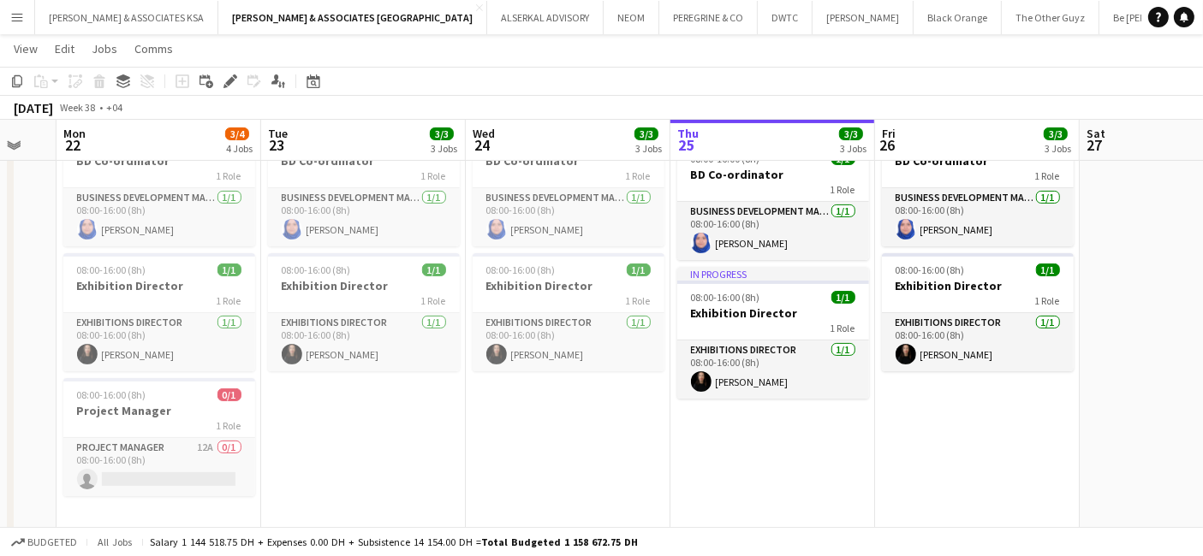
drag, startPoint x: 571, startPoint y: 403, endPoint x: 74, endPoint y: 363, distance: 498.1
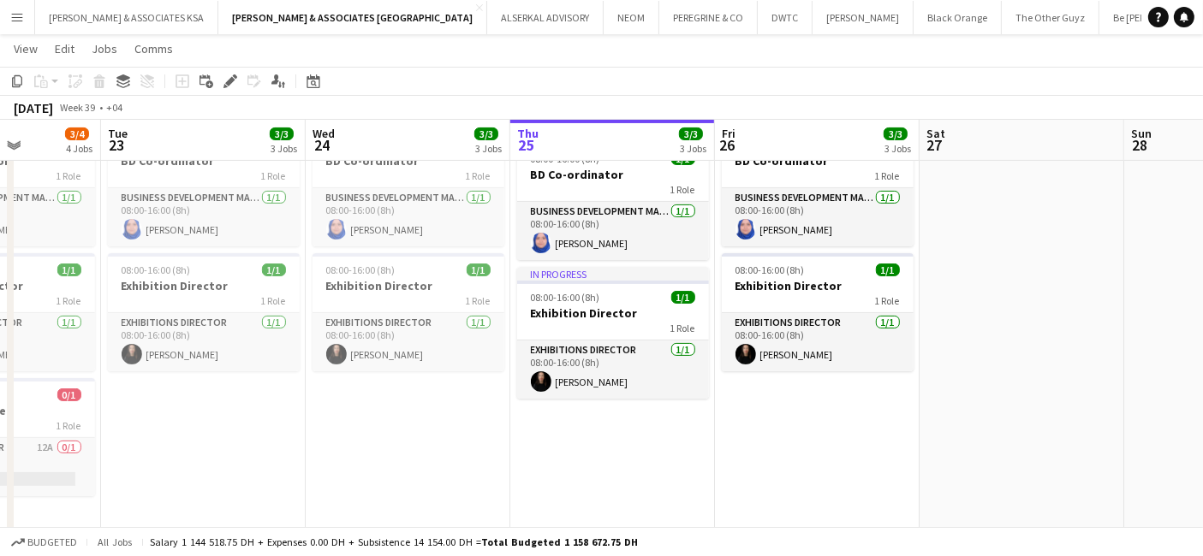
scroll to position [0, 535]
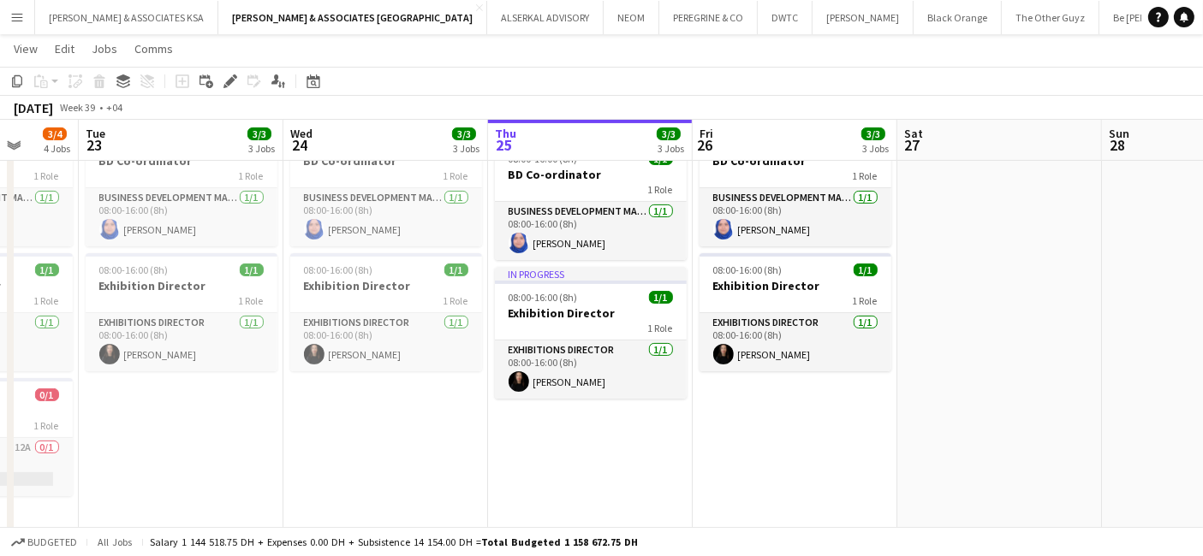
drag, startPoint x: 340, startPoint y: 390, endPoint x: 117, endPoint y: 365, distance: 224.0
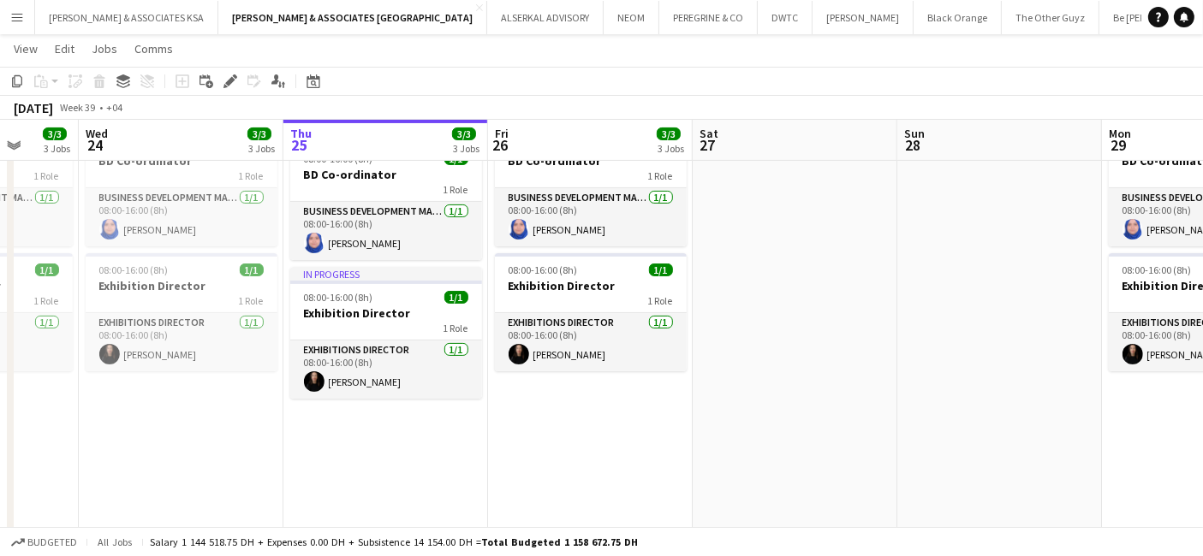
click at [530, 160] on app-board-header-date "Fri 26 3/3 3 Jobs" at bounding box center [590, 140] width 205 height 41
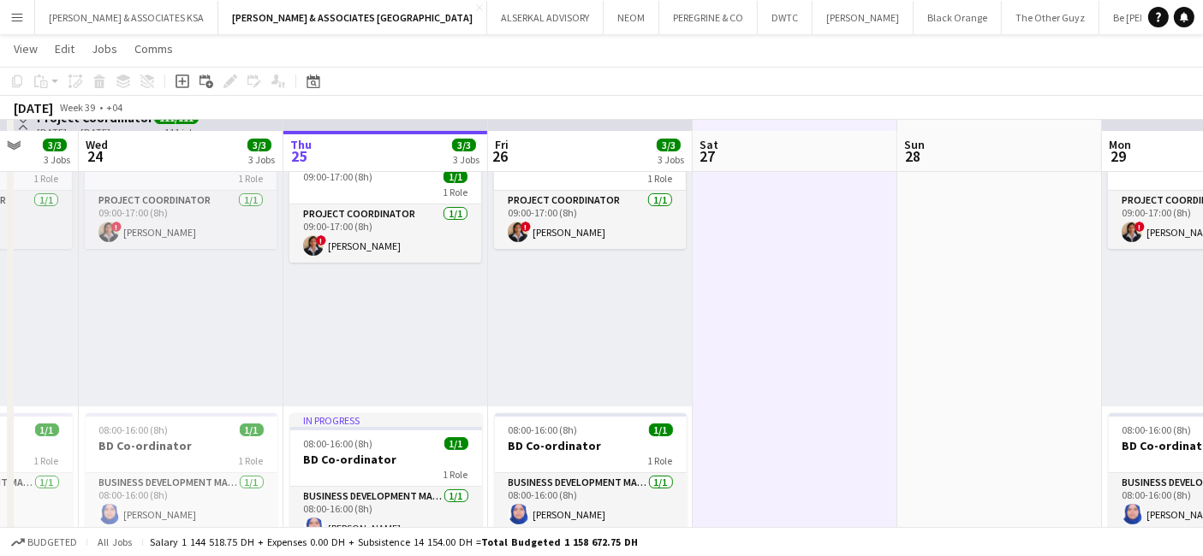
scroll to position [95, 0]
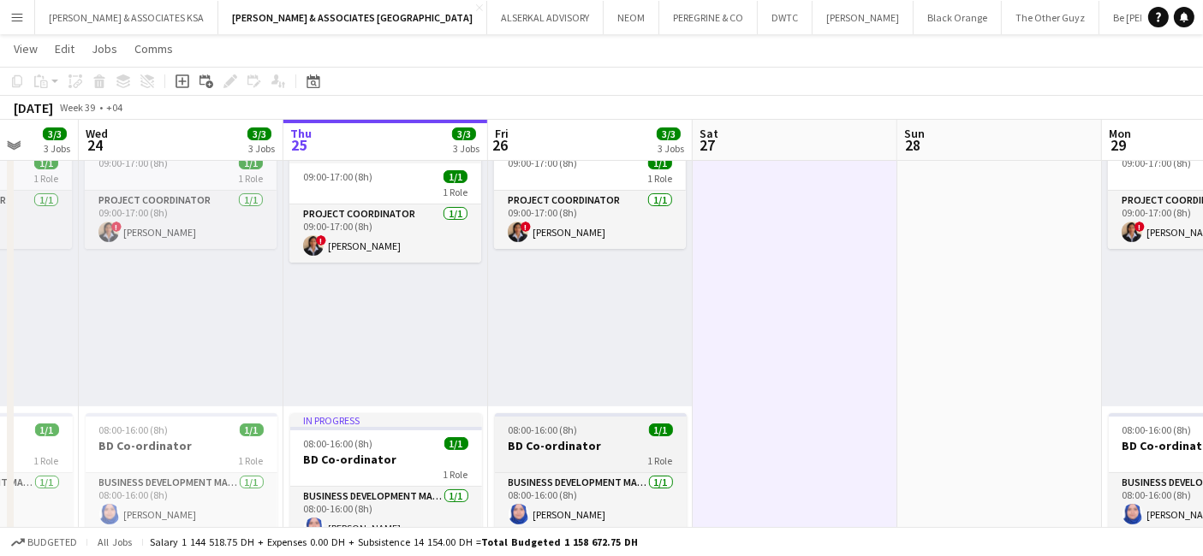
click at [545, 449] on h3 "BD Co-ordinator" at bounding box center [591, 445] width 192 height 15
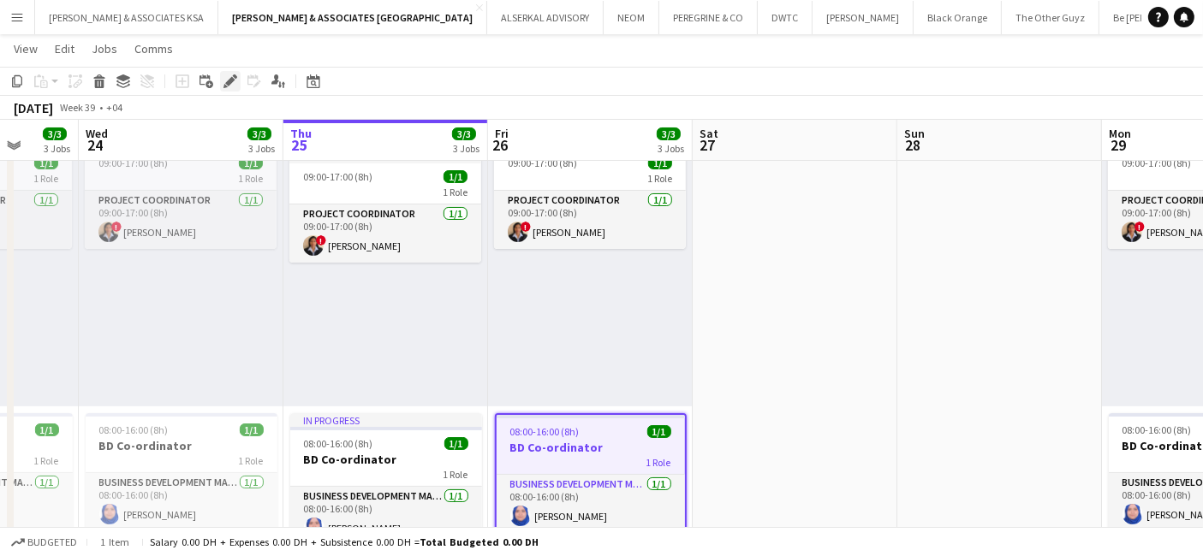
click at [229, 74] on icon "Edit" at bounding box center [230, 81] width 14 height 14
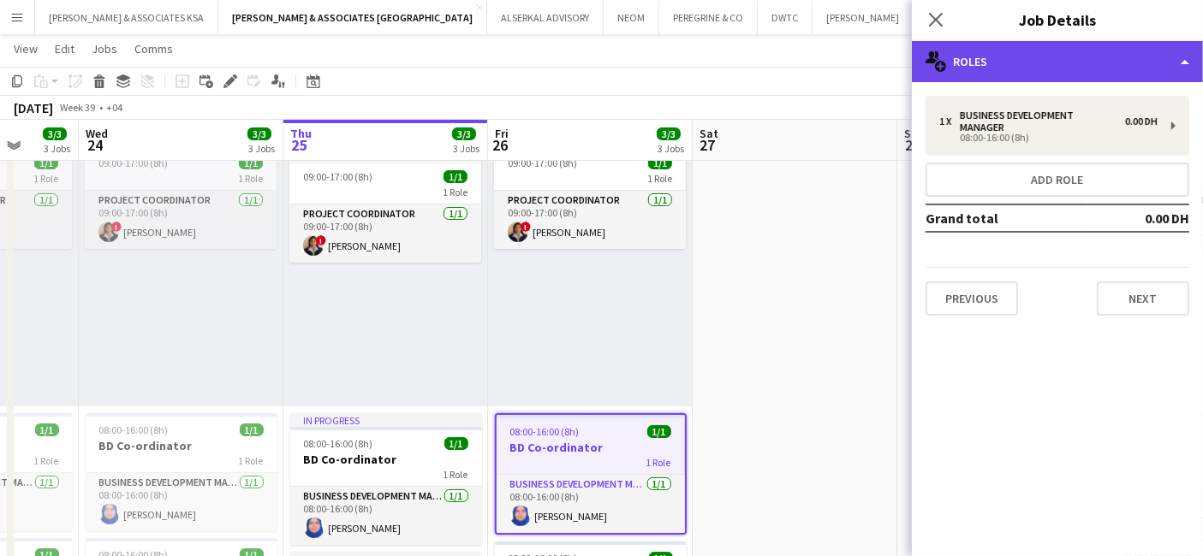
click at [1014, 67] on div "multiple-users-add Roles" at bounding box center [1057, 61] width 291 height 41
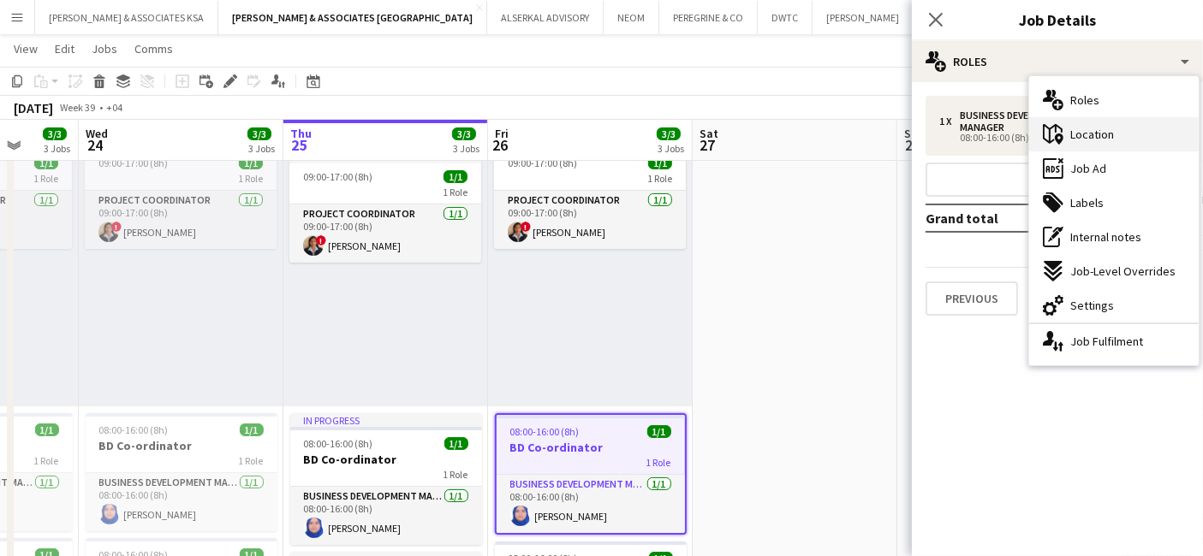
click at [1107, 122] on div "maps-pin-1 Location" at bounding box center [1113, 134] width 169 height 34
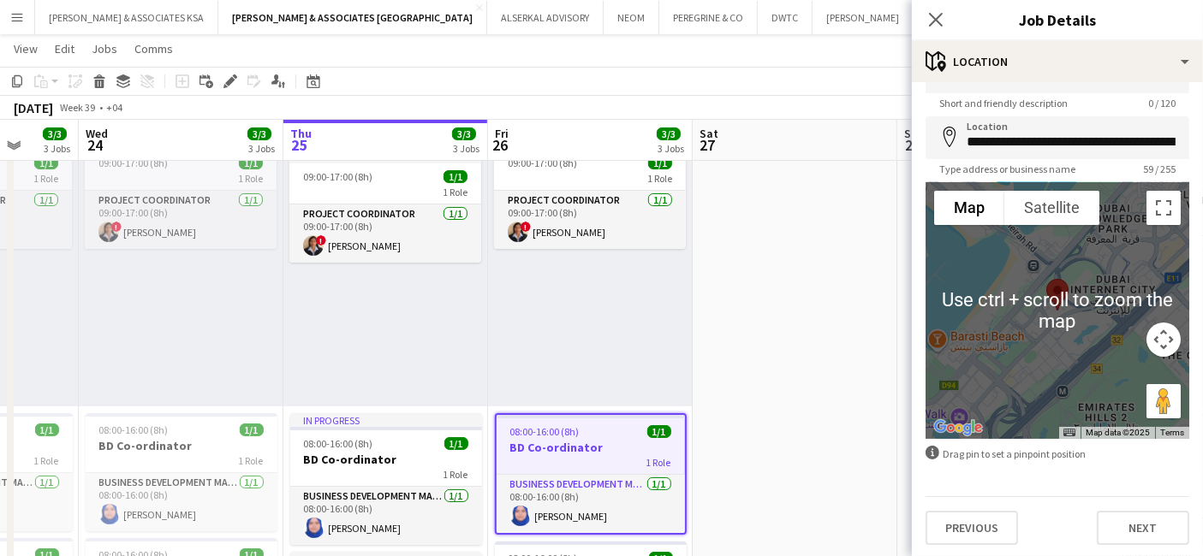
scroll to position [0, 0]
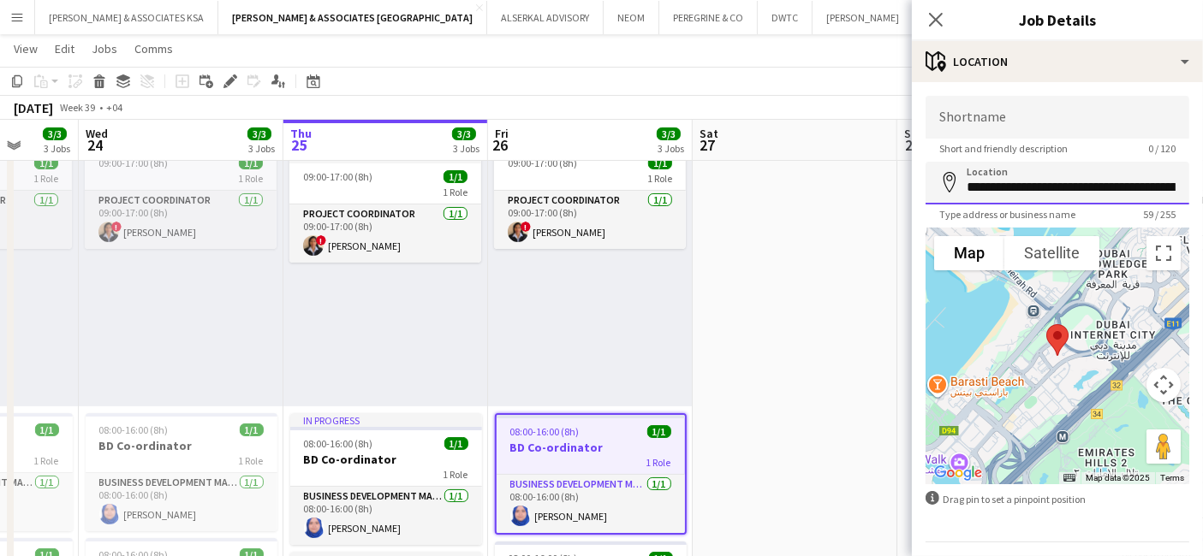
click at [1069, 182] on input "**********" at bounding box center [1057, 183] width 264 height 43
type input "**********"
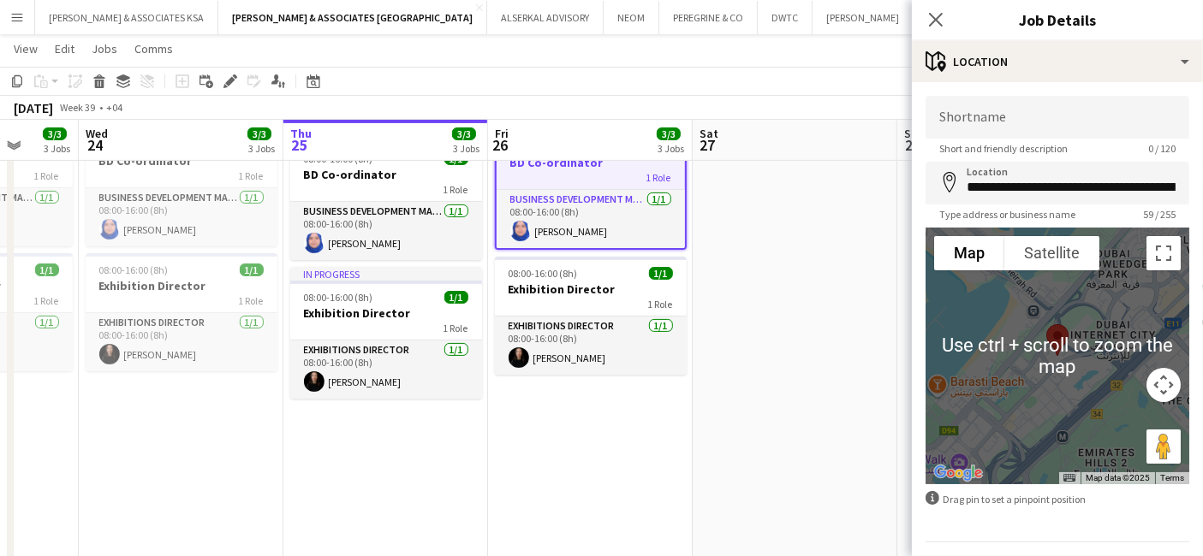
scroll to position [45, 0]
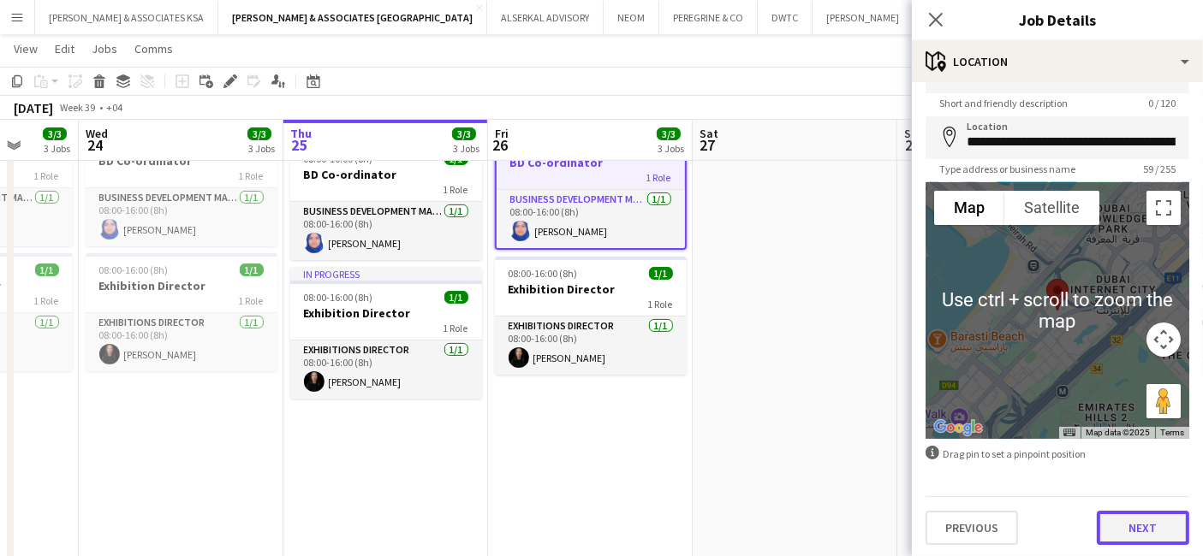
click at [1137, 524] on button "Next" at bounding box center [1143, 528] width 92 height 34
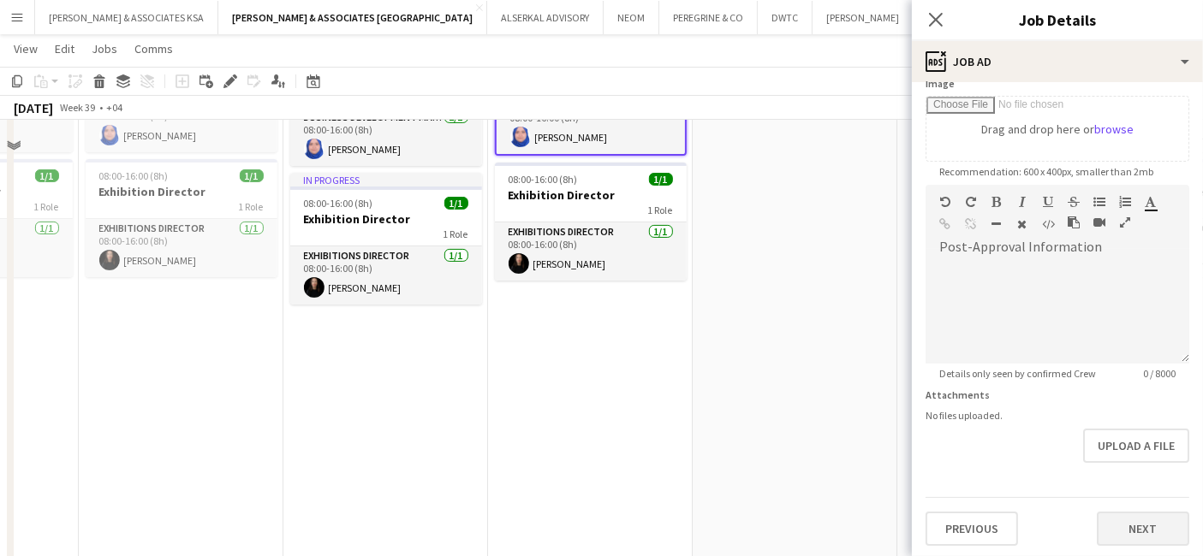
scroll to position [570, 0]
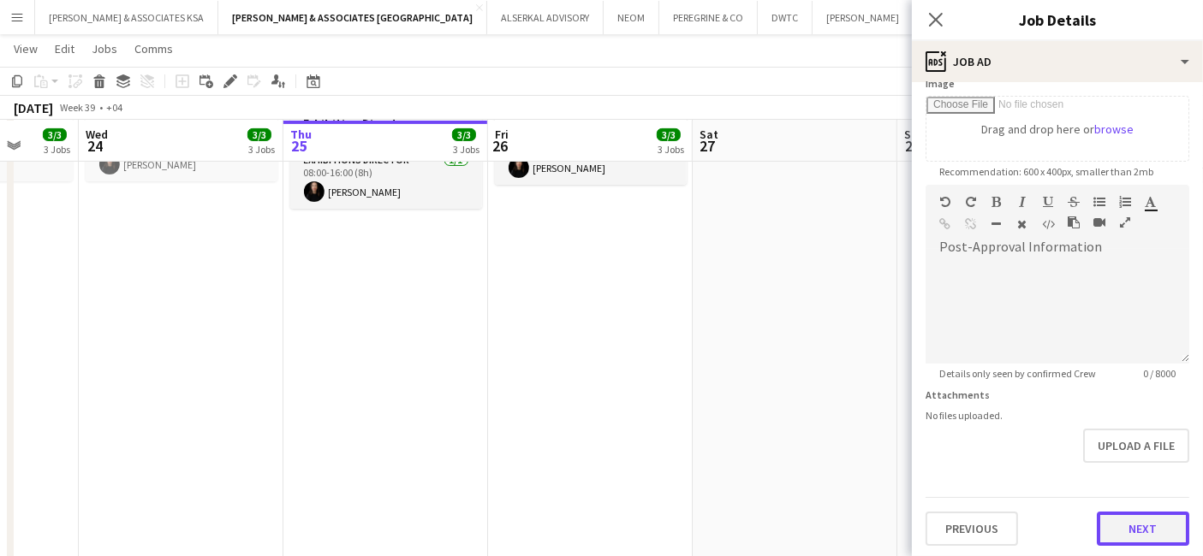
click at [1140, 525] on button "Next" at bounding box center [1143, 529] width 92 height 34
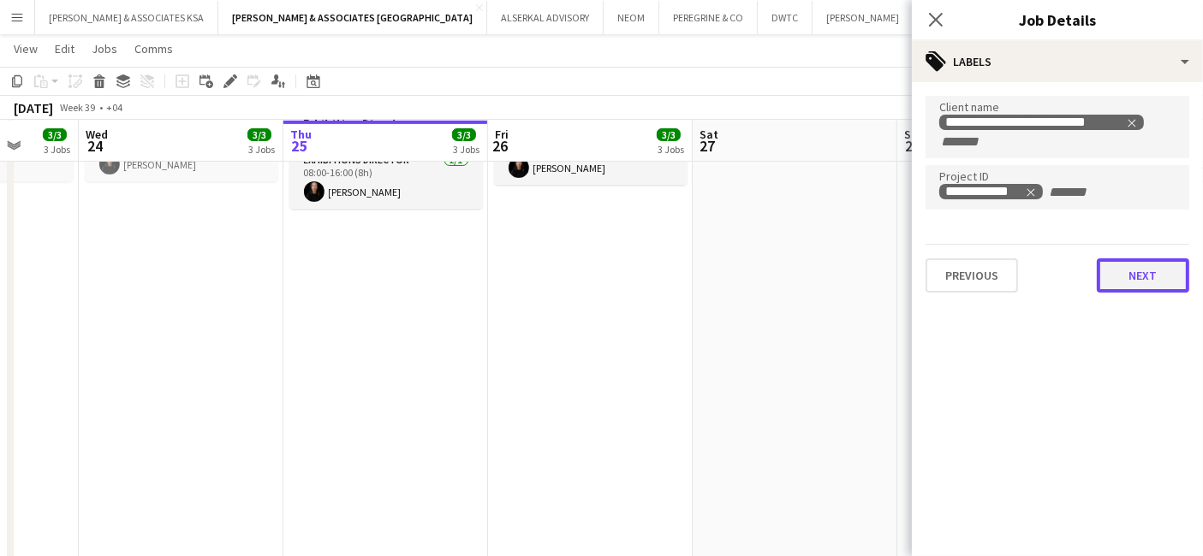
click at [1139, 270] on button "Next" at bounding box center [1143, 276] width 92 height 34
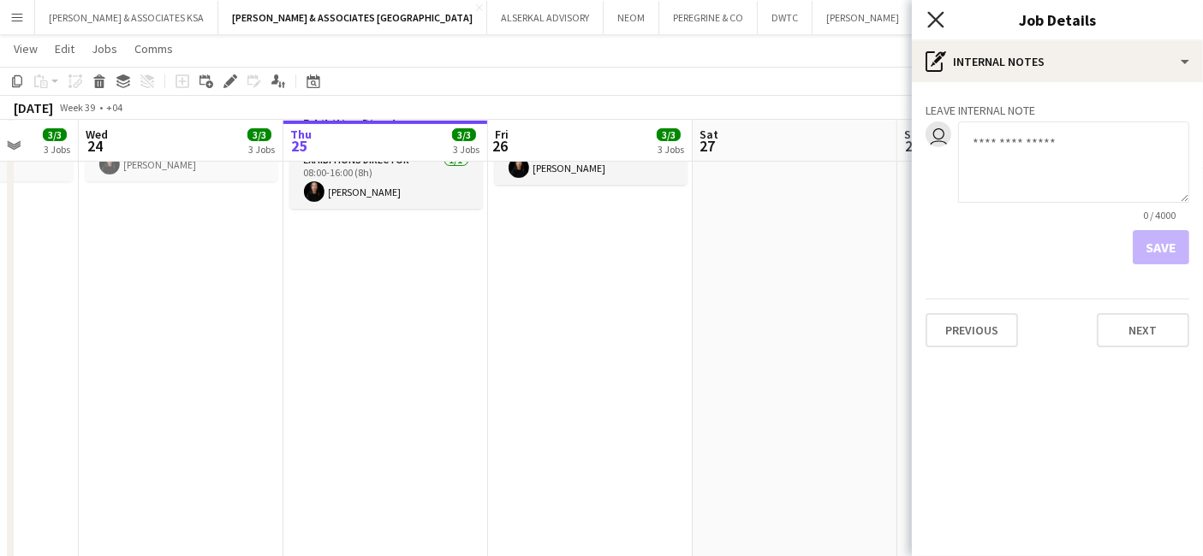
click at [935, 17] on icon "Close pop-in" at bounding box center [935, 19] width 16 height 16
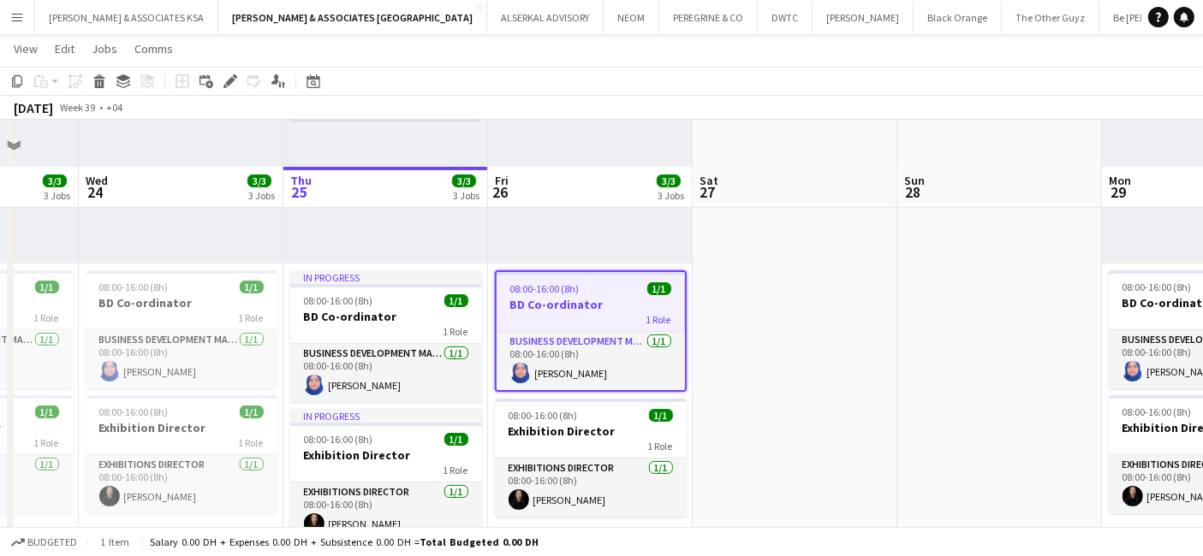
scroll to position [285, 0]
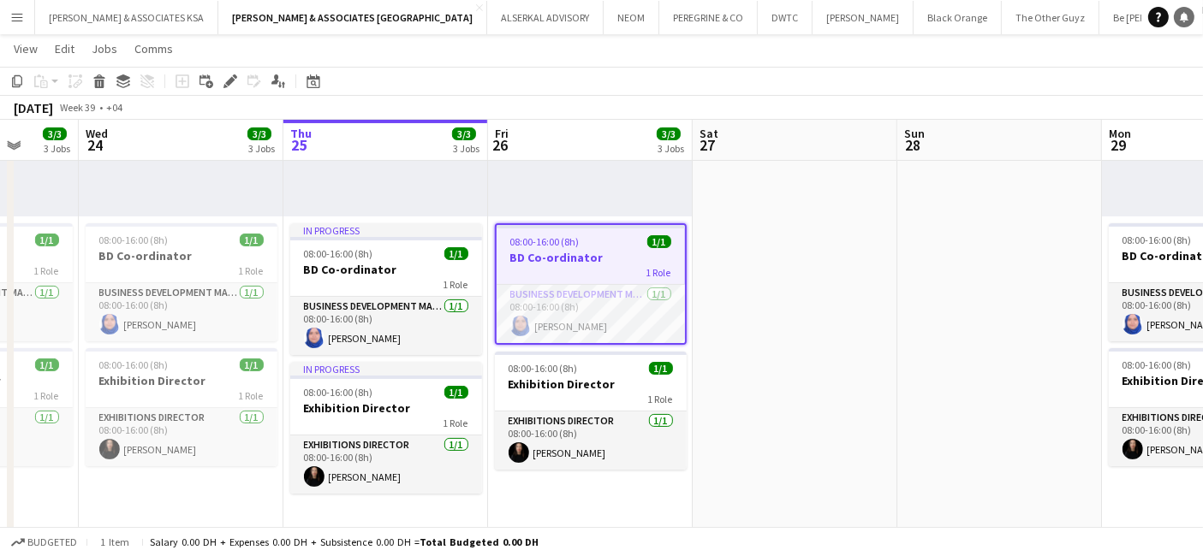
click at [1183, 20] on icon at bounding box center [1184, 16] width 9 height 9
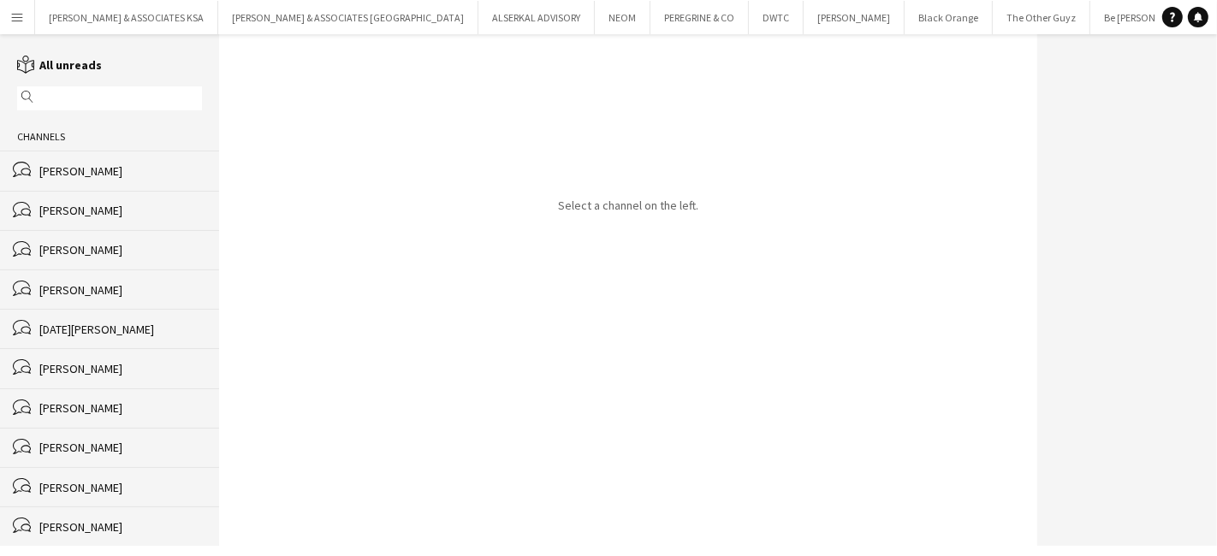
click at [51, 165] on div "[PERSON_NAME]" at bounding box center [120, 170] width 163 height 15
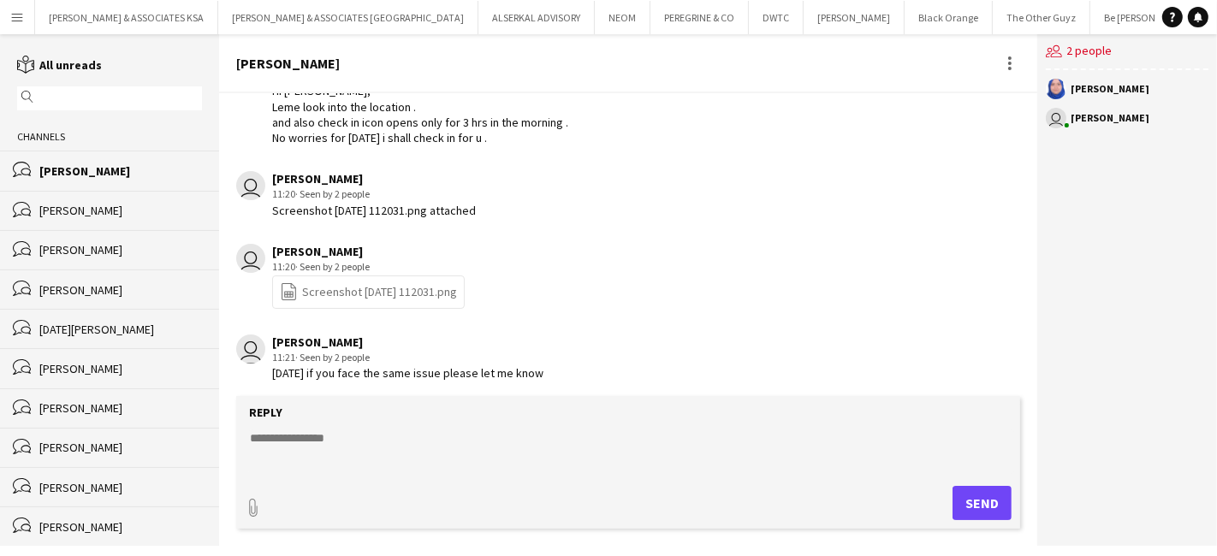
scroll to position [1246, 0]
click at [274, 441] on textarea at bounding box center [631, 452] width 767 height 45
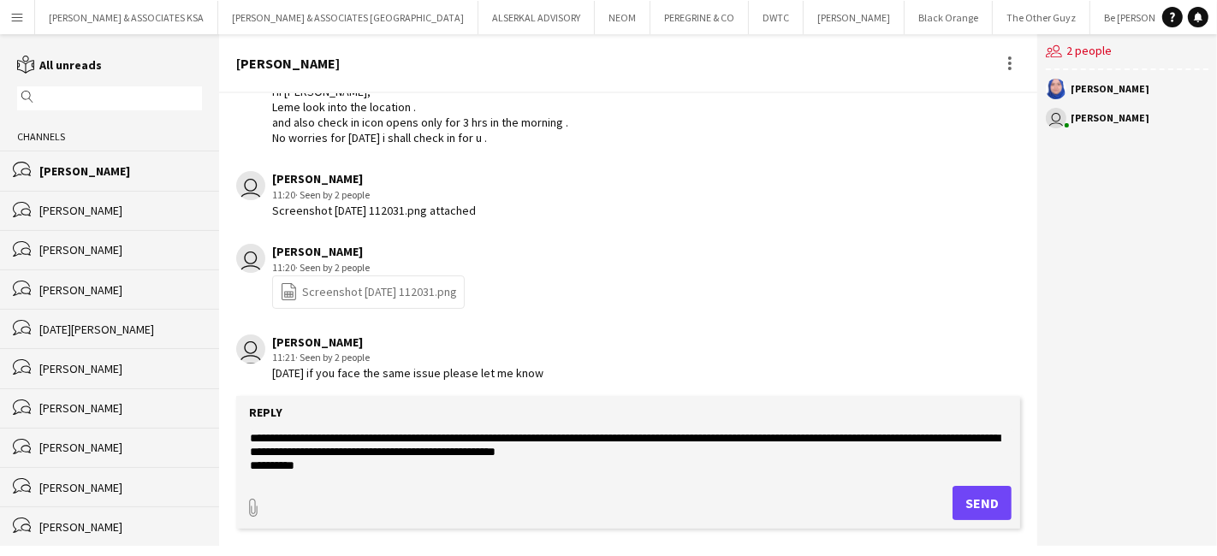
drag, startPoint x: 494, startPoint y: 442, endPoint x: 455, endPoint y: 478, distance: 53.9
click at [455, 478] on form "**********" at bounding box center [628, 462] width 784 height 133
drag, startPoint x: 509, startPoint y: 447, endPoint x: 494, endPoint y: 437, distance: 18.1
click at [494, 437] on textarea "**********" at bounding box center [631, 452] width 767 height 45
click at [498, 437] on textarea "**********" at bounding box center [631, 452] width 767 height 45
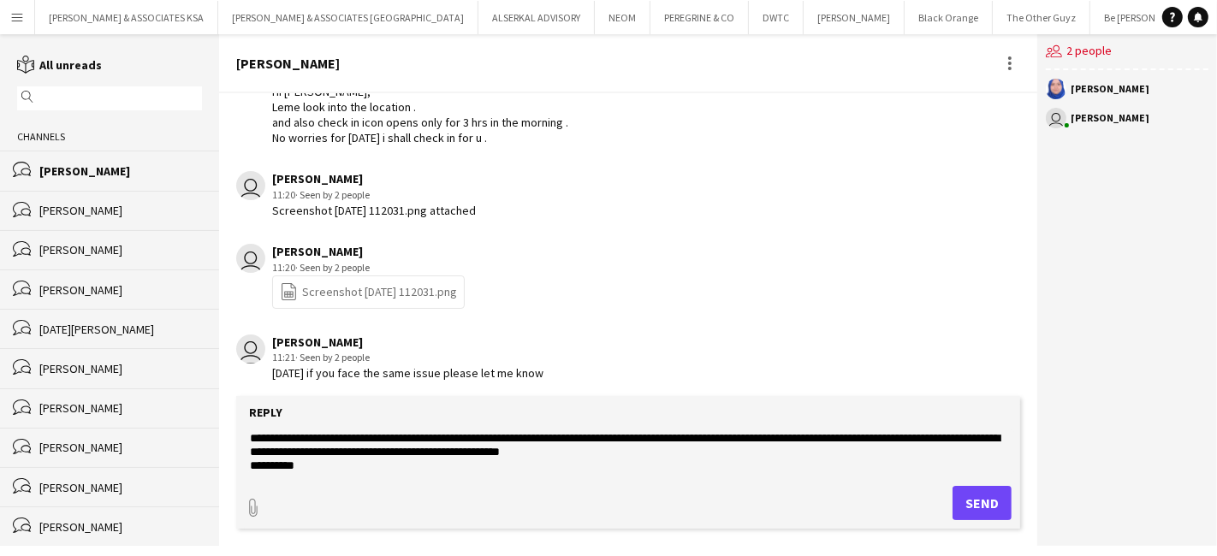
click at [633, 442] on textarea "**********" at bounding box center [631, 452] width 767 height 45
click at [306, 454] on textarea "**********" at bounding box center [631, 452] width 767 height 45
type textarea "**********"
click at [966, 500] on button "Send" at bounding box center [982, 503] width 59 height 34
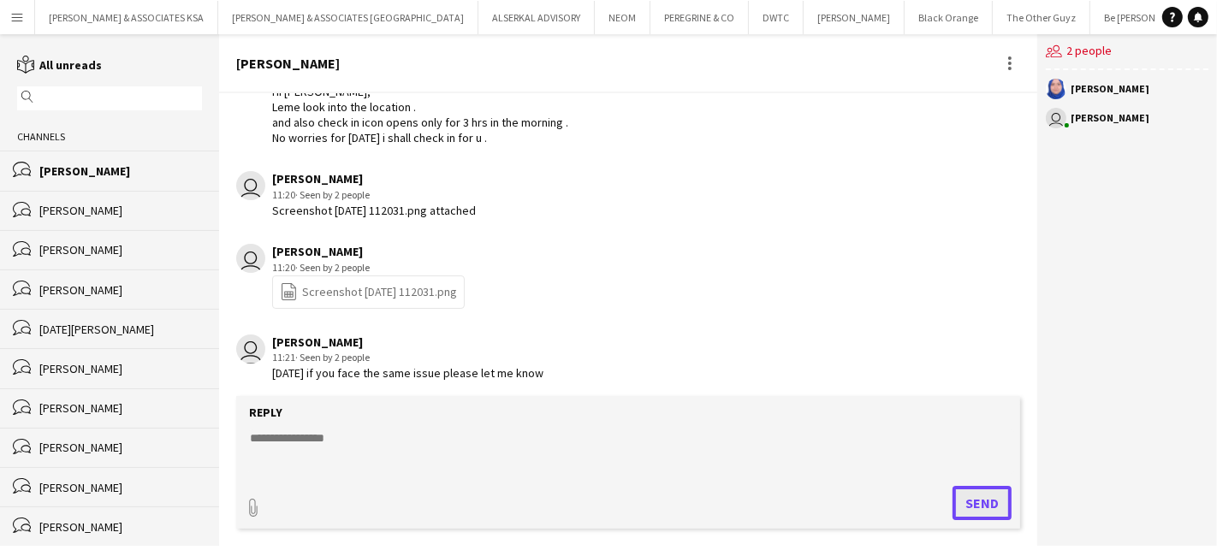
scroll to position [1350, 0]
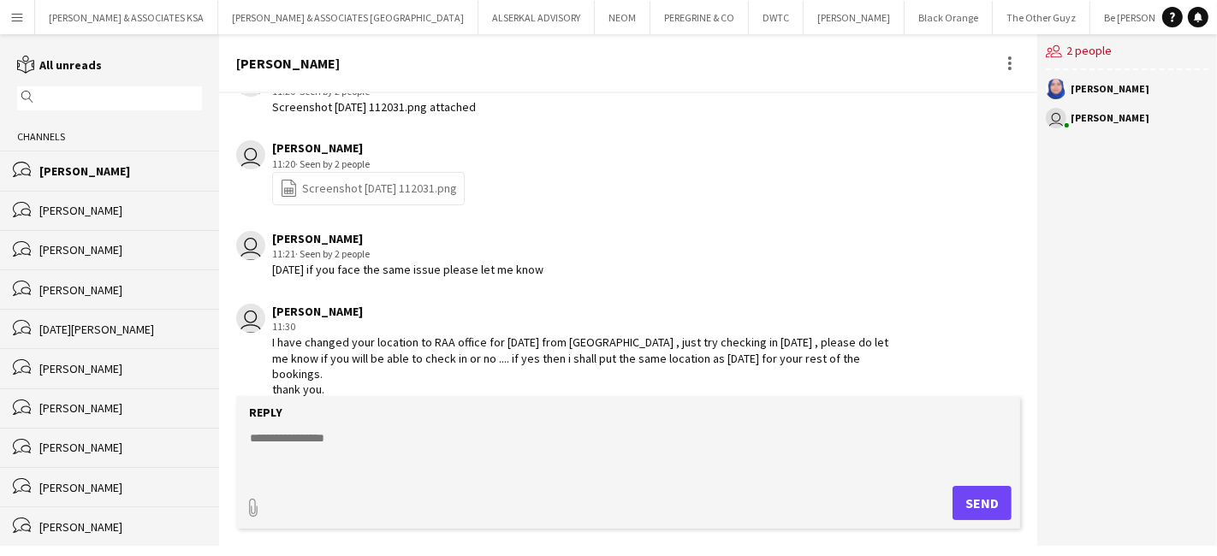
click at [10, 15] on app-icon "Menu" at bounding box center [17, 17] width 14 height 14
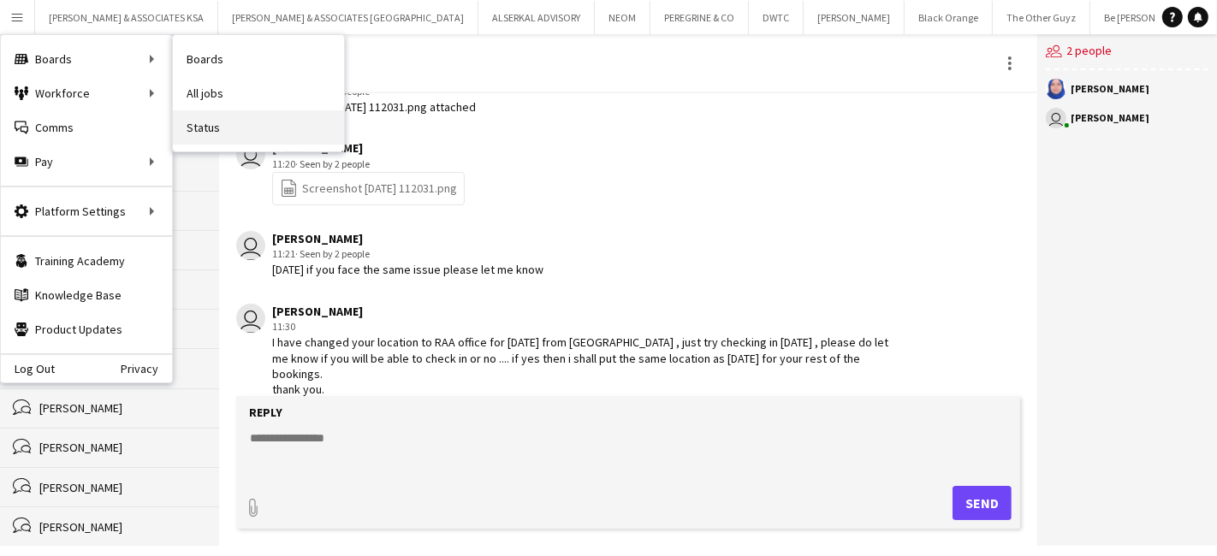
click at [191, 123] on link "Status" at bounding box center [258, 127] width 171 height 34
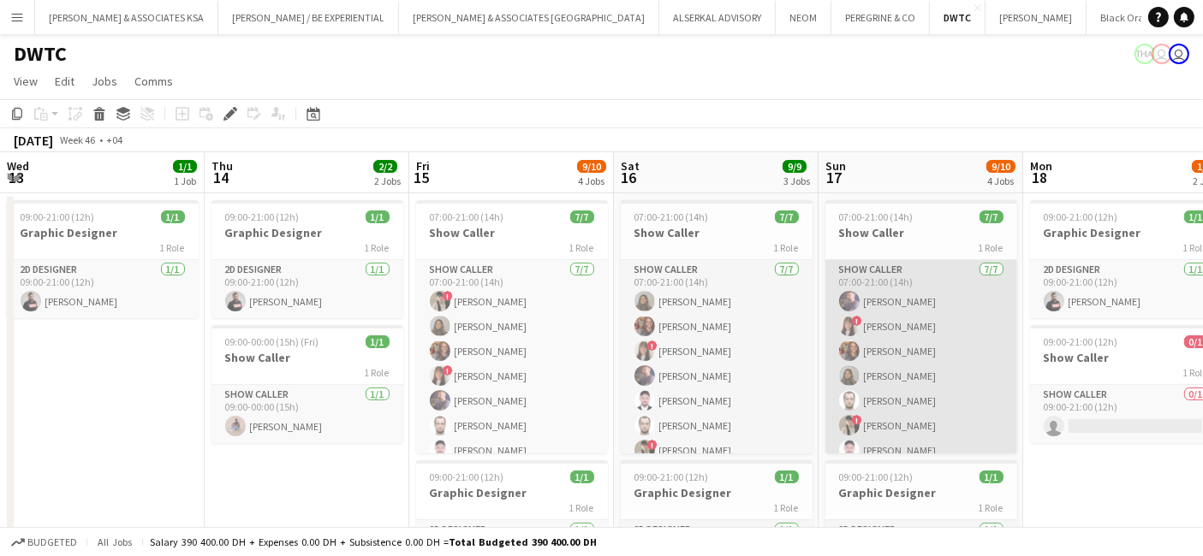
scroll to position [0, 495]
